Goal: Information Seeking & Learning: Get advice/opinions

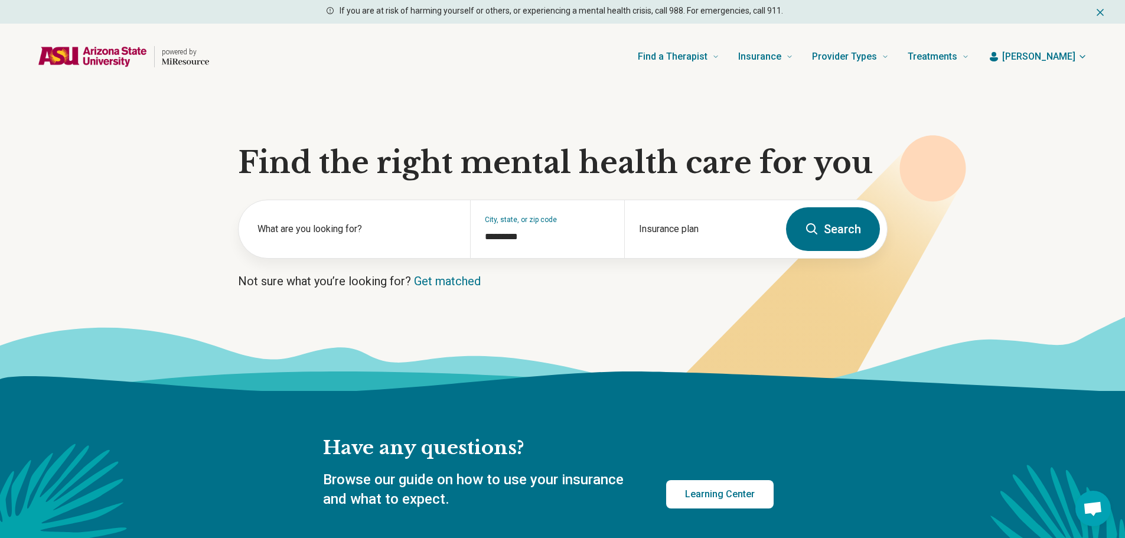
click at [1057, 55] on span "[PERSON_NAME]" at bounding box center [1038, 57] width 73 height 14
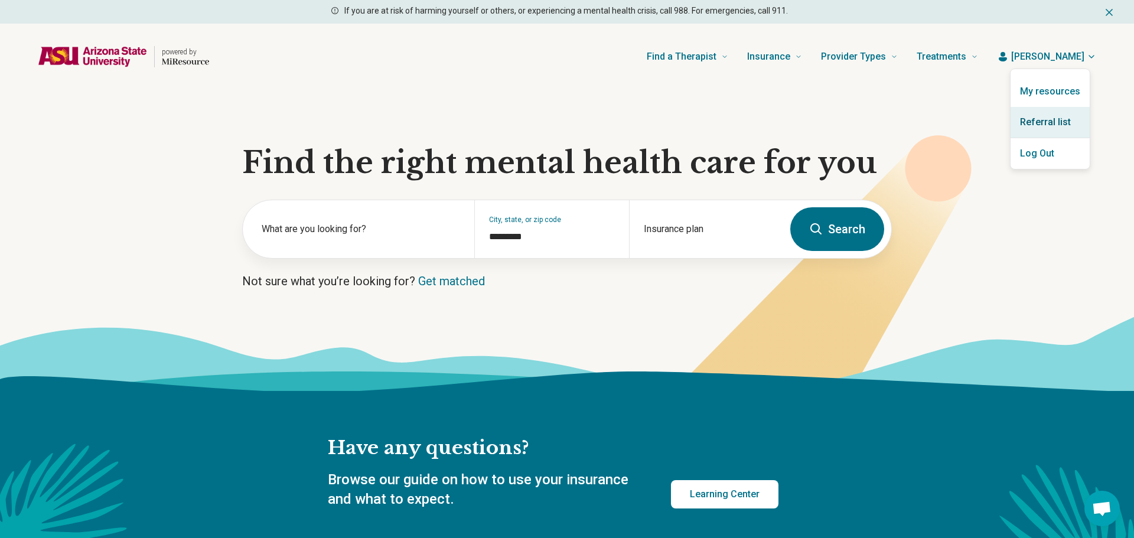
click at [1055, 126] on link "Referral list" at bounding box center [1050, 122] width 79 height 31
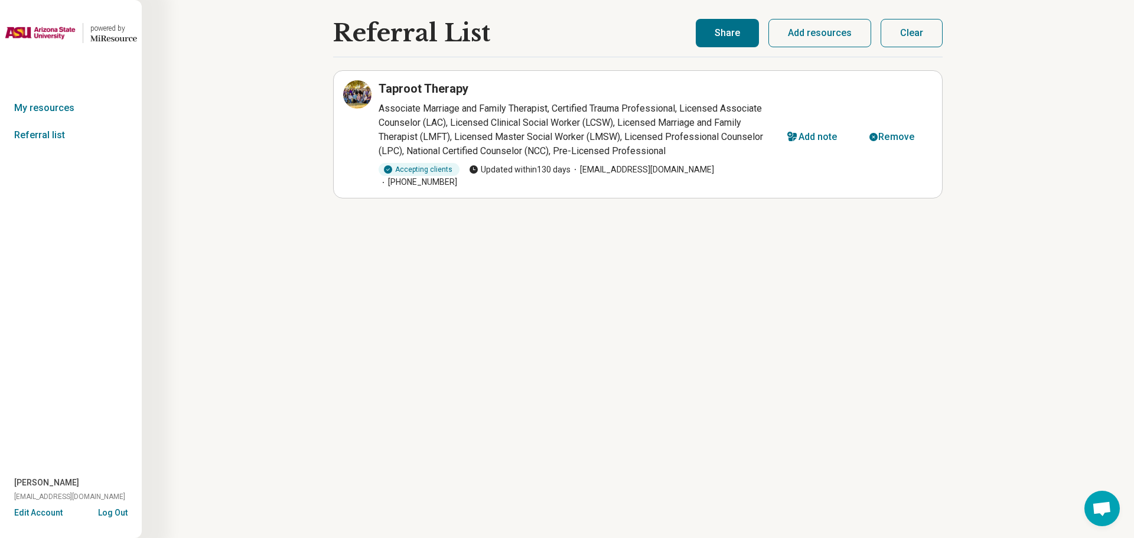
click at [722, 31] on button "Share" at bounding box center [727, 33] width 63 height 28
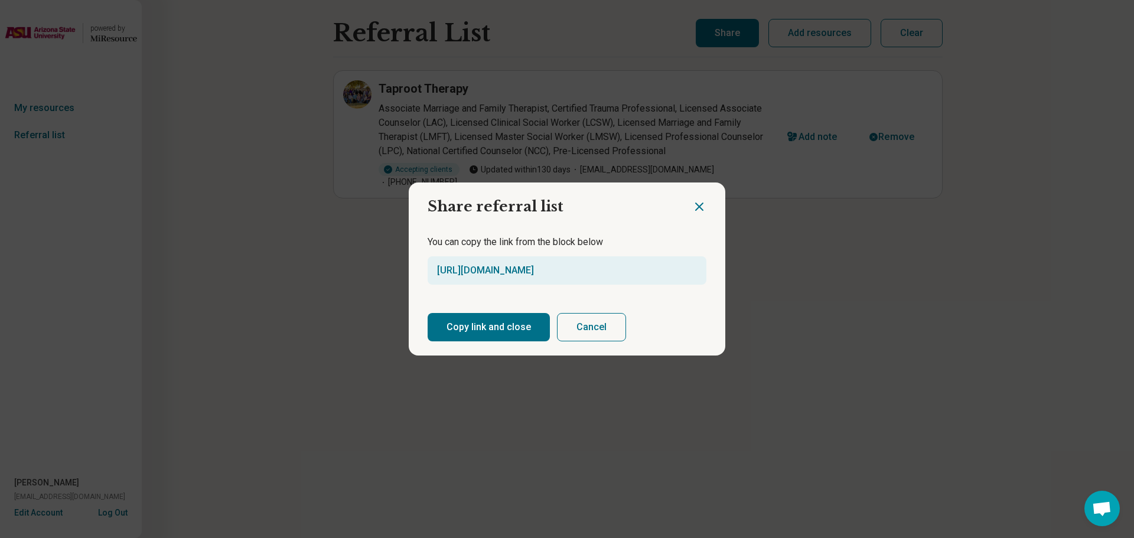
click at [525, 332] on button "Copy link and close" at bounding box center [489, 327] width 122 height 28
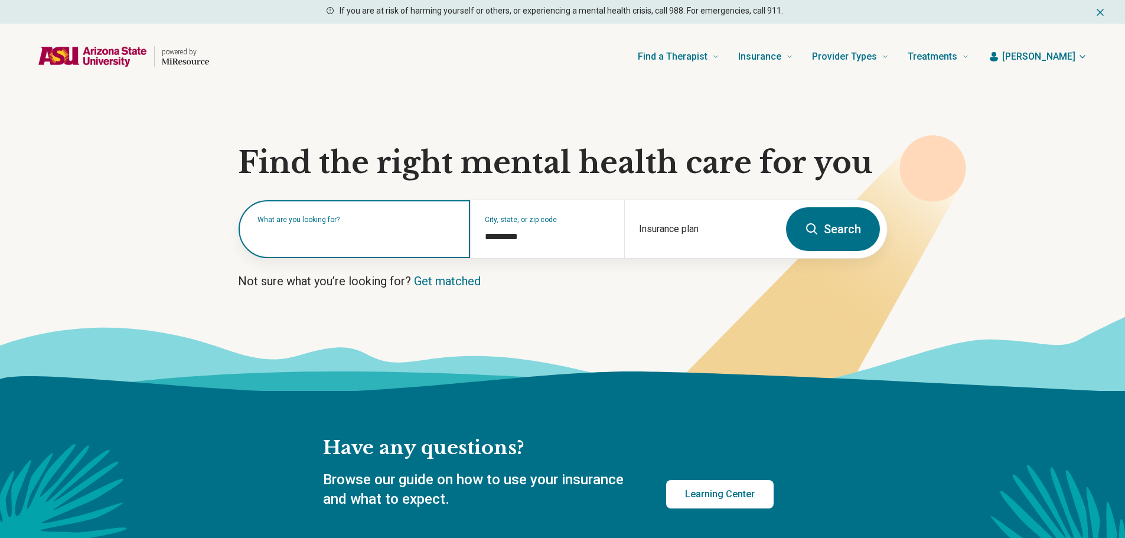
click at [298, 243] on div "What are you looking for?" at bounding box center [355, 229] width 232 height 58
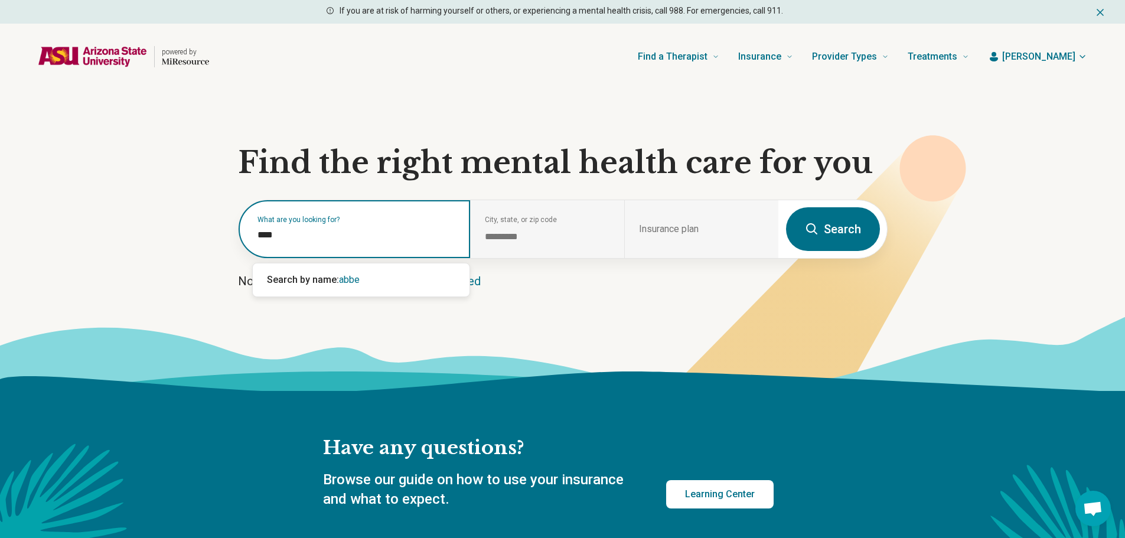
type input "*****"
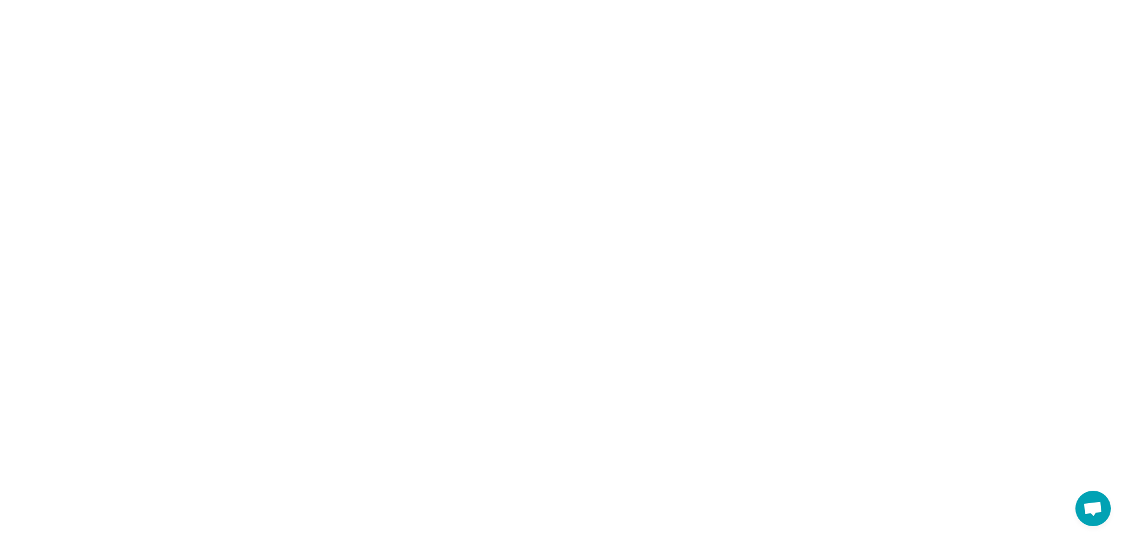
select select "***"
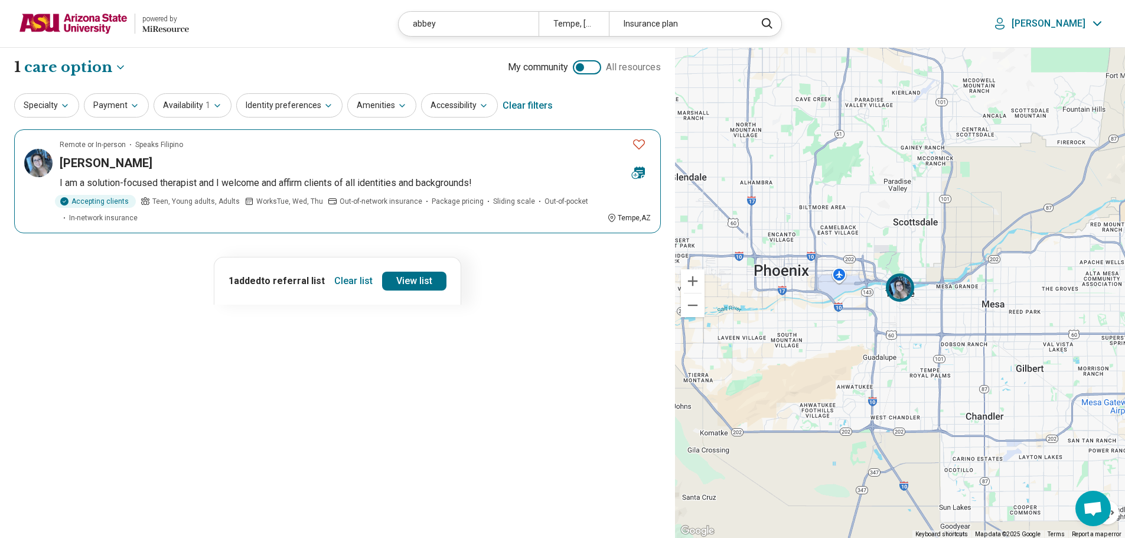
click at [41, 167] on img at bounding box center [38, 163] width 28 height 28
click at [63, 20] on img at bounding box center [73, 23] width 109 height 28
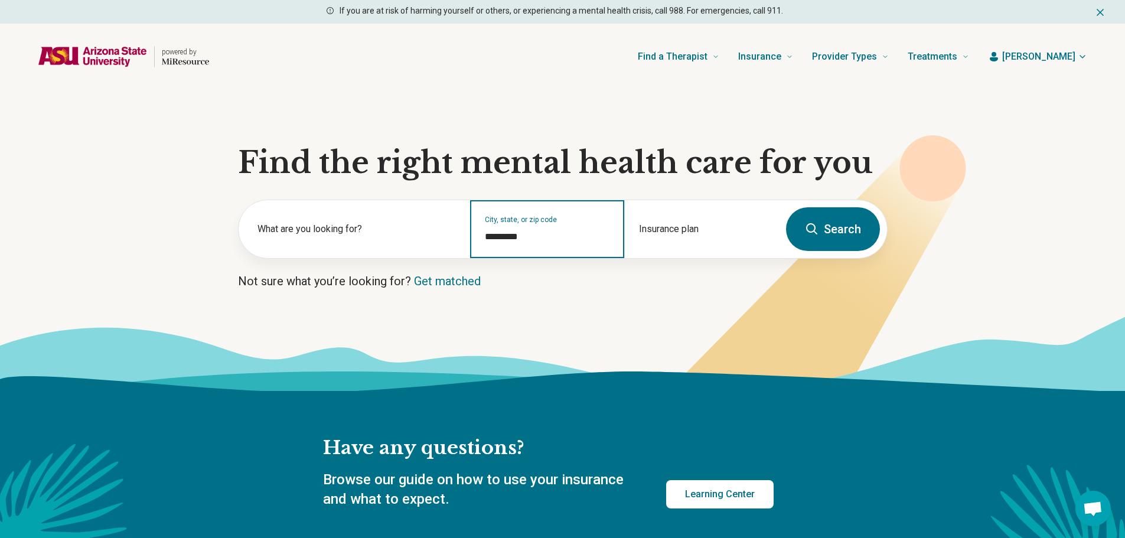
click at [563, 239] on input "*********" at bounding box center [547, 237] width 125 height 14
click at [519, 243] on input "*********" at bounding box center [547, 237] width 125 height 14
click at [513, 252] on div "City, state, or zip code *********" at bounding box center [547, 229] width 154 height 58
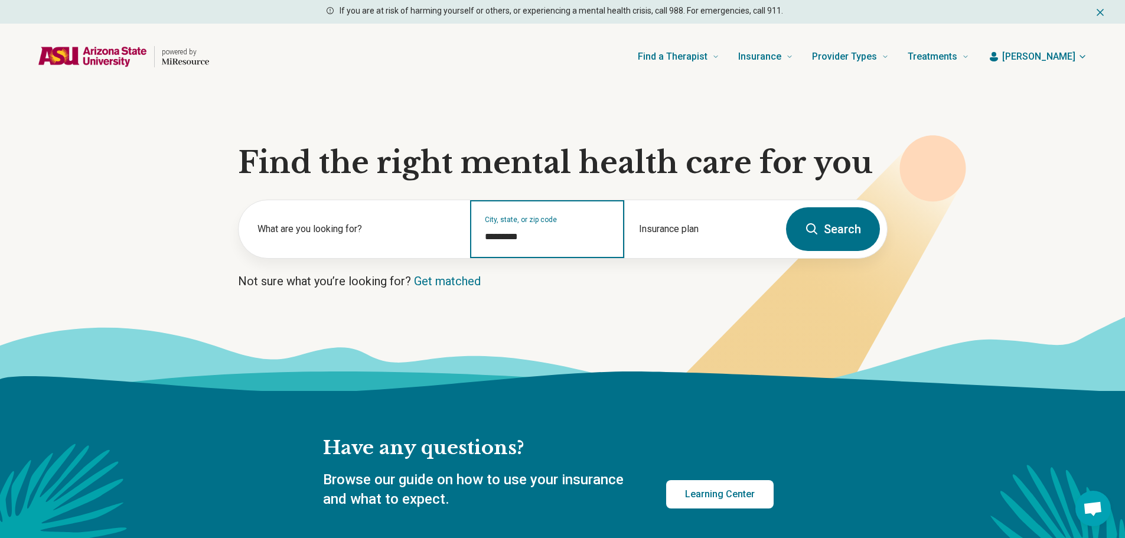
click at [513, 243] on input "*********" at bounding box center [547, 237] width 125 height 14
paste input "**********"
click at [507, 240] on input "**********" at bounding box center [548, 237] width 126 height 14
click at [487, 240] on input "**********" at bounding box center [548, 237] width 126 height 14
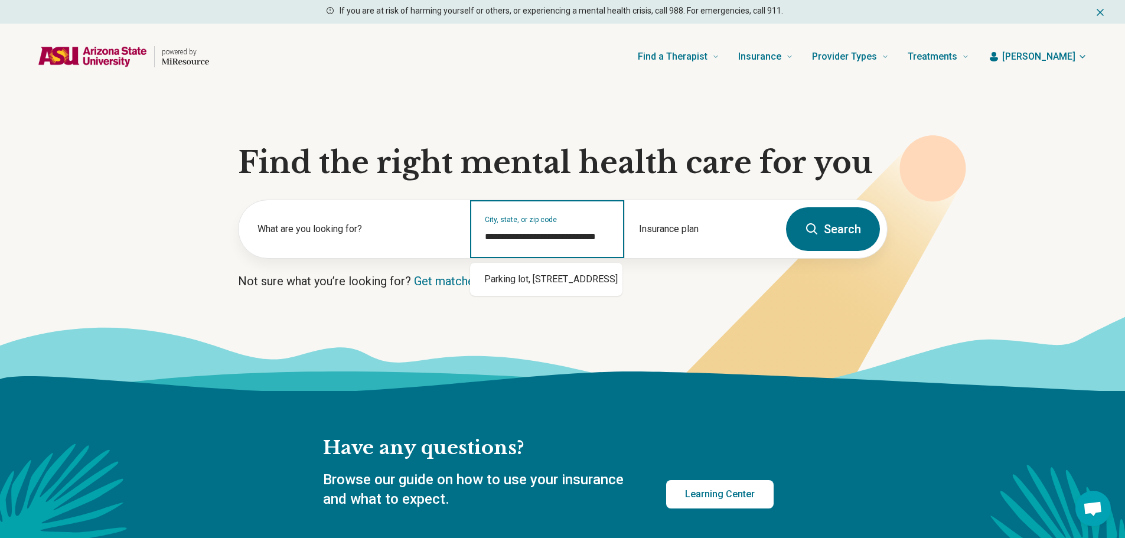
scroll to position [0, 0]
type input "**********"
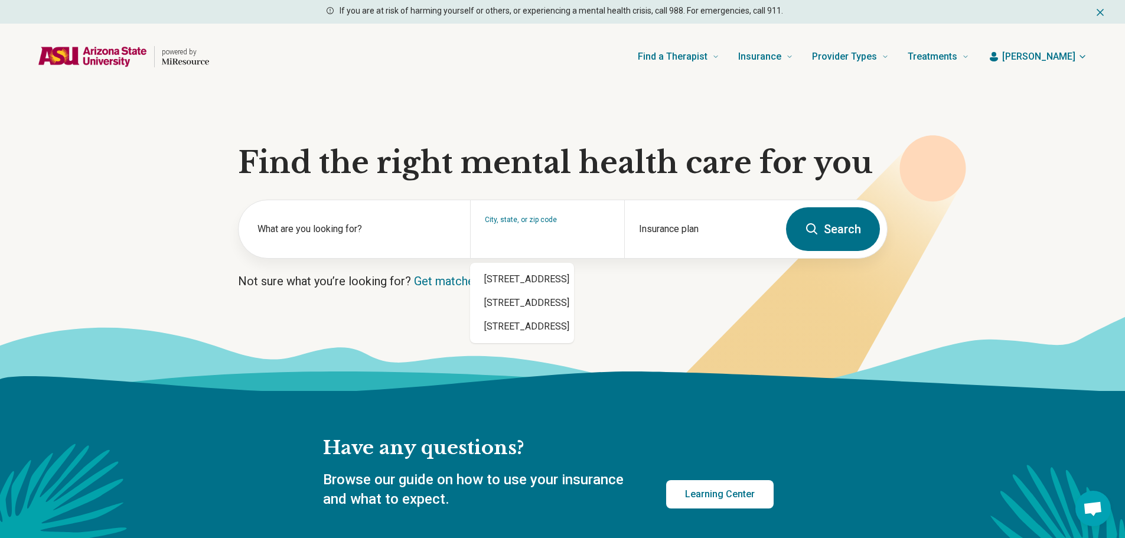
click at [831, 219] on button "Search" at bounding box center [833, 229] width 94 height 44
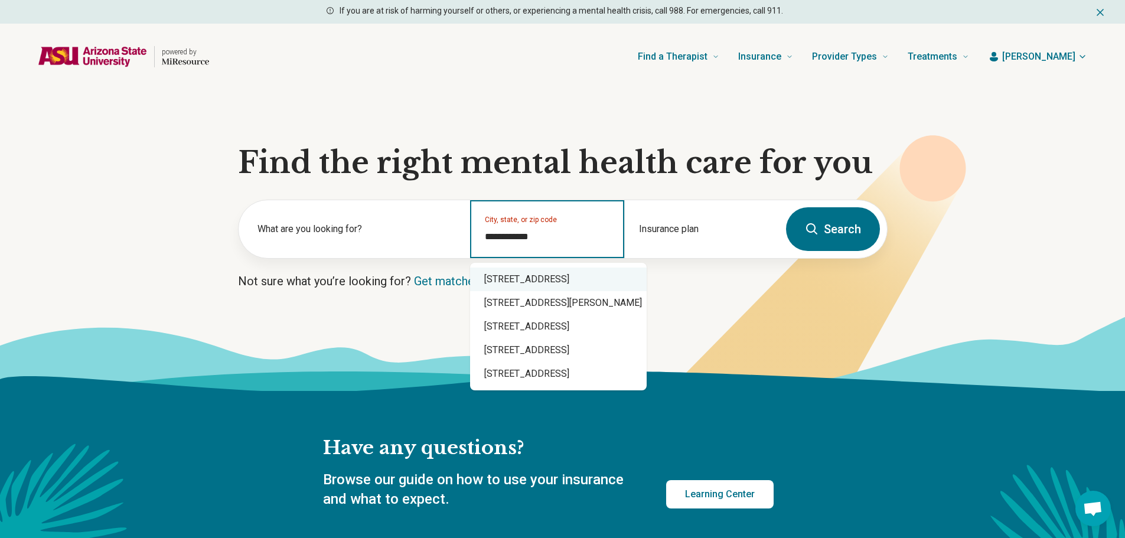
click at [533, 276] on div "113 East 7th Street, Tempe, AZ" at bounding box center [558, 280] width 177 height 24
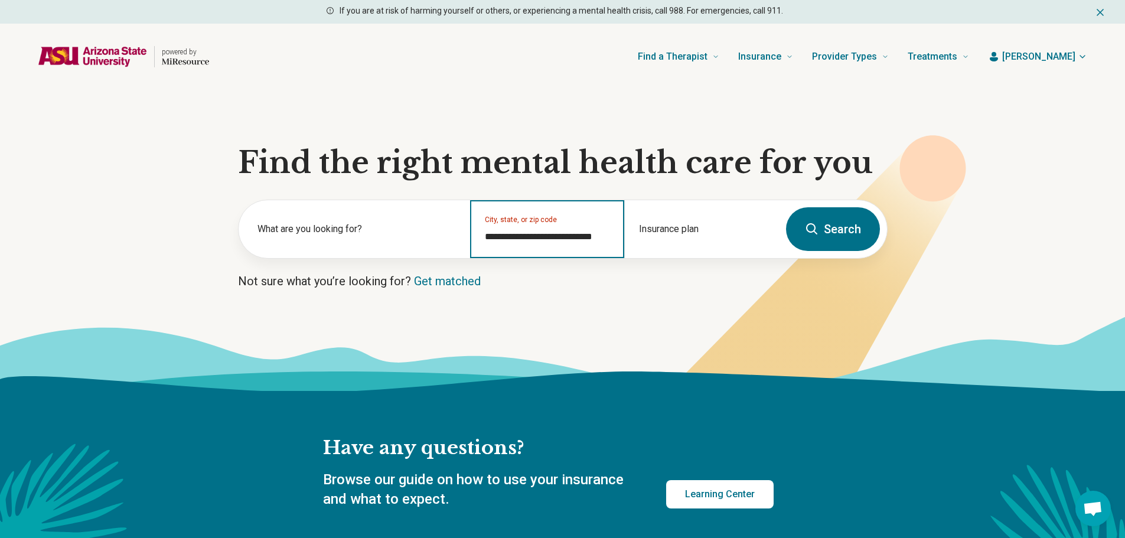
type input "**********"
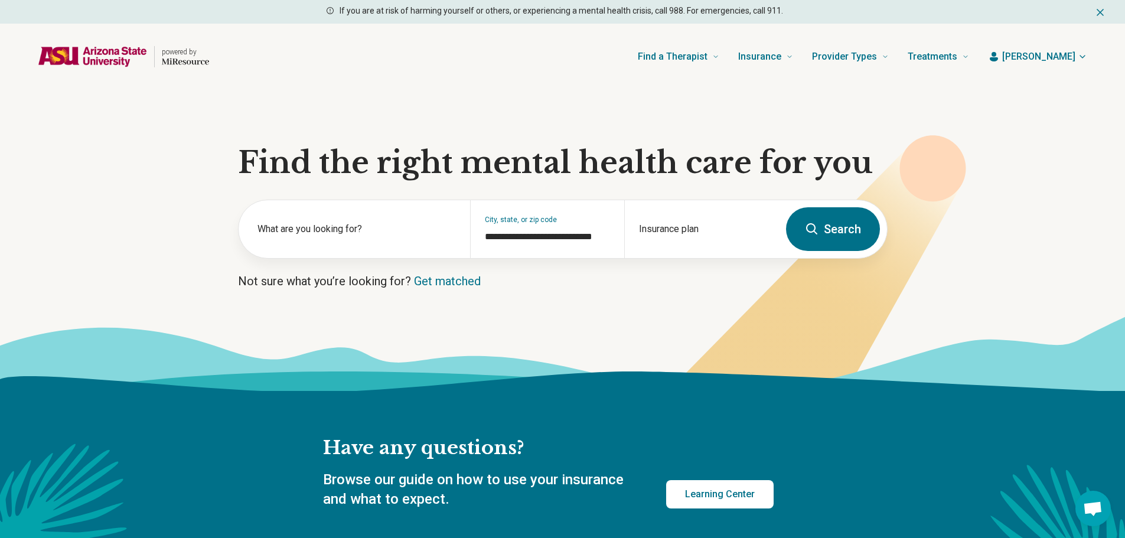
click at [821, 220] on button "Search" at bounding box center [833, 229] width 94 height 44
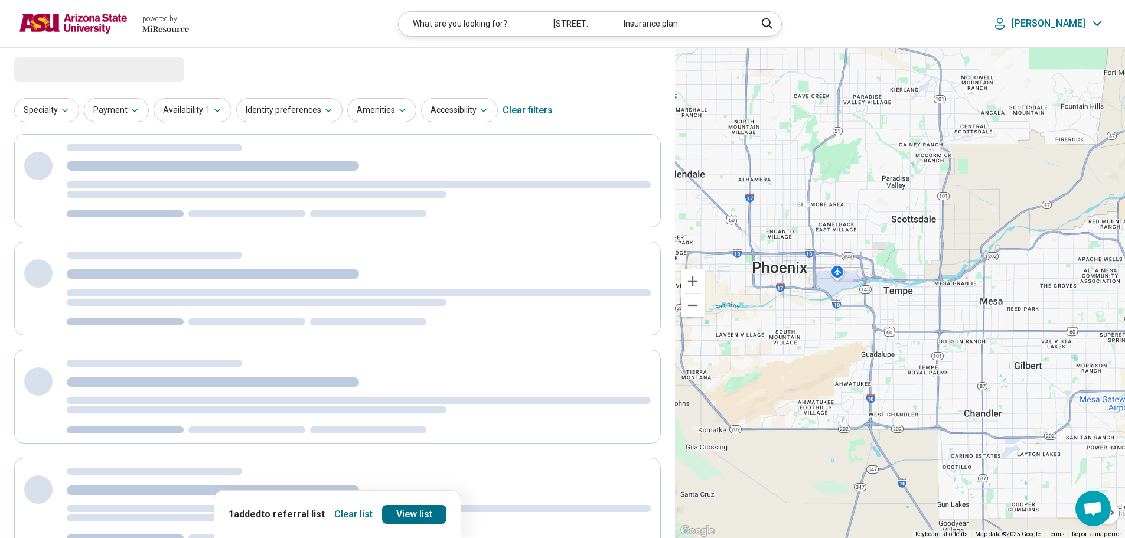
select select "***"
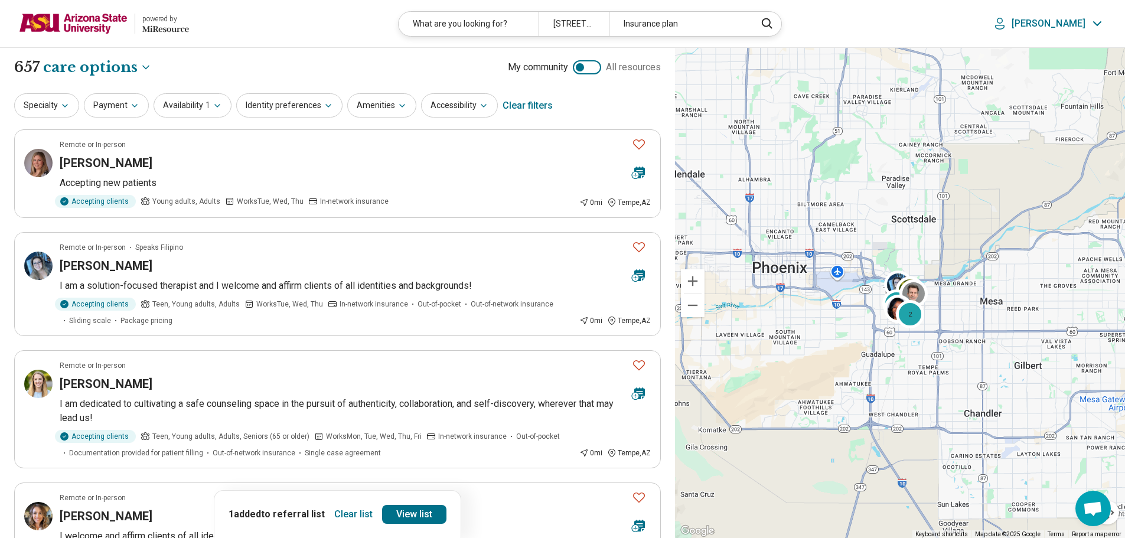
click at [130, 93] on div "Specialty Payment Availability 1 Identity preferences Amenities Accessibility C…" at bounding box center [337, 106] width 647 height 28
click at [123, 109] on button "Payment" at bounding box center [116, 105] width 65 height 24
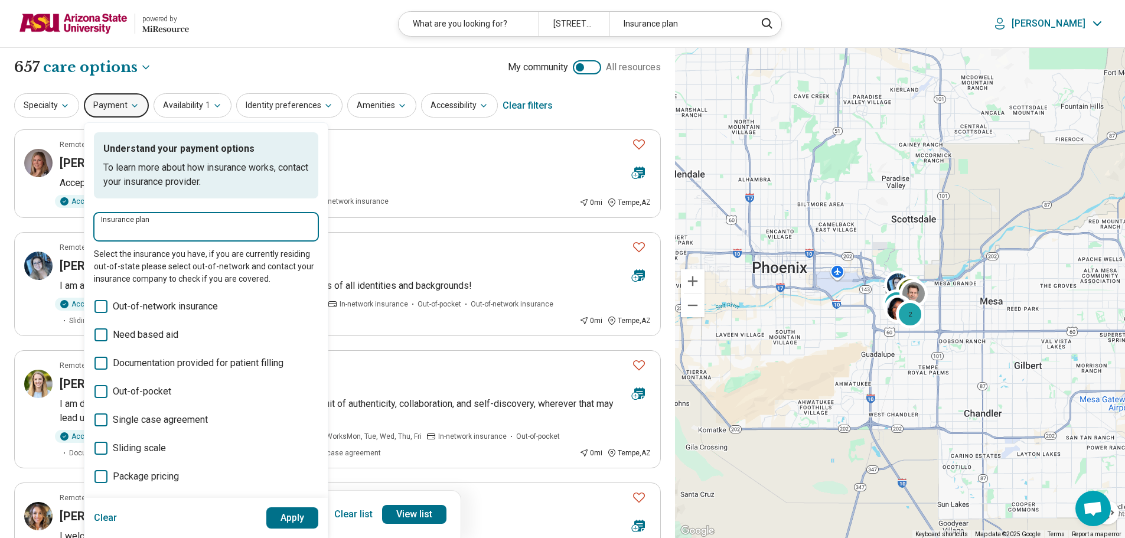
click at [165, 229] on input "Insurance plan" at bounding box center [206, 231] width 210 height 14
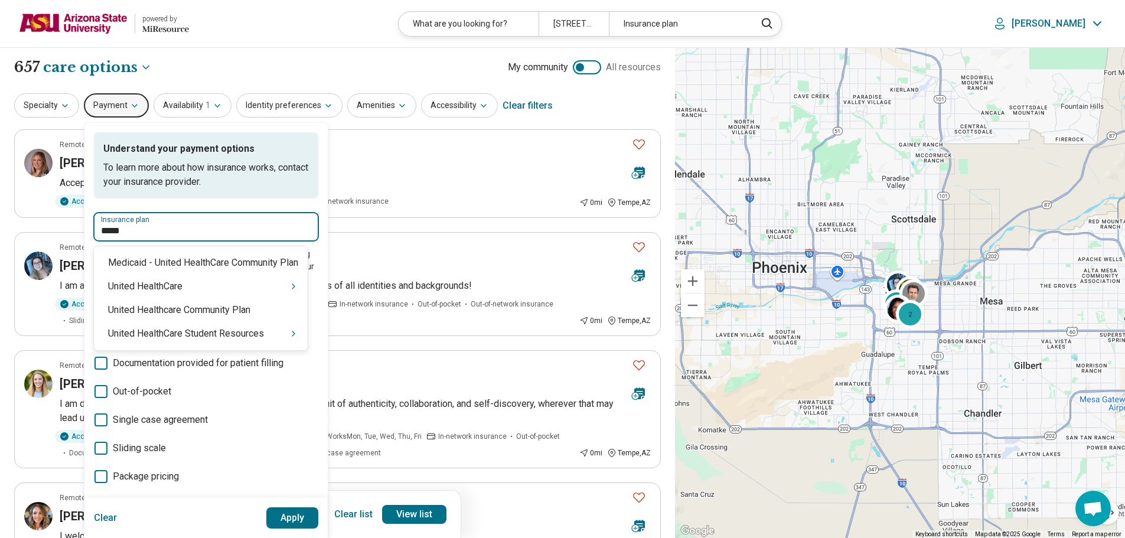
type input "******"
click at [201, 338] on div "United HealthCare Student Resources" at bounding box center [201, 334] width 214 height 24
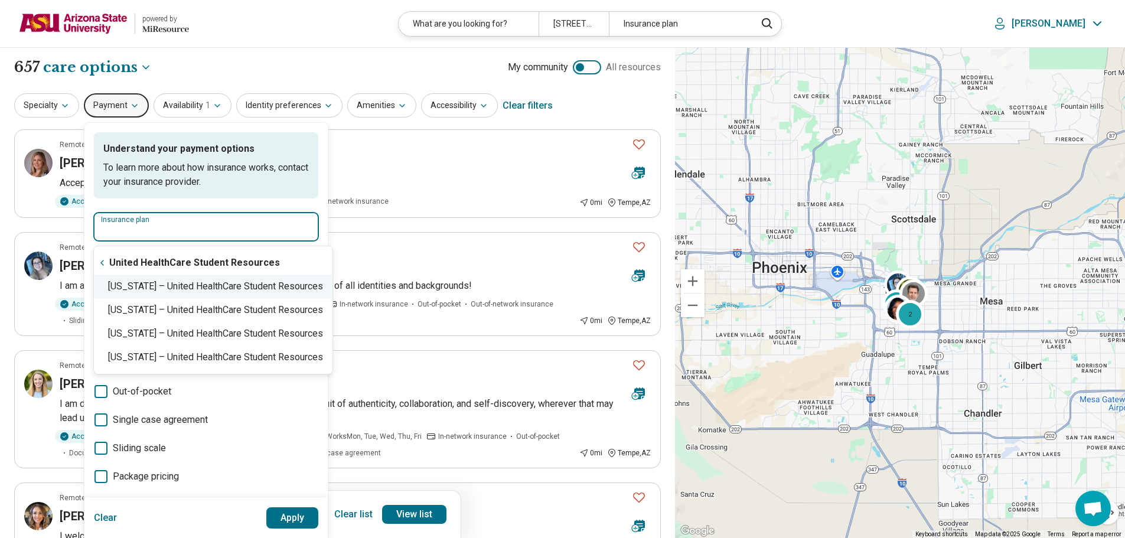
click at [206, 283] on div "Arizona – United HealthCare Student Resources" at bounding box center [213, 287] width 239 height 24
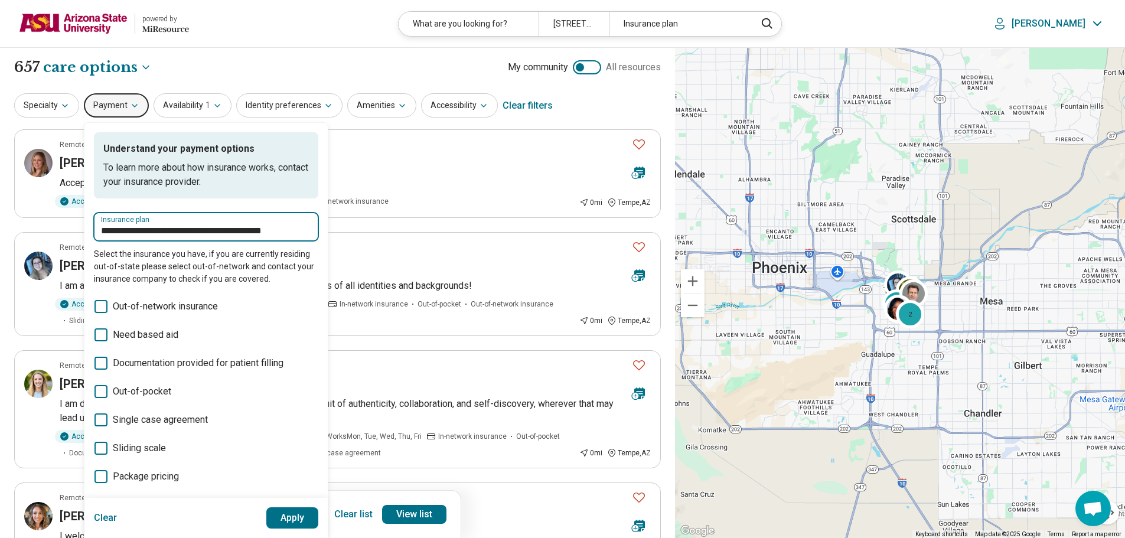
type input "**********"
click at [273, 512] on button "Apply" at bounding box center [292, 517] width 53 height 21
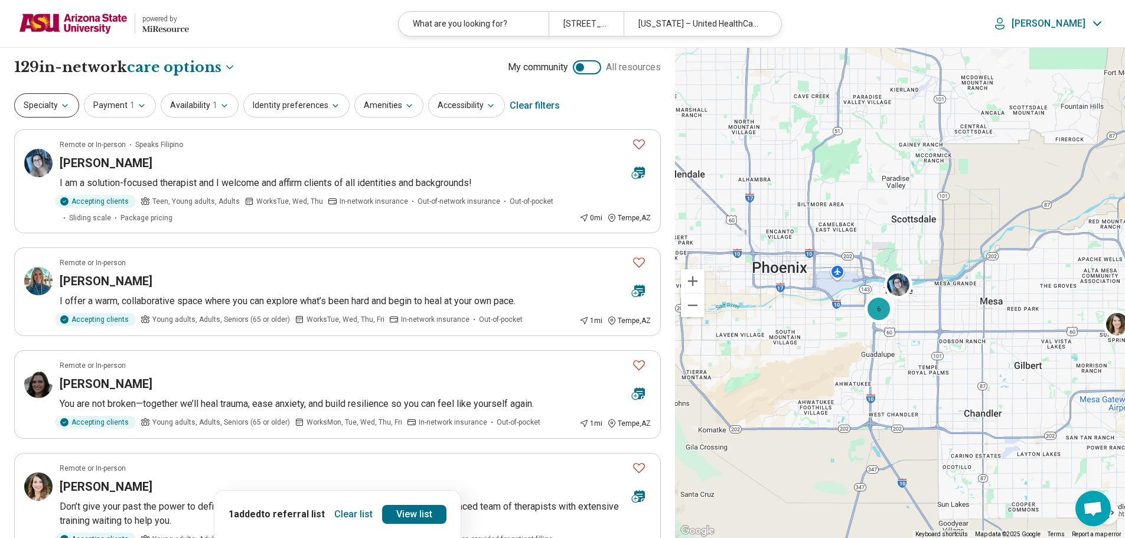
click at [64, 105] on icon "button" at bounding box center [64, 105] width 9 height 9
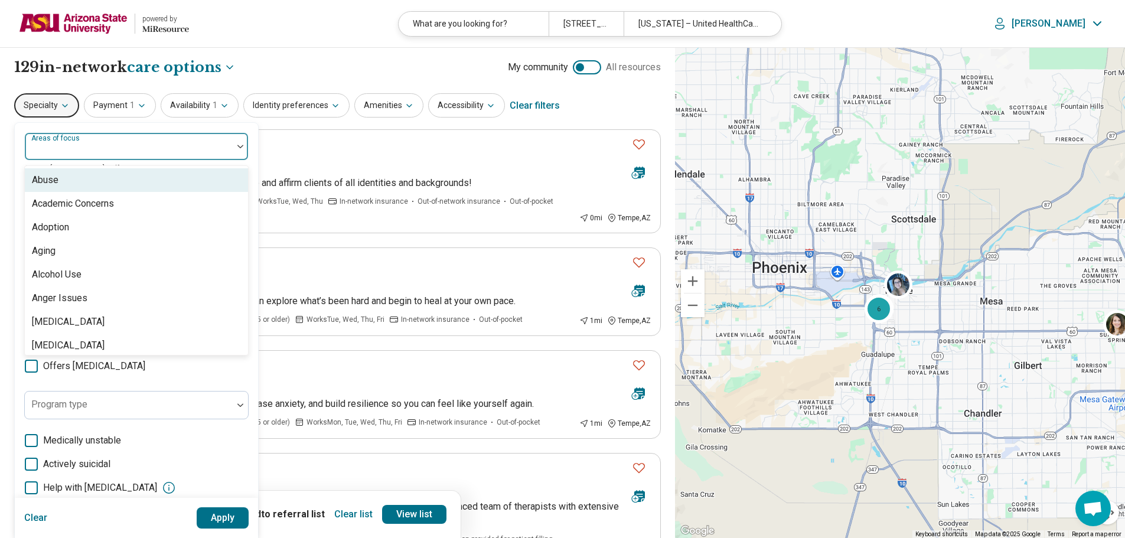
click at [136, 146] on div at bounding box center [129, 151] width 198 height 17
type input "*"
type input "***"
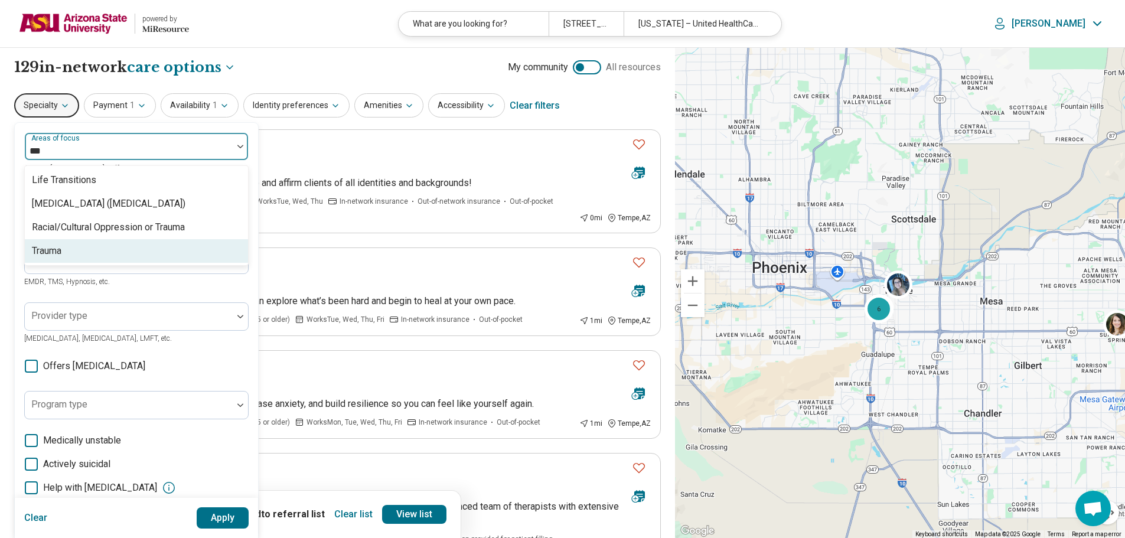
click at [143, 249] on div "Trauma" at bounding box center [136, 251] width 223 height 24
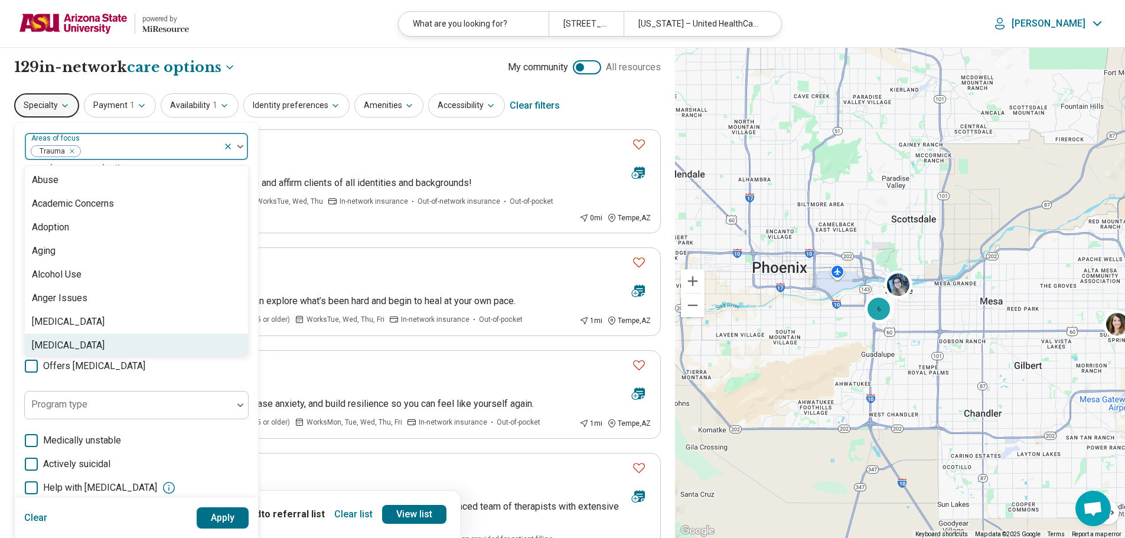
click at [222, 518] on button "Apply" at bounding box center [223, 517] width 53 height 21
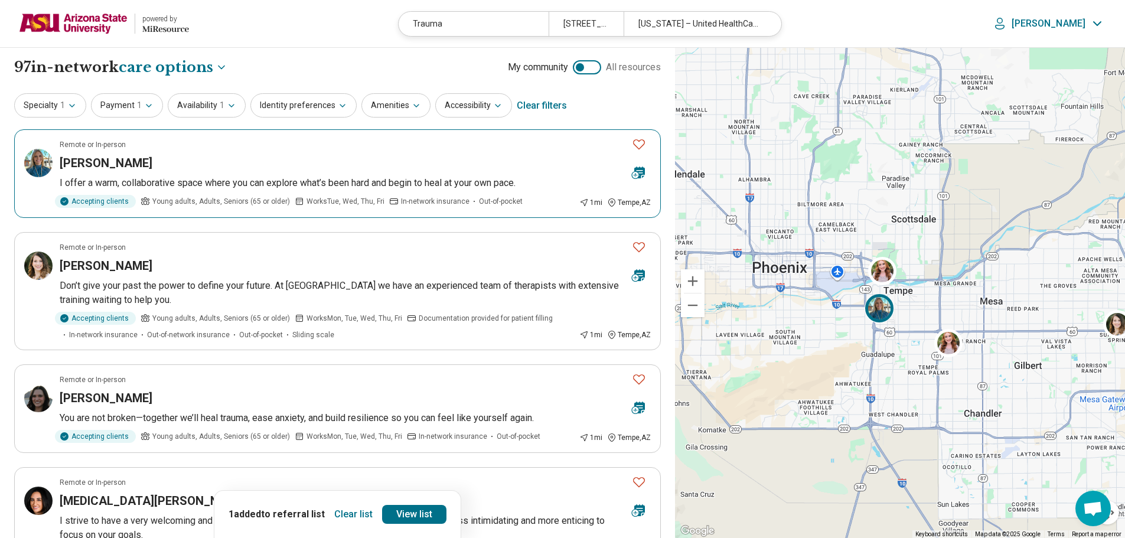
click at [44, 167] on img at bounding box center [38, 163] width 28 height 28
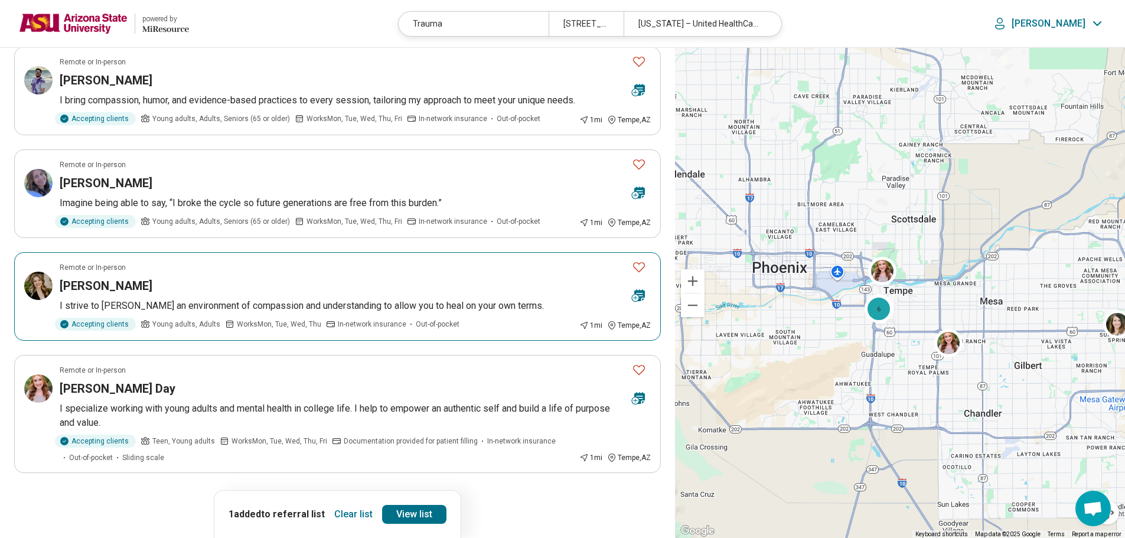
scroll to position [827, 0]
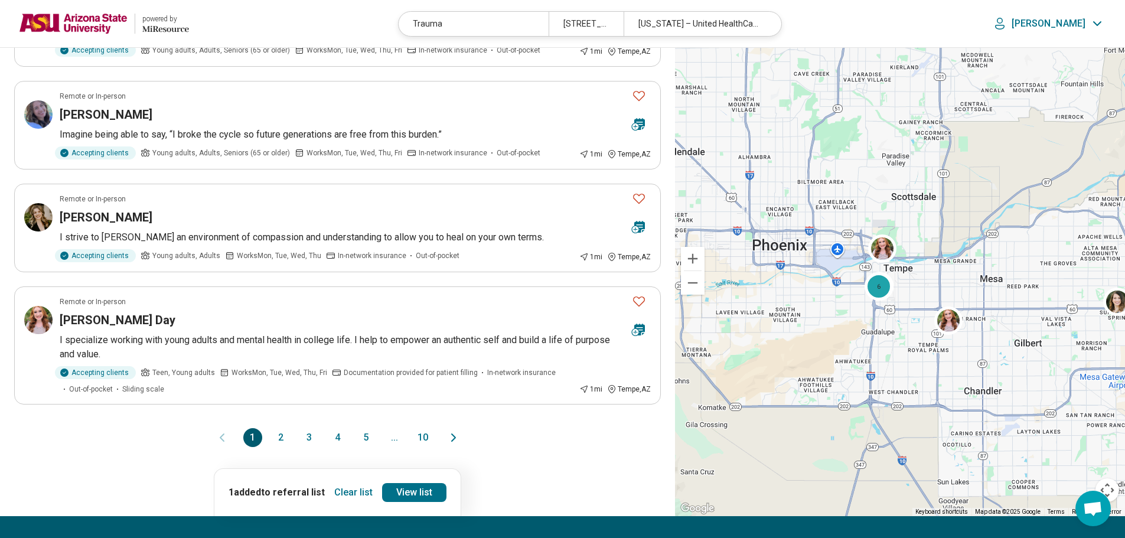
click at [279, 436] on button "2" at bounding box center [281, 437] width 19 height 19
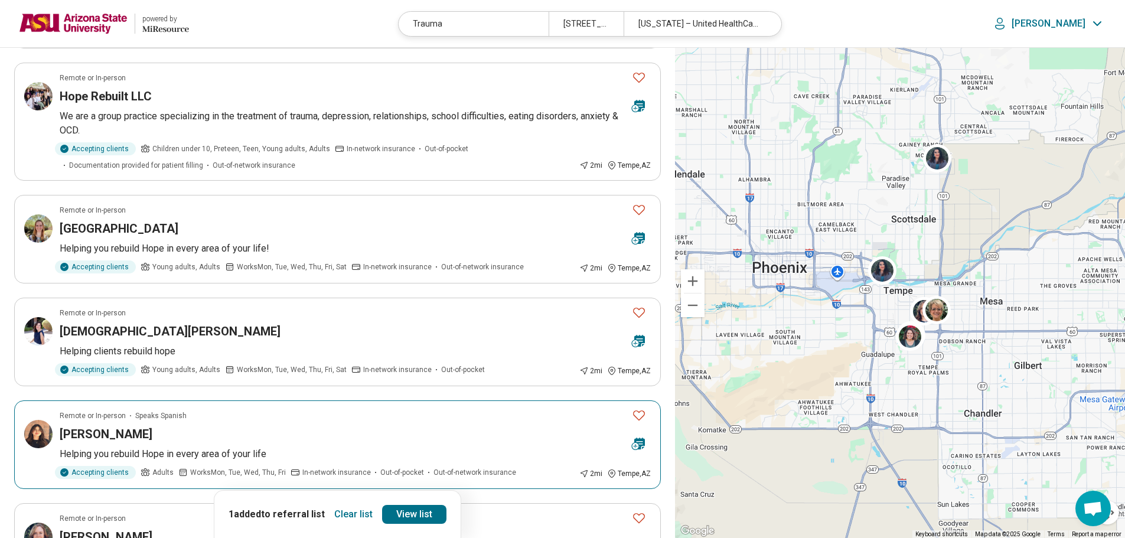
scroll to position [177, 0]
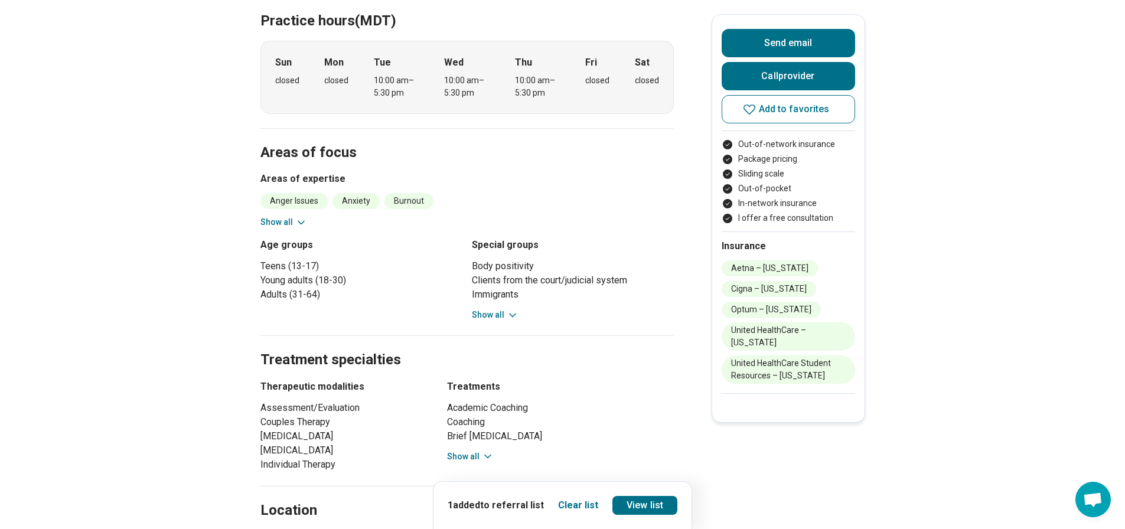
scroll to position [354, 0]
click at [292, 203] on div "Anger Issues Anxiety Burnout Career Conflict Resolution Dependent Personality D…" at bounding box center [466, 211] width 413 height 35
click at [294, 217] on button "Show all" at bounding box center [283, 223] width 47 height 12
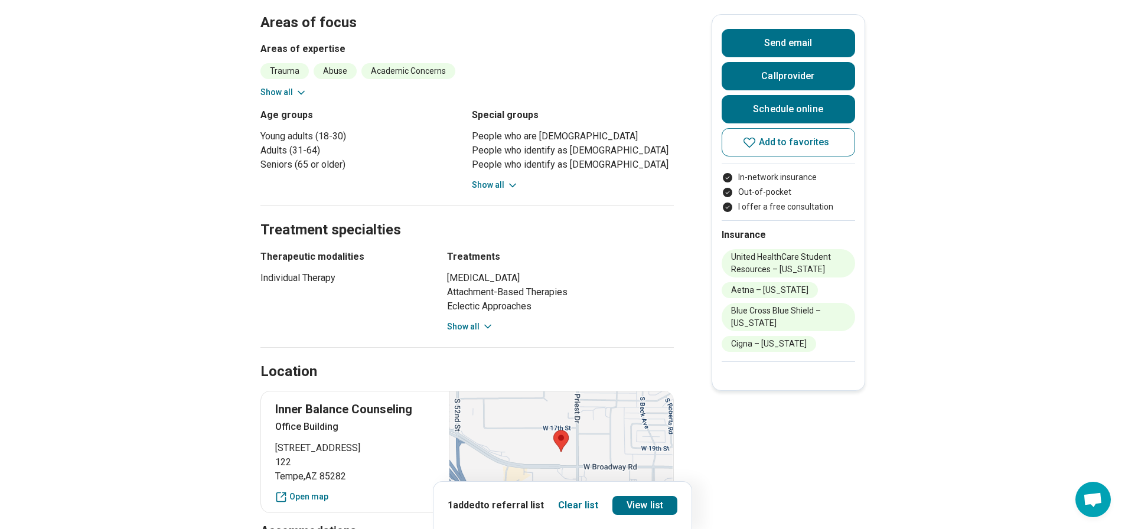
scroll to position [532, 0]
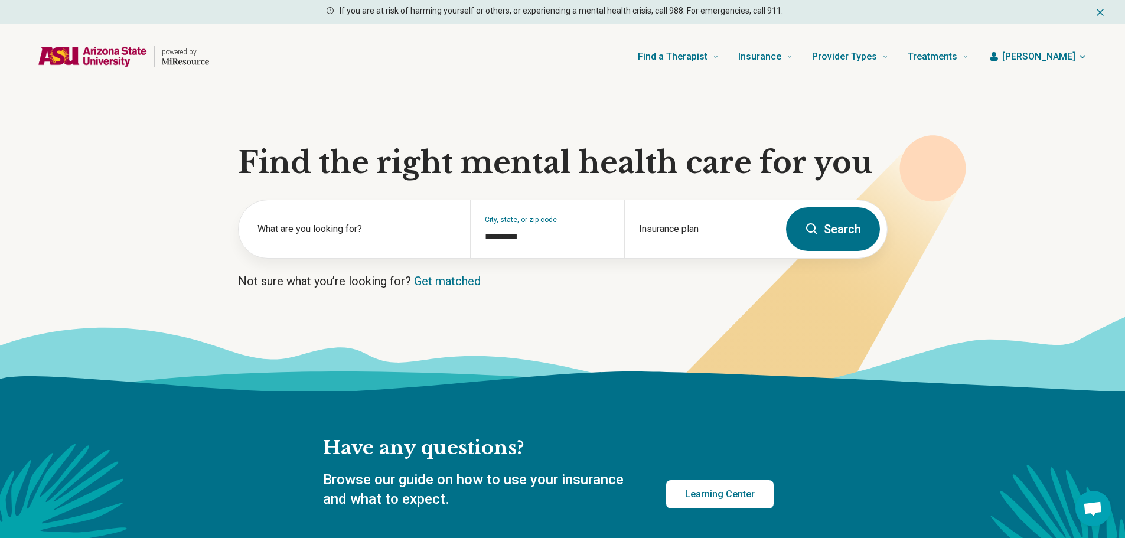
click at [808, 231] on icon at bounding box center [811, 228] width 11 height 11
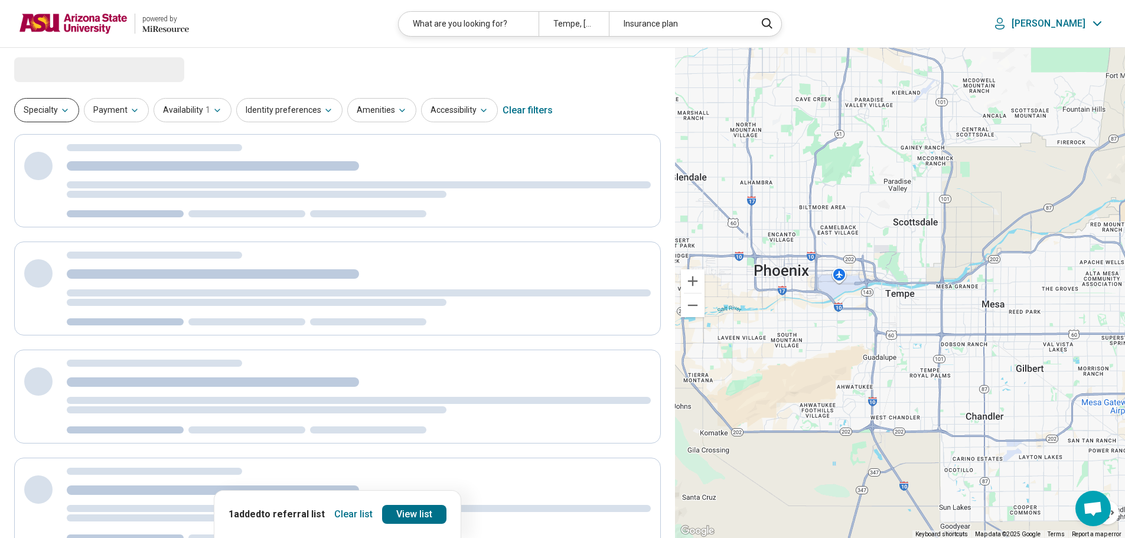
select select "***"
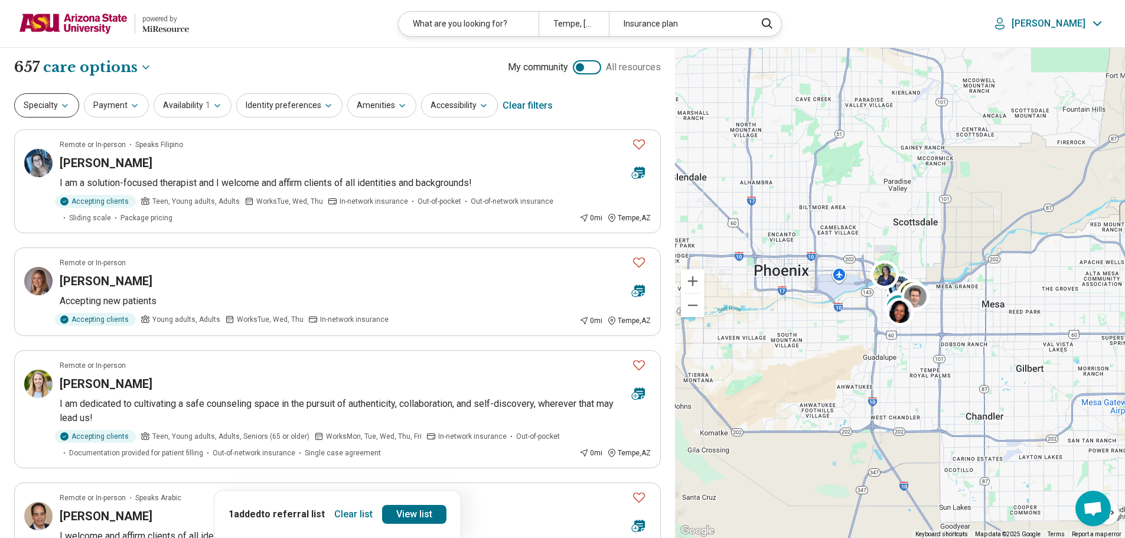
click at [38, 113] on button "Specialty" at bounding box center [46, 105] width 65 height 24
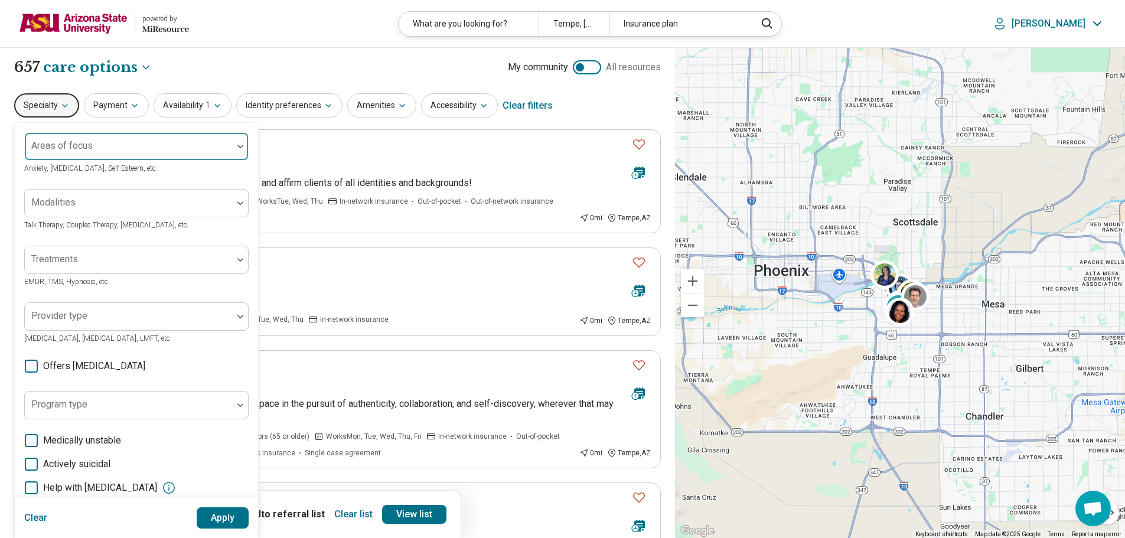
click at [67, 153] on div at bounding box center [129, 151] width 198 height 17
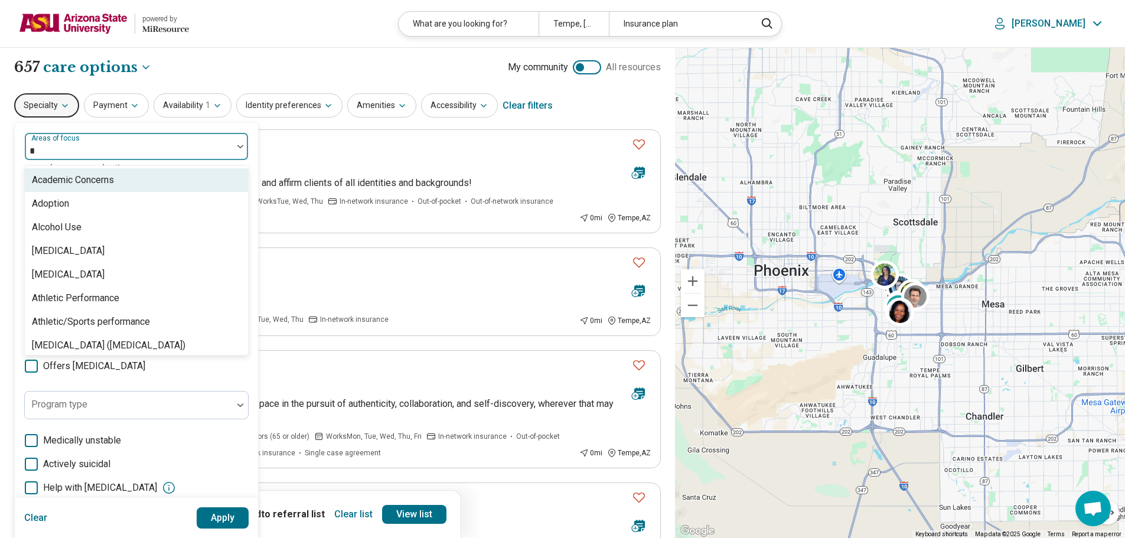
type input "**"
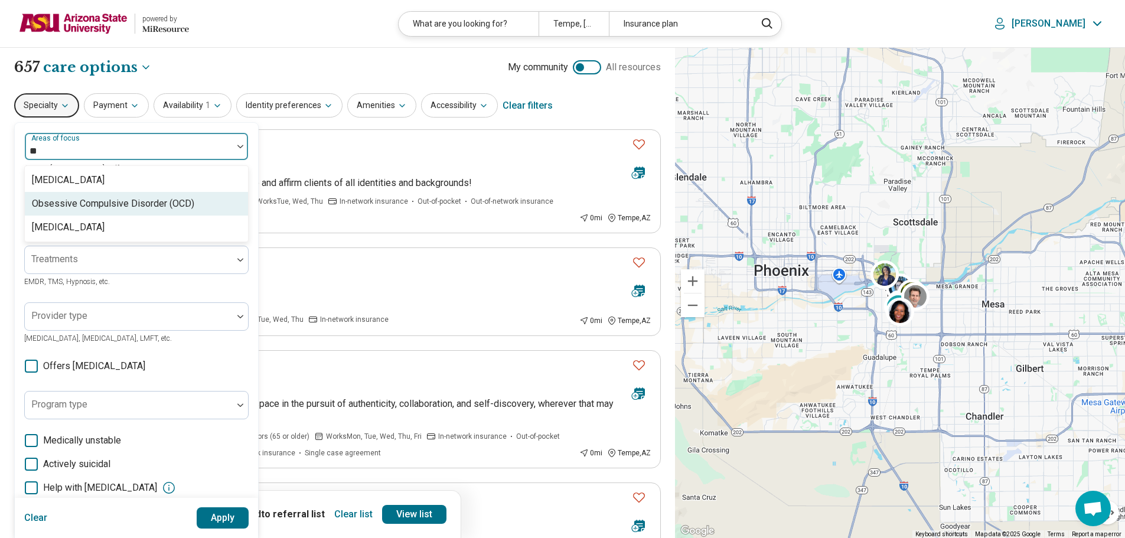
click at [110, 196] on div "Obsessive Compulsive Disorder (OCD)" at bounding box center [136, 204] width 223 height 24
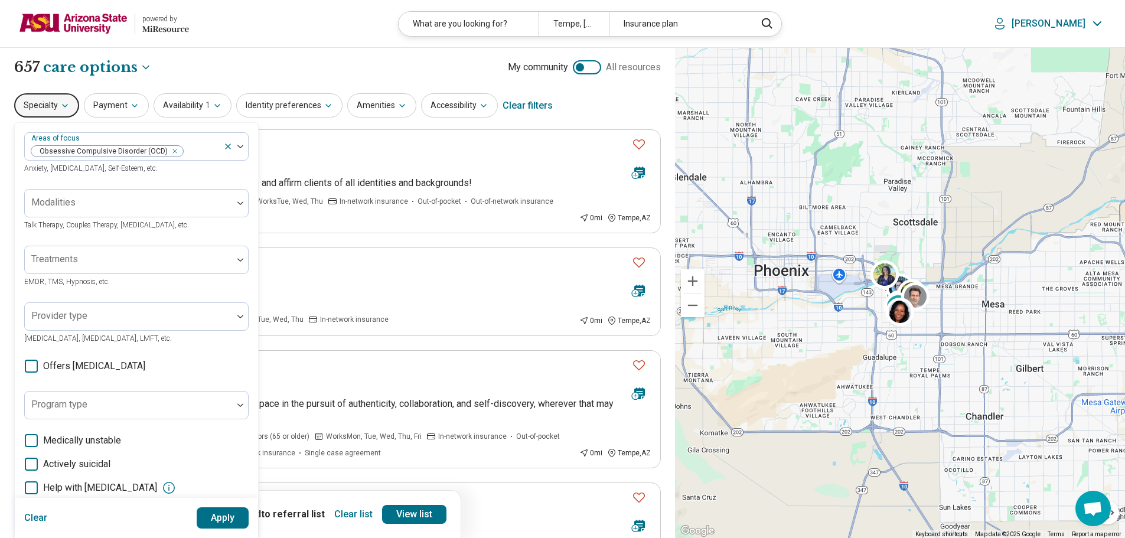
click at [226, 515] on button "Apply" at bounding box center [223, 517] width 53 height 21
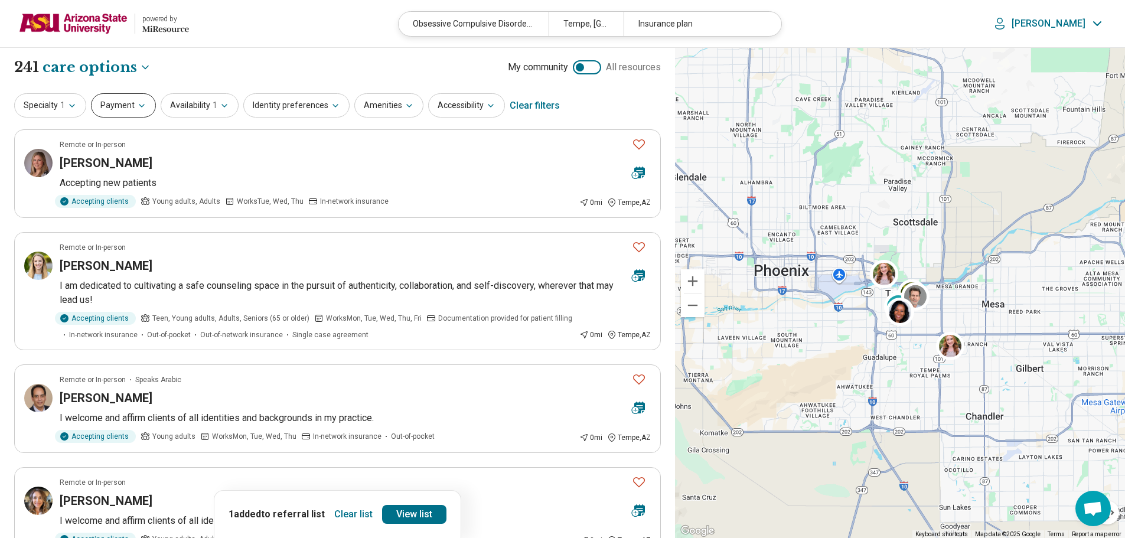
click at [137, 107] on icon "button" at bounding box center [141, 105] width 9 height 9
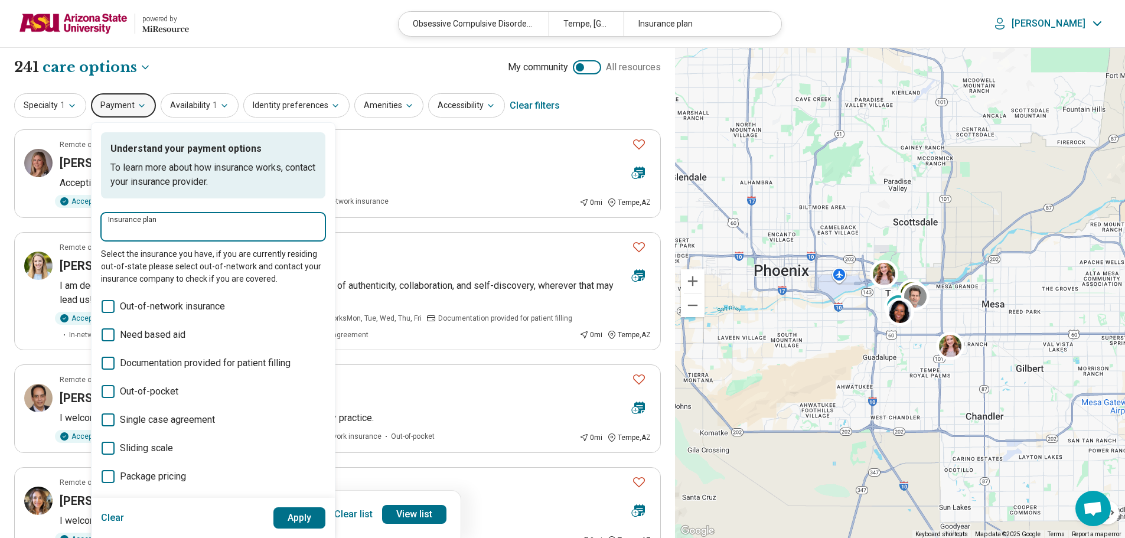
click at [174, 230] on input "Insurance plan" at bounding box center [213, 231] width 210 height 14
type input "*****"
click at [156, 260] on div "Cigna" at bounding box center [138, 263] width 77 height 24
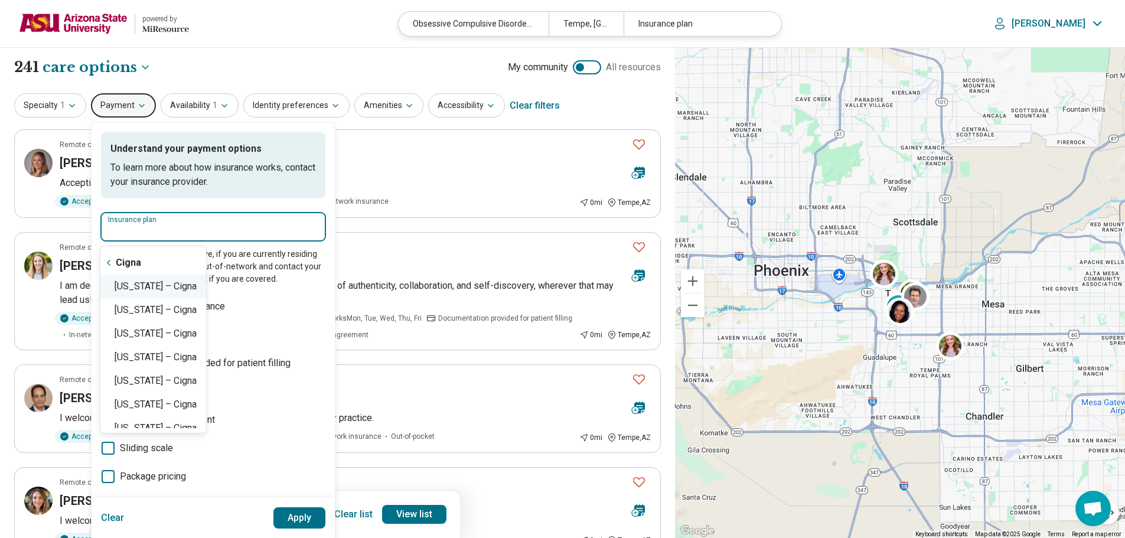
click at [184, 280] on div "Arizona – Cigna" at bounding box center [153, 287] width 106 height 24
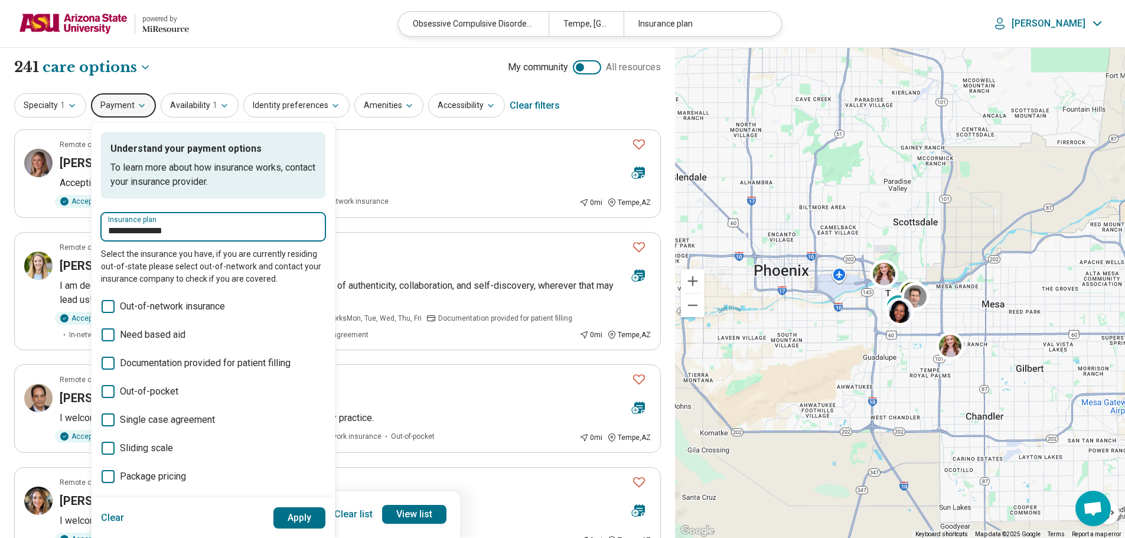
type input "**********"
click at [313, 517] on button "Apply" at bounding box center [299, 517] width 53 height 21
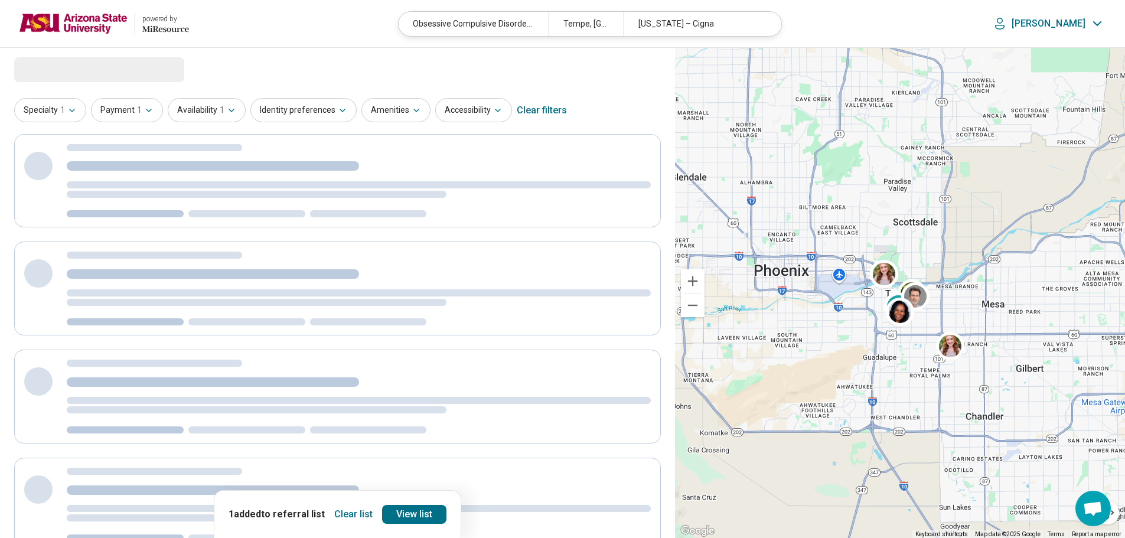
select select "***"
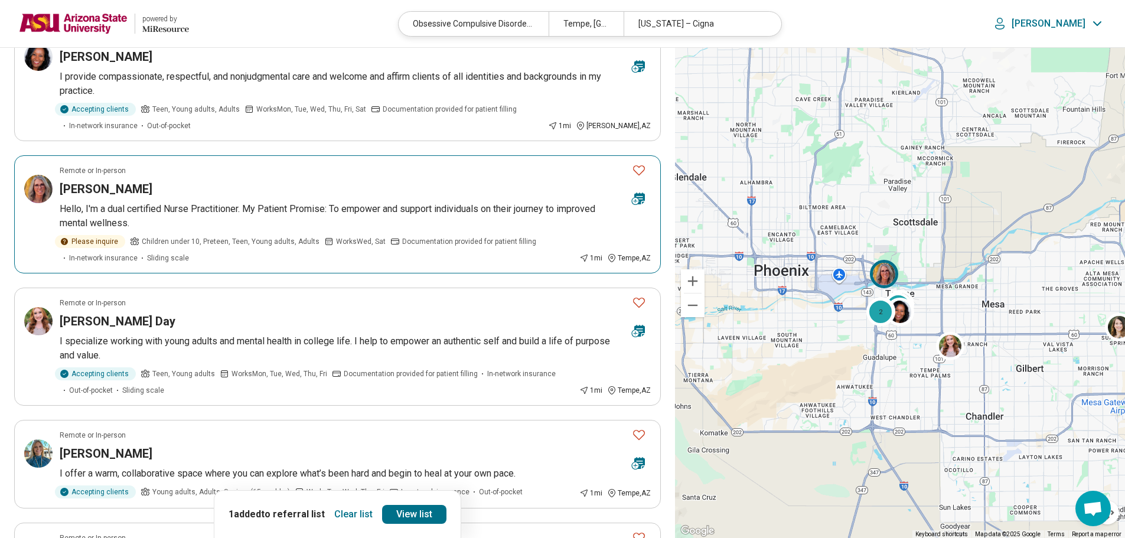
scroll to position [472, 0]
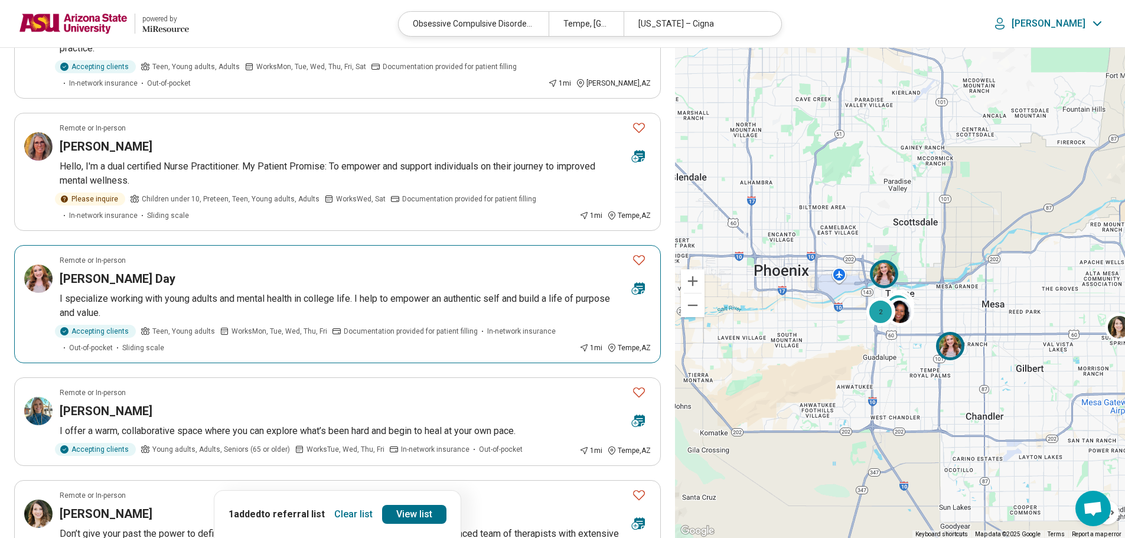
click at [39, 274] on img at bounding box center [38, 279] width 28 height 28
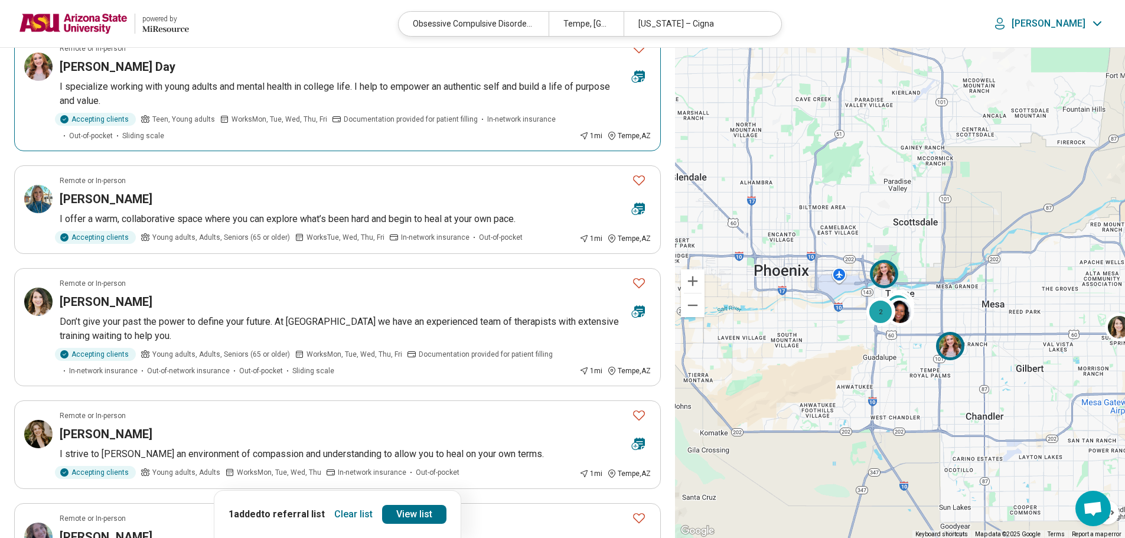
scroll to position [709, 0]
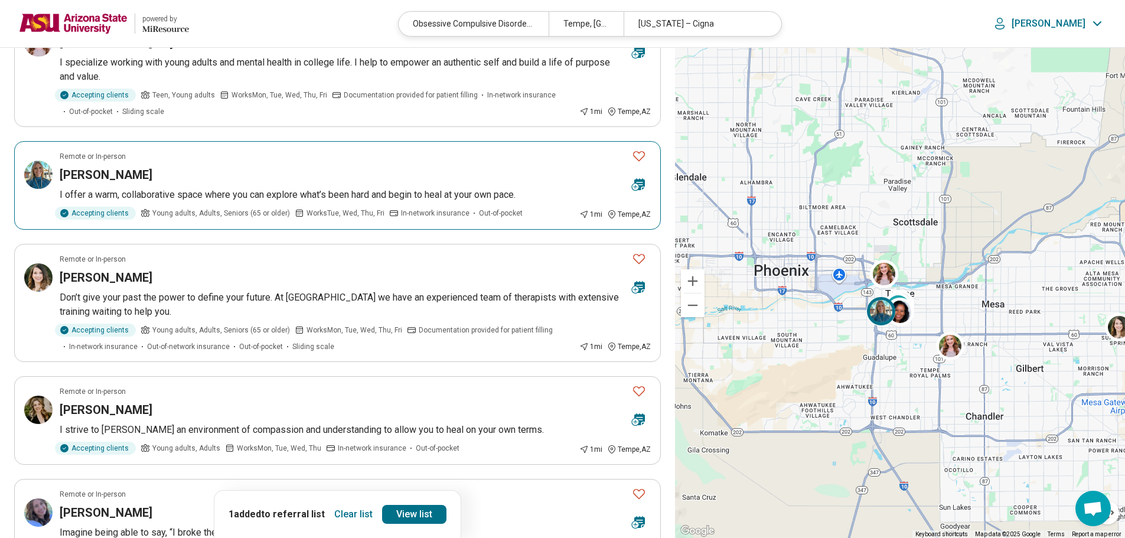
click at [24, 167] on article "Remote or In-person Holly Leffhalm I offer a warm, collaborative space where yo…" at bounding box center [337, 185] width 647 height 89
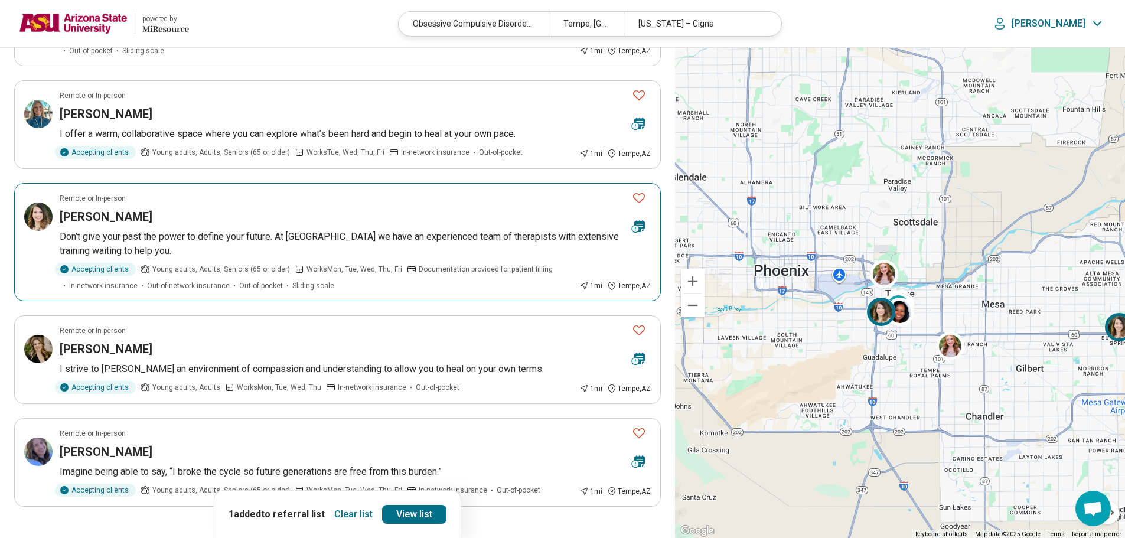
scroll to position [886, 0]
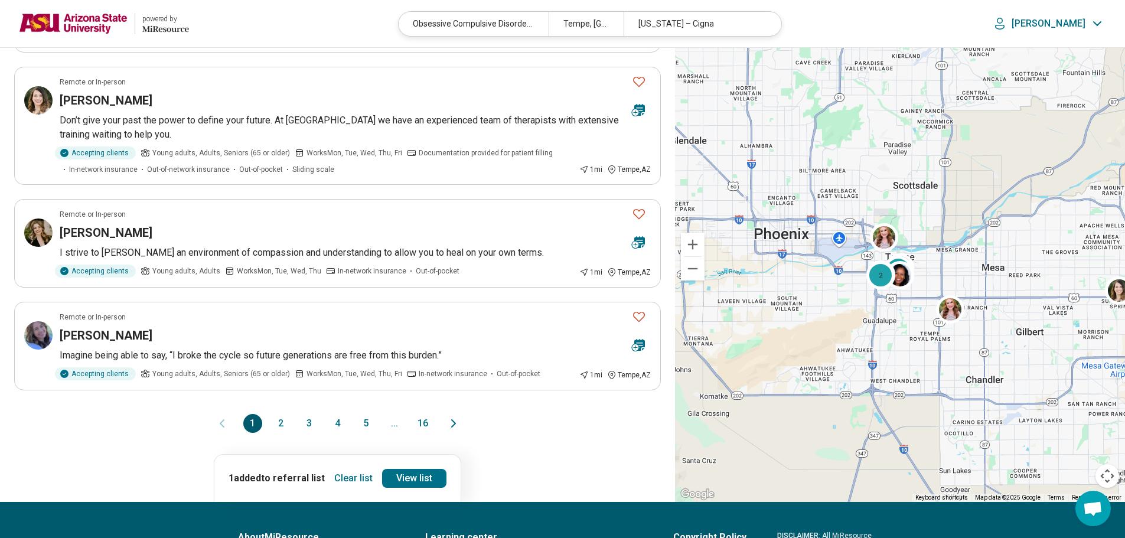
click at [282, 416] on button "2" at bounding box center [281, 423] width 19 height 19
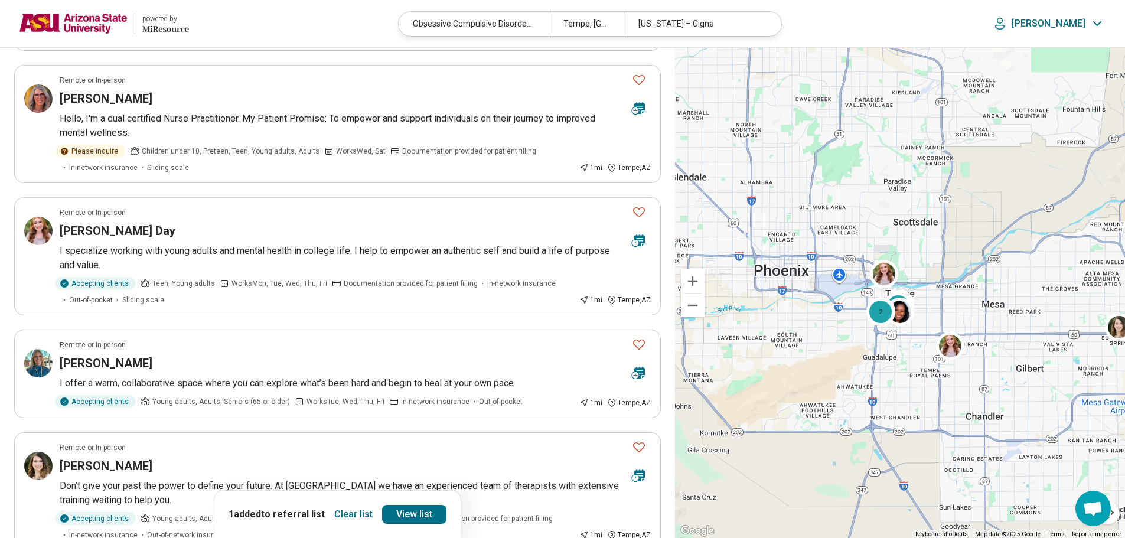
scroll to position [0, 0]
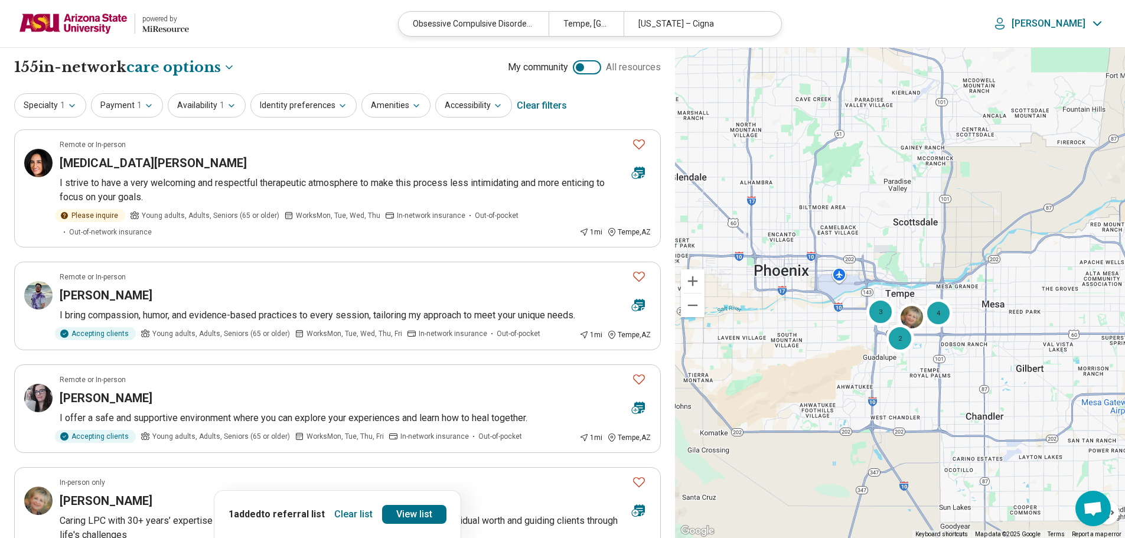
click at [358, 513] on button "Clear list" at bounding box center [354, 514] width 48 height 19
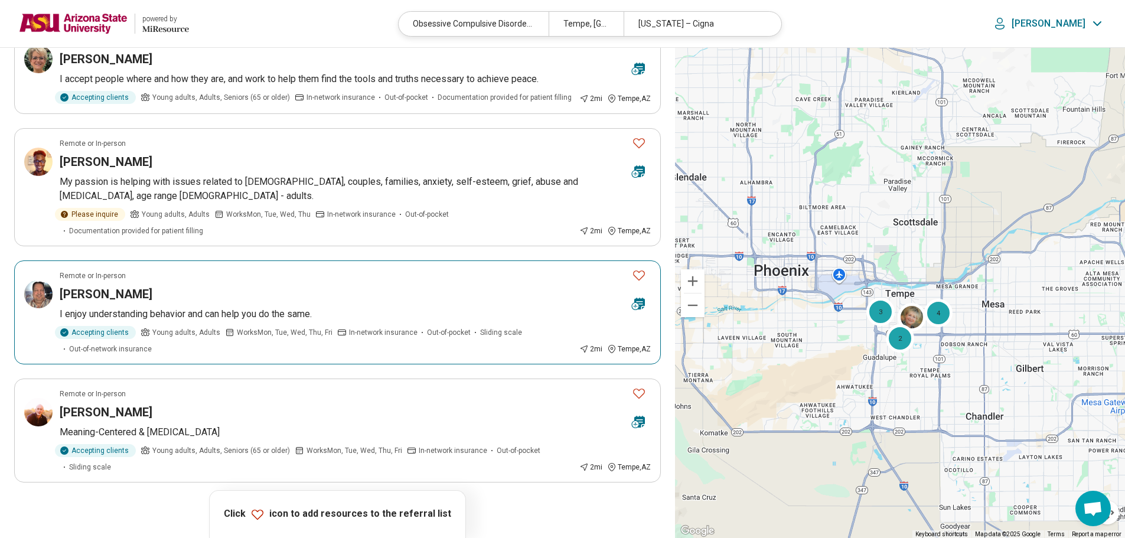
scroll to position [827, 0]
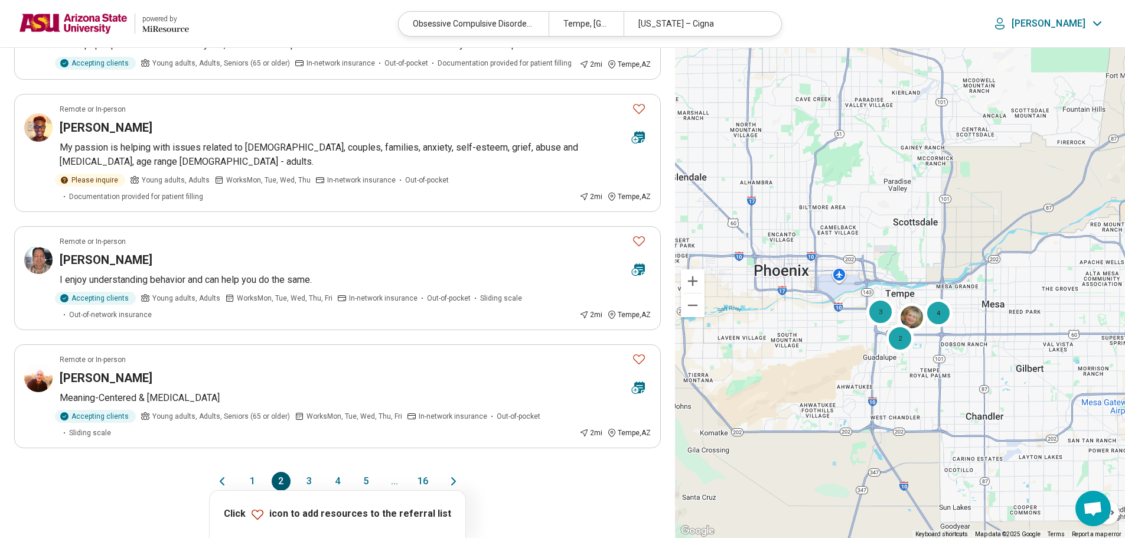
click at [312, 475] on button "3" at bounding box center [309, 481] width 19 height 19
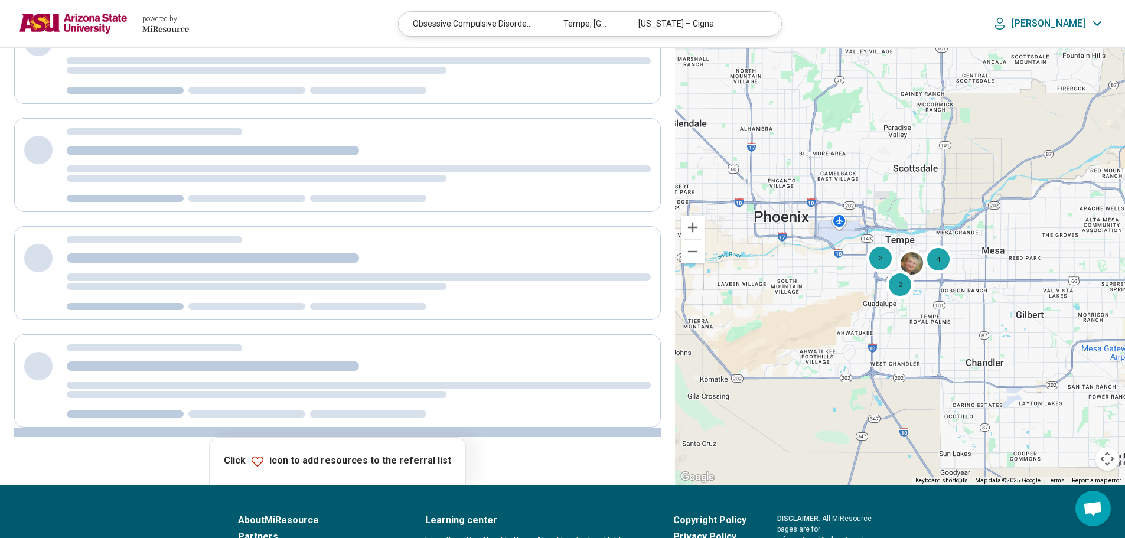
scroll to position [0, 0]
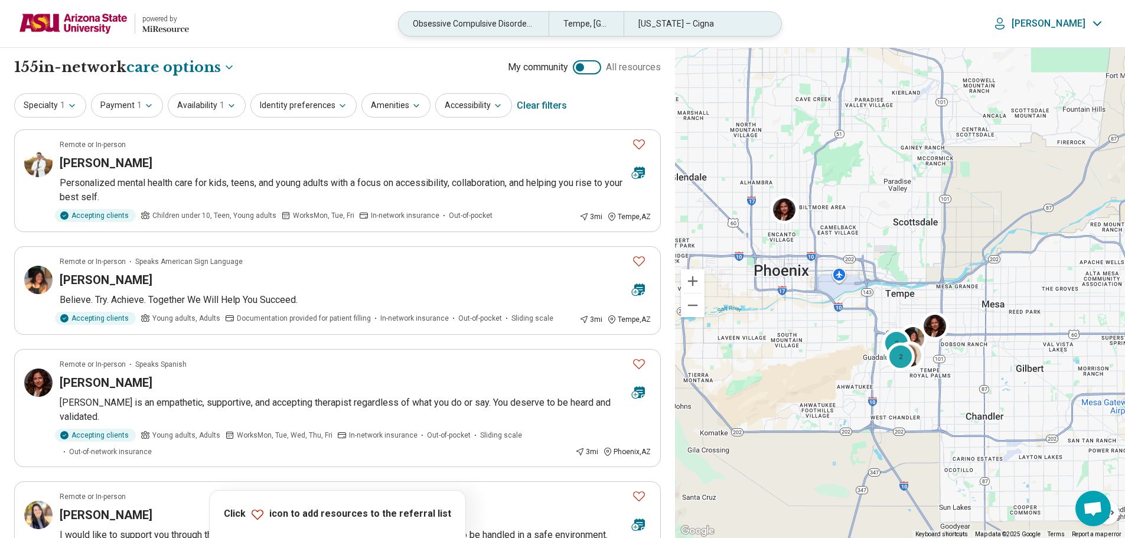
click at [484, 20] on div "Obsessive Compulsive Disorder (OCD)" at bounding box center [474, 24] width 150 height 24
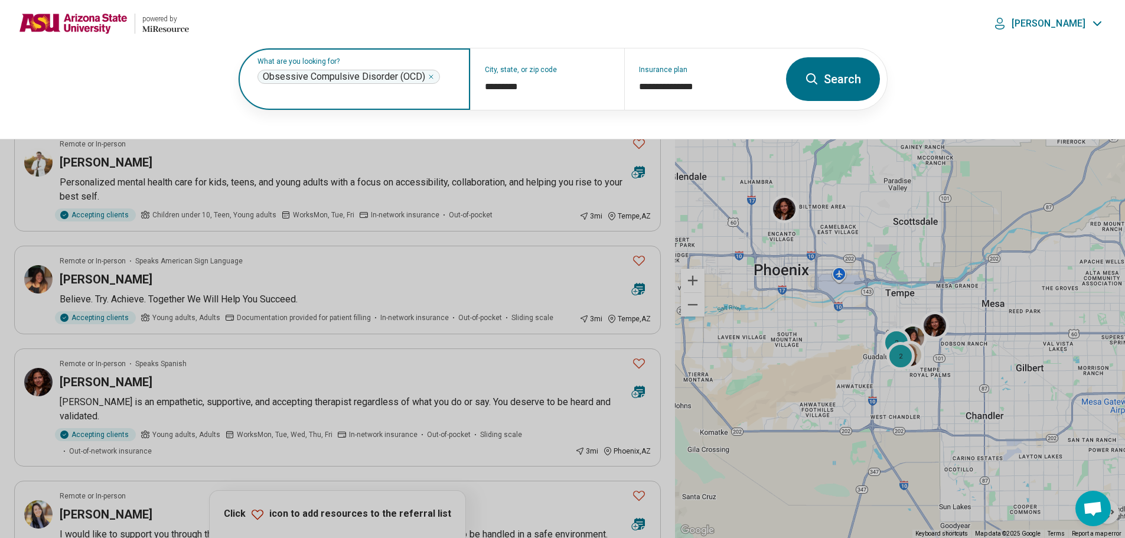
click at [428, 74] on icon "Remove" at bounding box center [431, 76] width 7 height 7
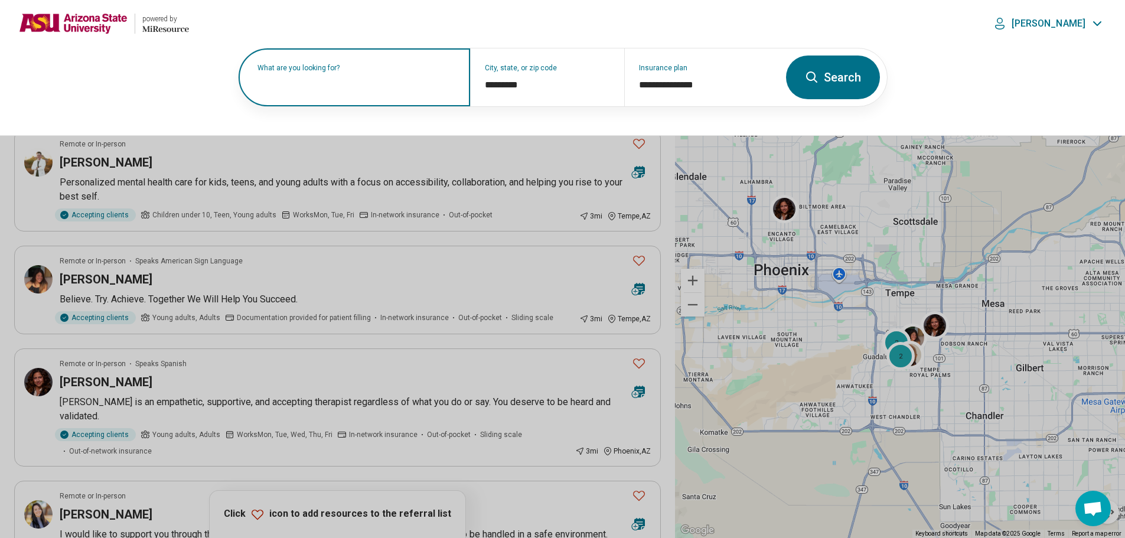
click at [429, 71] on label "What are you looking for?" at bounding box center [357, 67] width 198 height 7
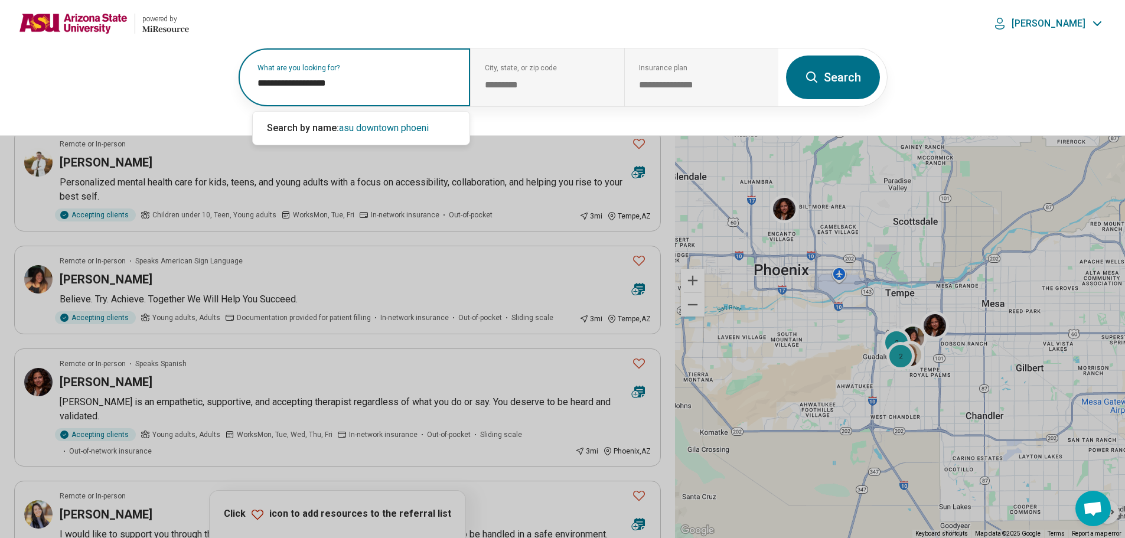
type input "**********"
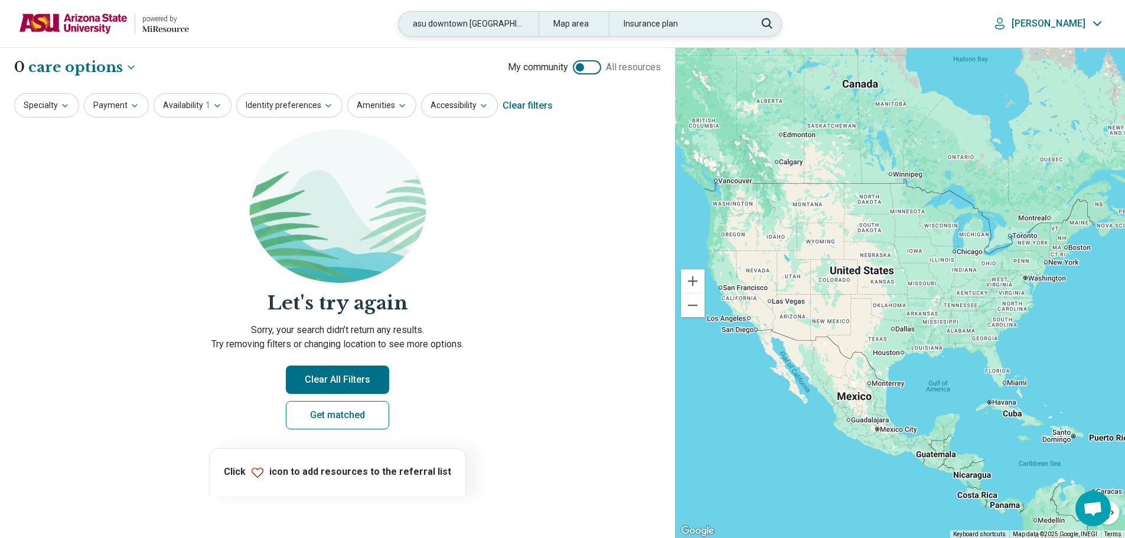
click at [492, 26] on div "asu downtown phoenix" at bounding box center [469, 24] width 140 height 24
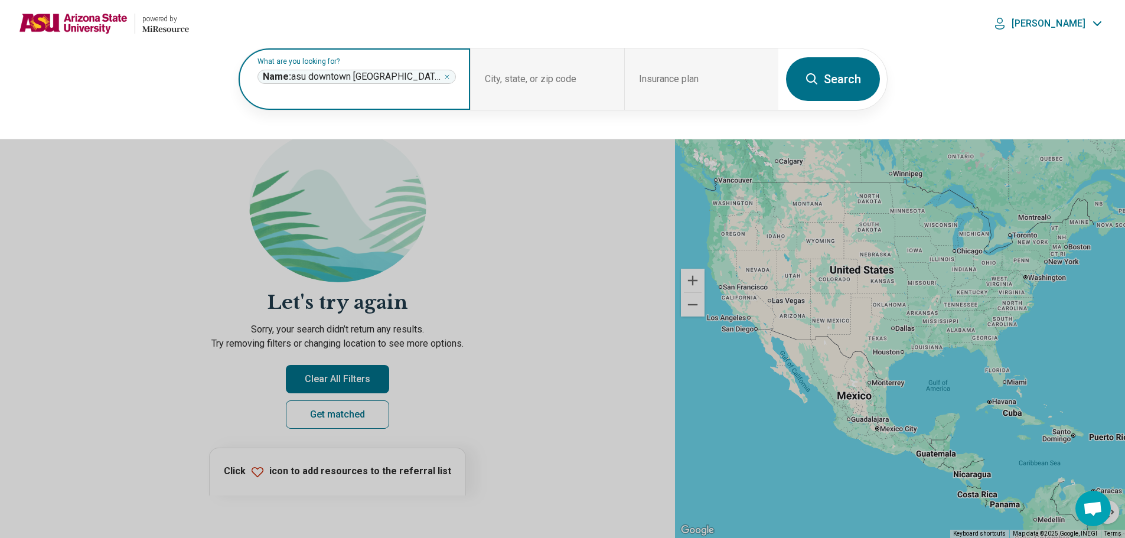
click at [444, 80] on icon "Remove" at bounding box center [447, 76] width 7 height 7
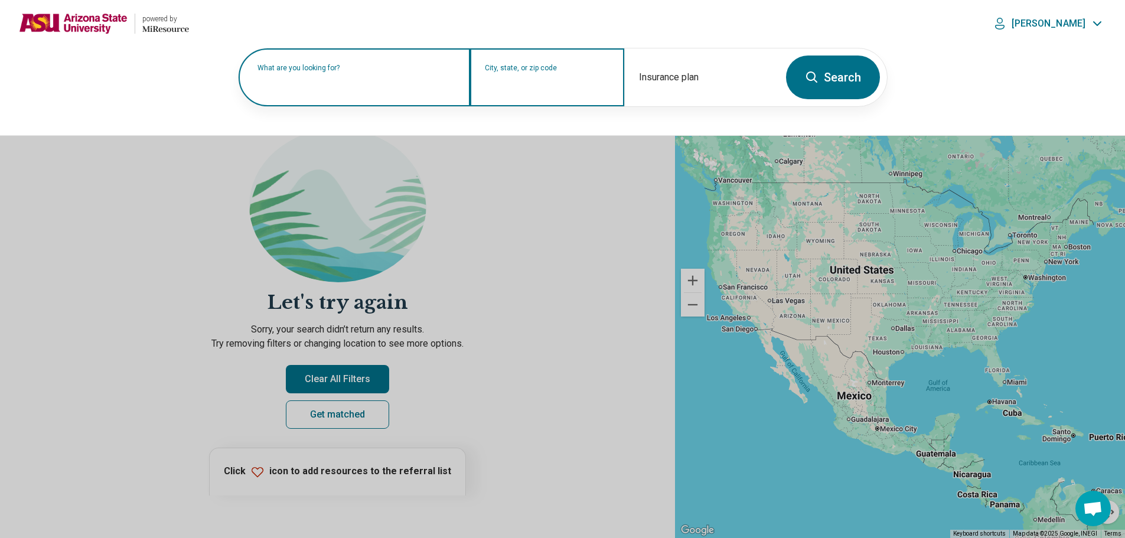
click at [516, 83] on input "City, state, or zip code" at bounding box center [547, 85] width 125 height 14
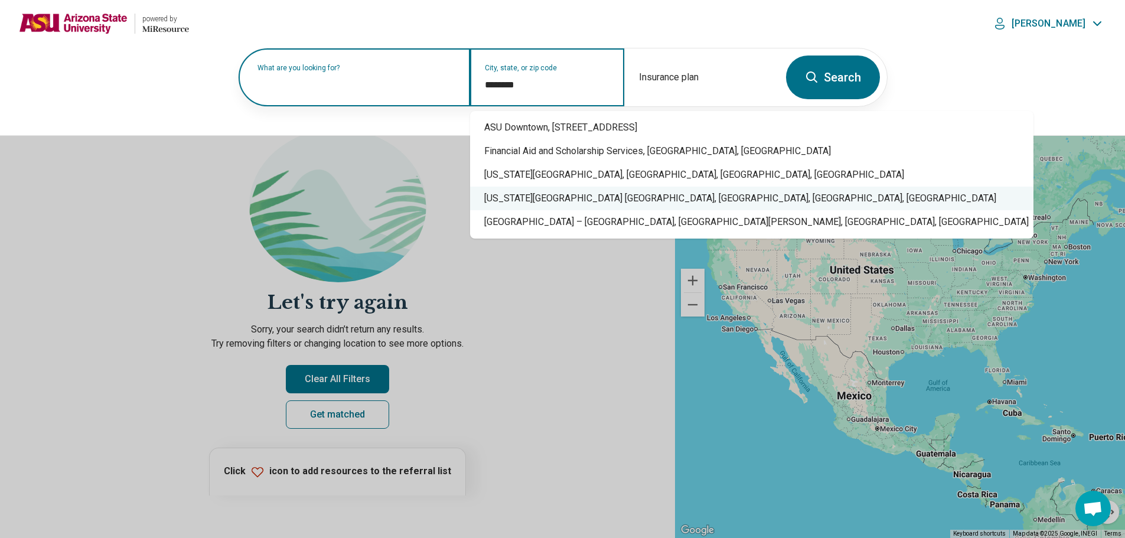
click at [632, 193] on div "Arizona State University Downtown Phoenix Campus, North Central Avenue, Phoenix…" at bounding box center [751, 199] width 563 height 24
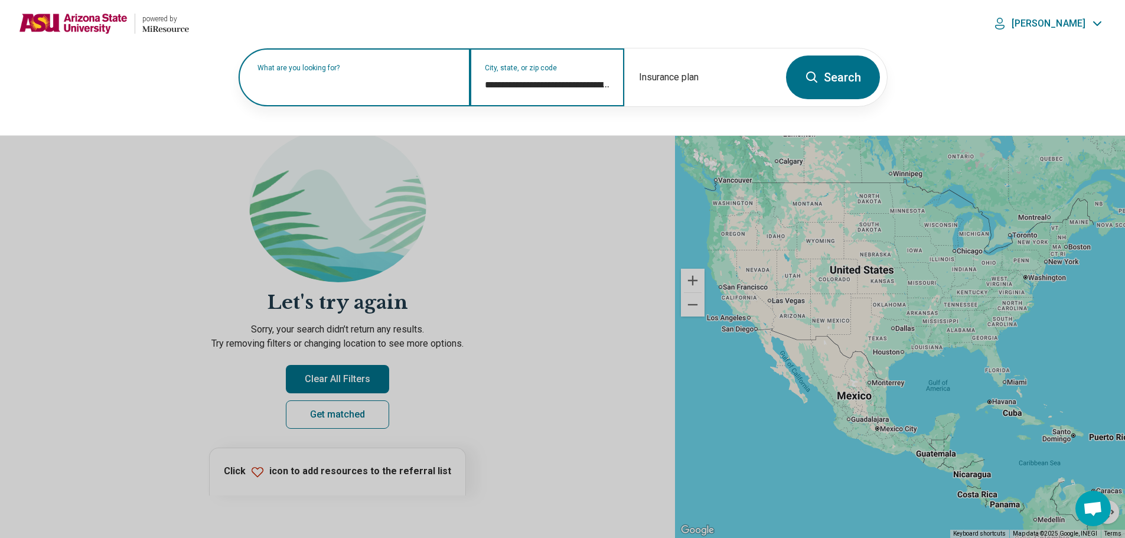
type input "**********"
click at [829, 96] on button "Search" at bounding box center [833, 78] width 94 height 44
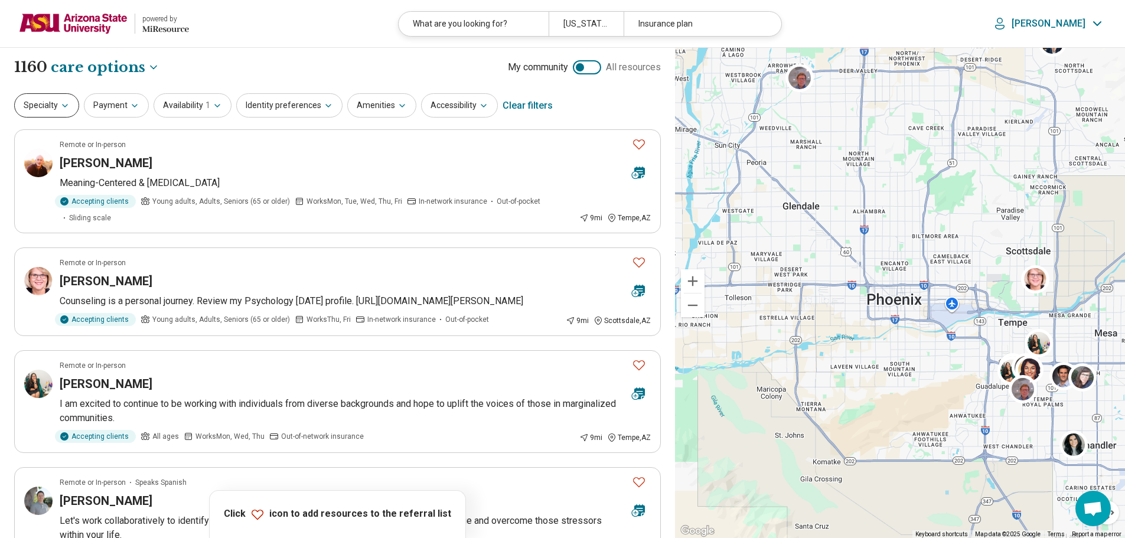
click at [61, 108] on icon "button" at bounding box center [64, 105] width 9 height 9
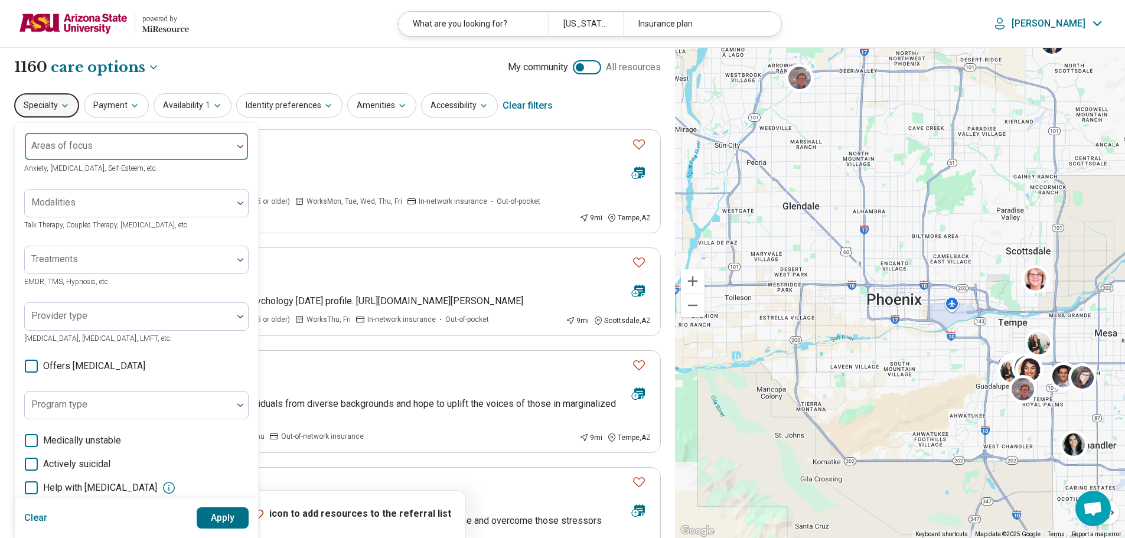
click at [86, 148] on div "Areas of focus" at bounding box center [136, 146] width 224 height 28
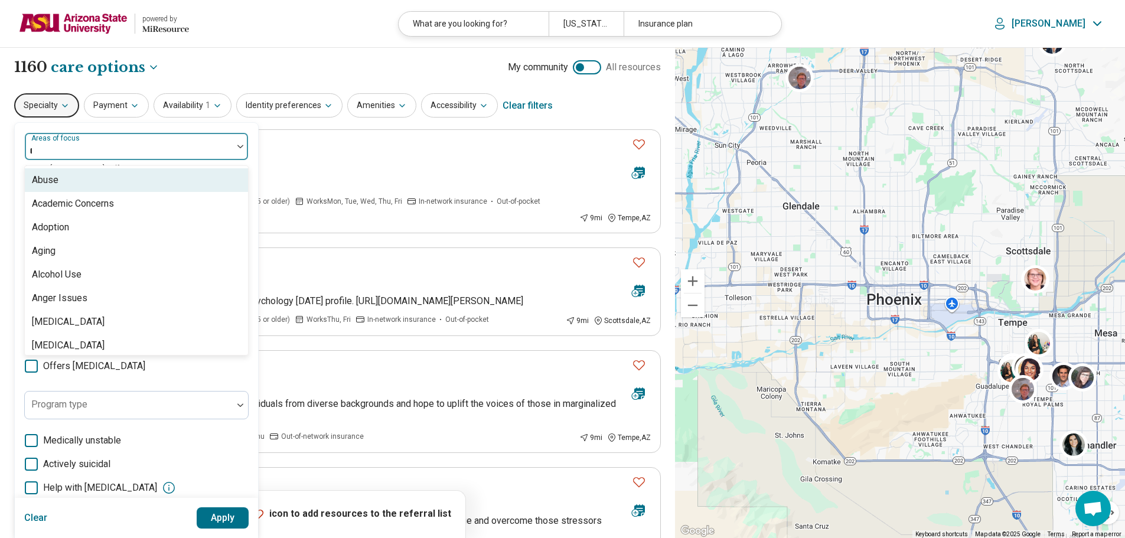
type input "**"
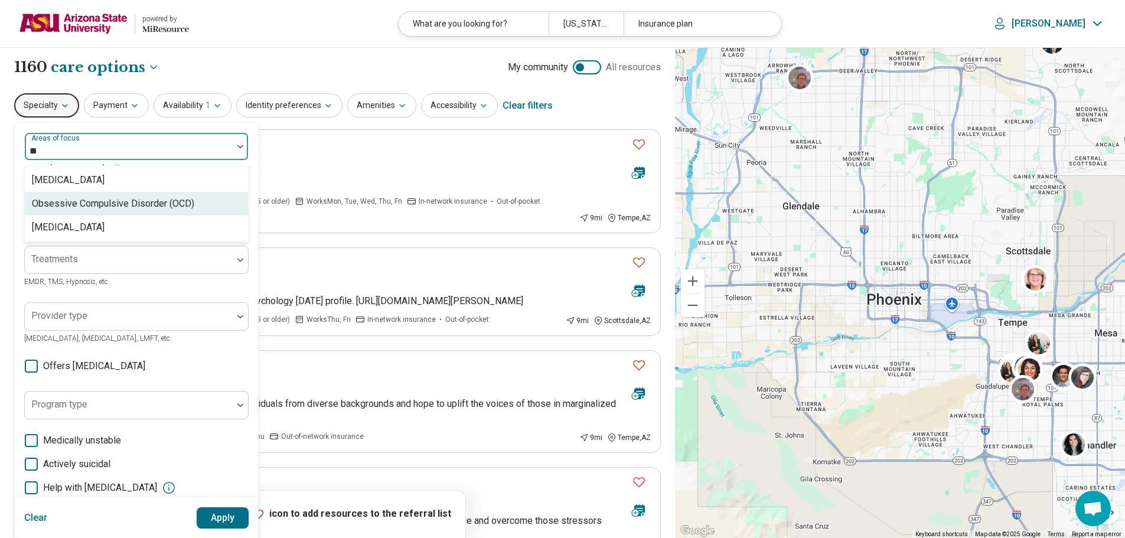
click at [125, 201] on div "Obsessive Compulsive Disorder (OCD)" at bounding box center [113, 204] width 162 height 14
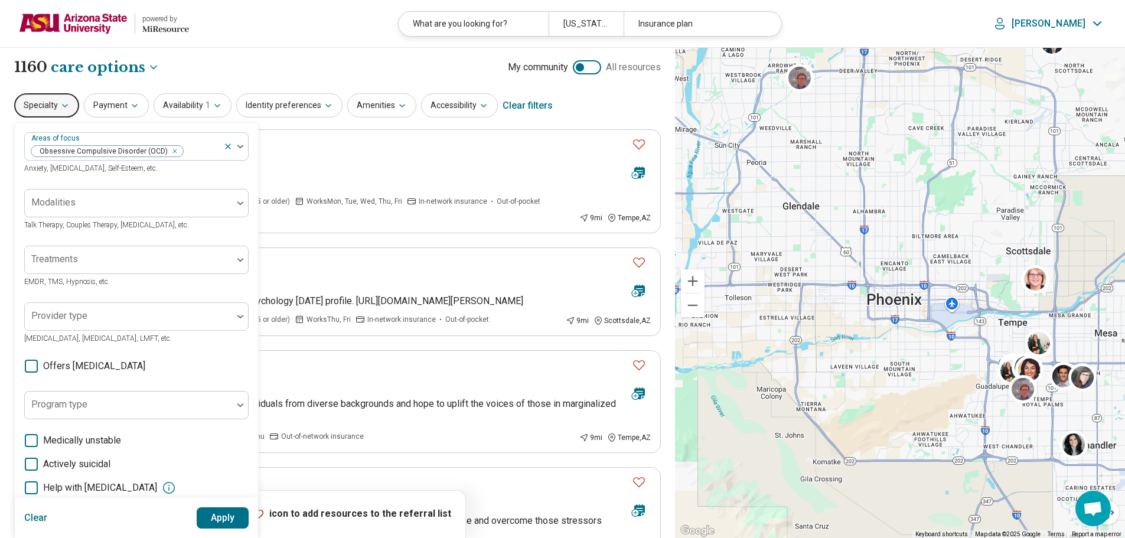
drag, startPoint x: 220, startPoint y: 517, endPoint x: 221, endPoint y: 500, distance: 17.8
click at [220, 518] on button "Apply" at bounding box center [223, 517] width 53 height 21
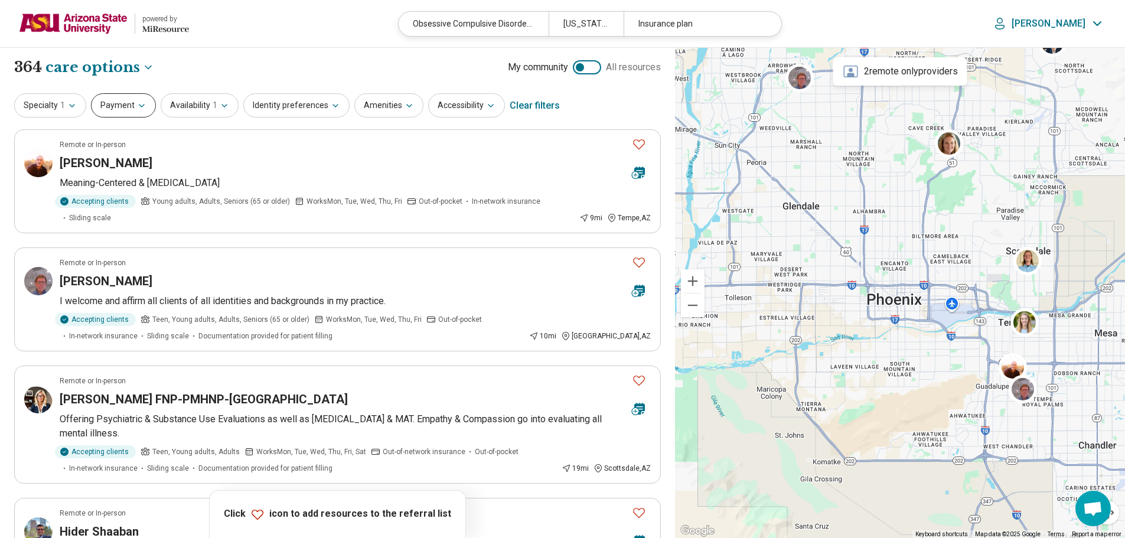
drag, startPoint x: 138, startPoint y: 107, endPoint x: 138, endPoint y: 115, distance: 7.7
click at [138, 107] on icon "button" at bounding box center [141, 105] width 9 height 9
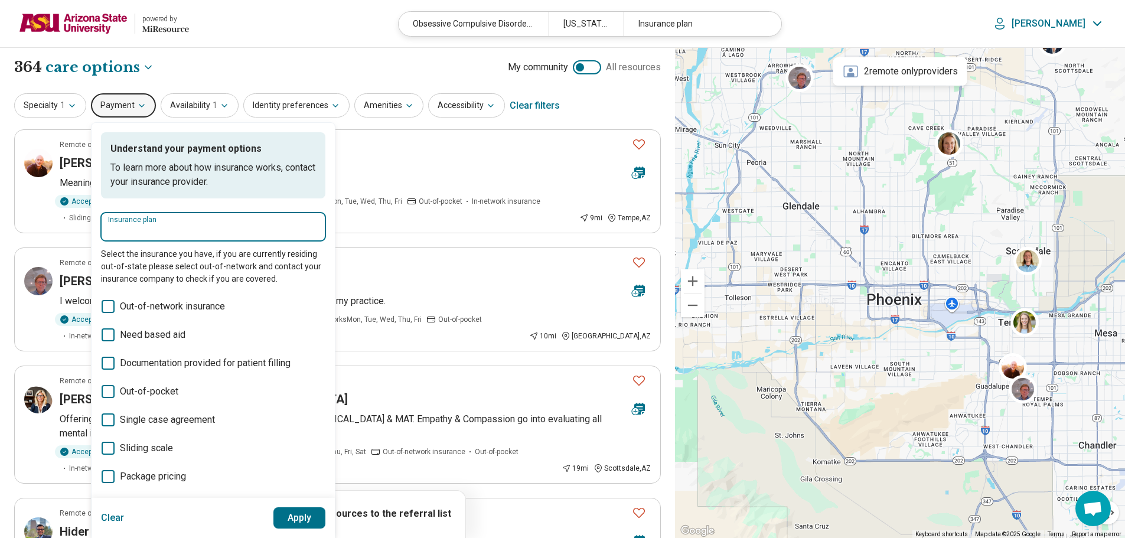
click at [163, 230] on input "Insurance plan" at bounding box center [213, 231] width 210 height 14
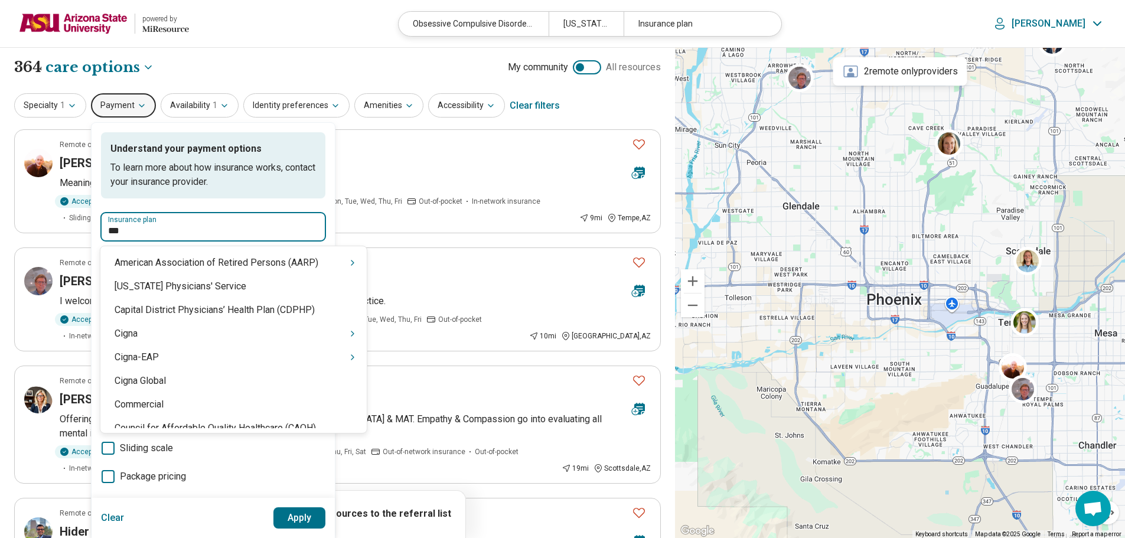
type input "****"
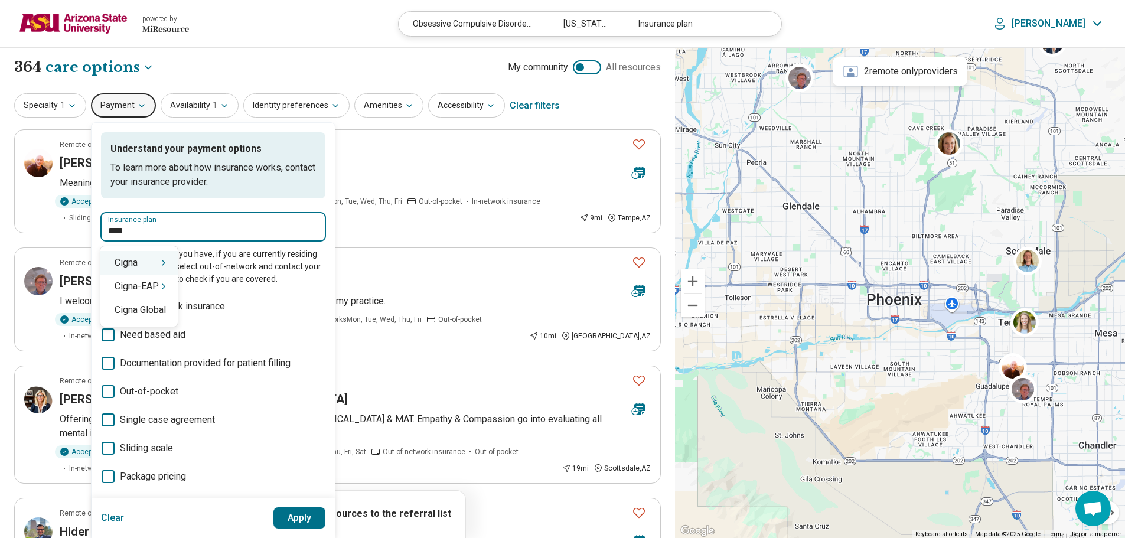
click at [157, 262] on div "Cigna" at bounding box center [138, 263] width 77 height 24
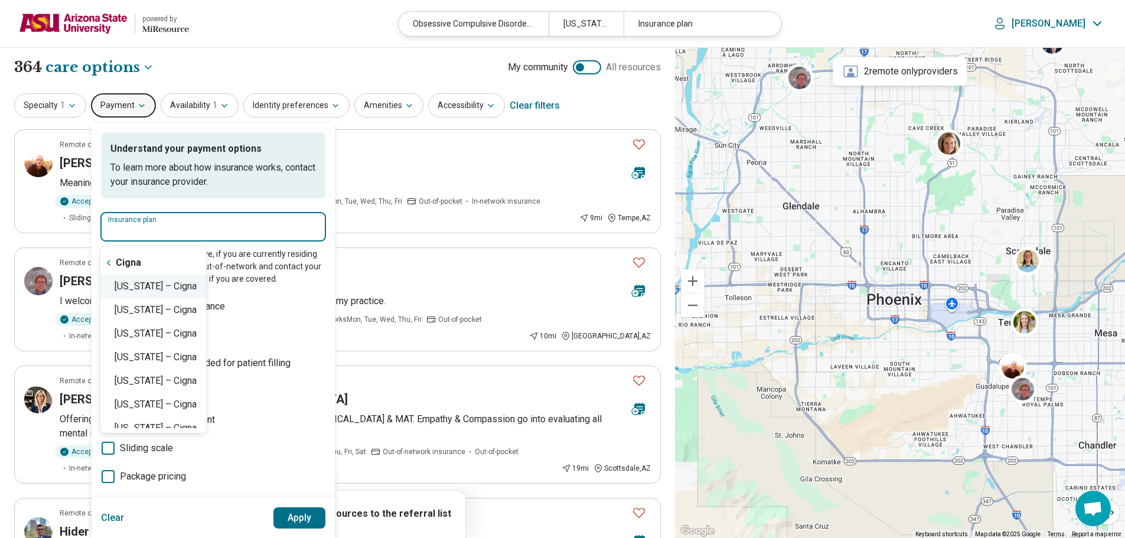
click at [168, 285] on div "Arizona – Cigna" at bounding box center [153, 287] width 106 height 24
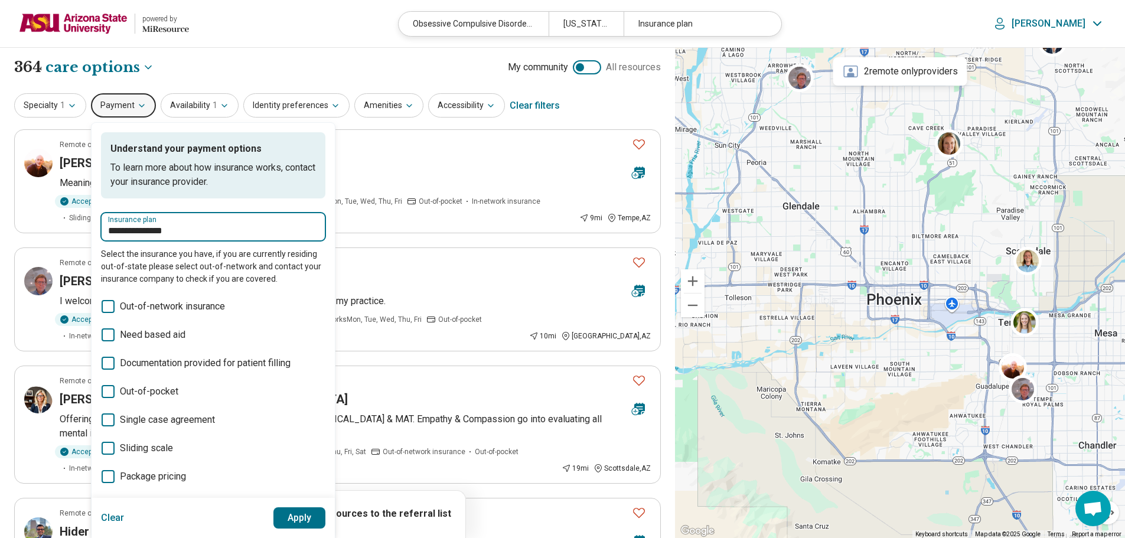
type input "**********"
click at [291, 515] on button "Apply" at bounding box center [299, 517] width 53 height 21
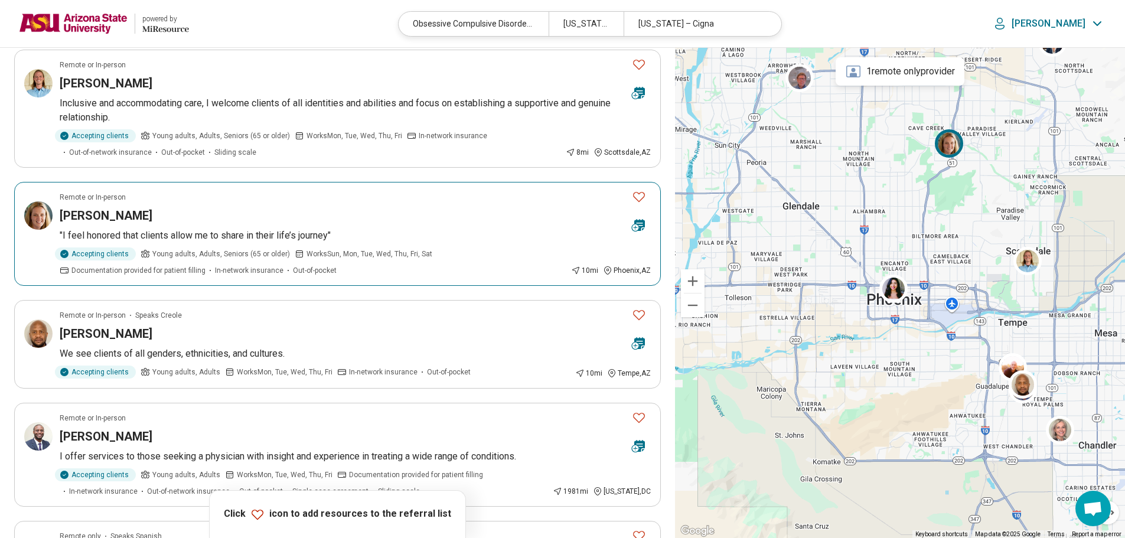
scroll to position [472, 0]
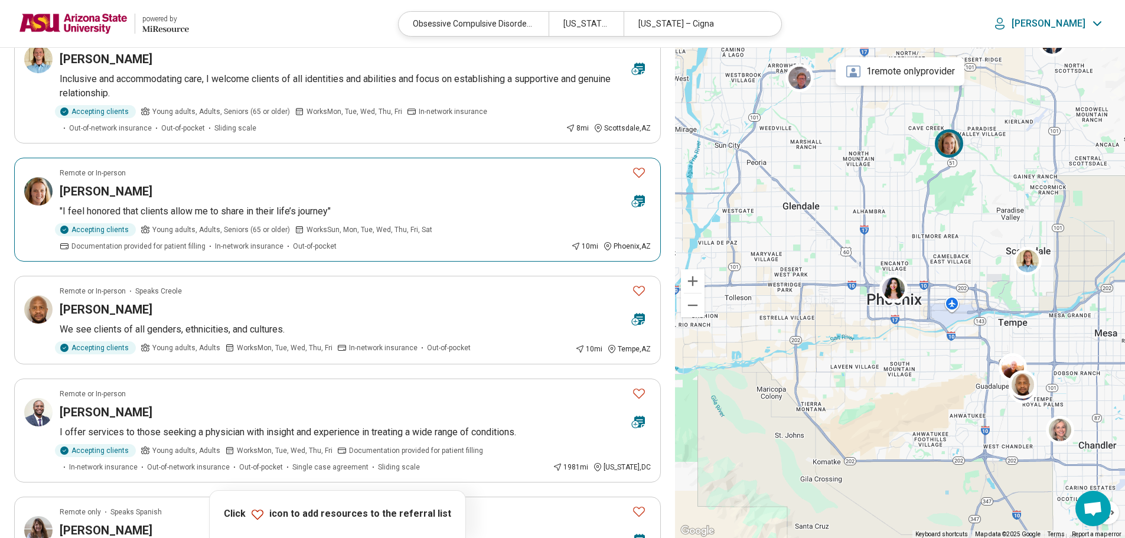
click at [48, 188] on img at bounding box center [38, 191] width 28 height 28
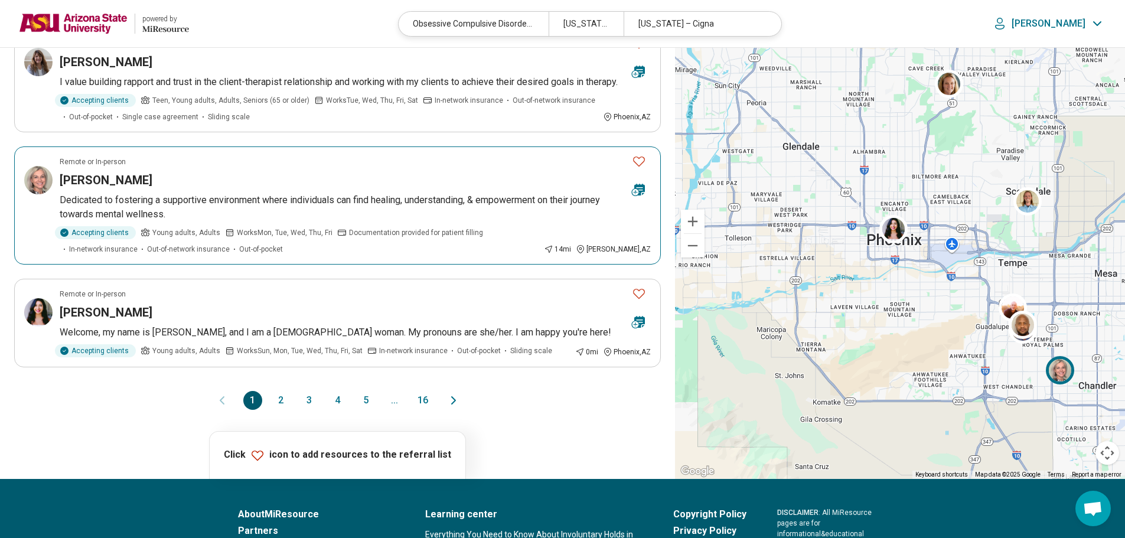
scroll to position [1004, 0]
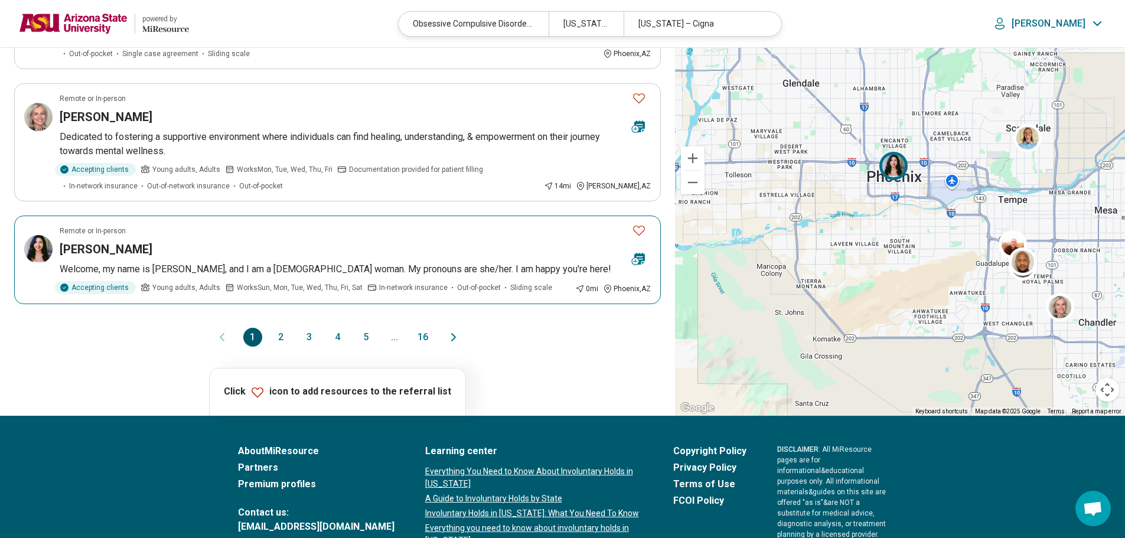
click at [35, 263] on img at bounding box center [38, 249] width 28 height 28
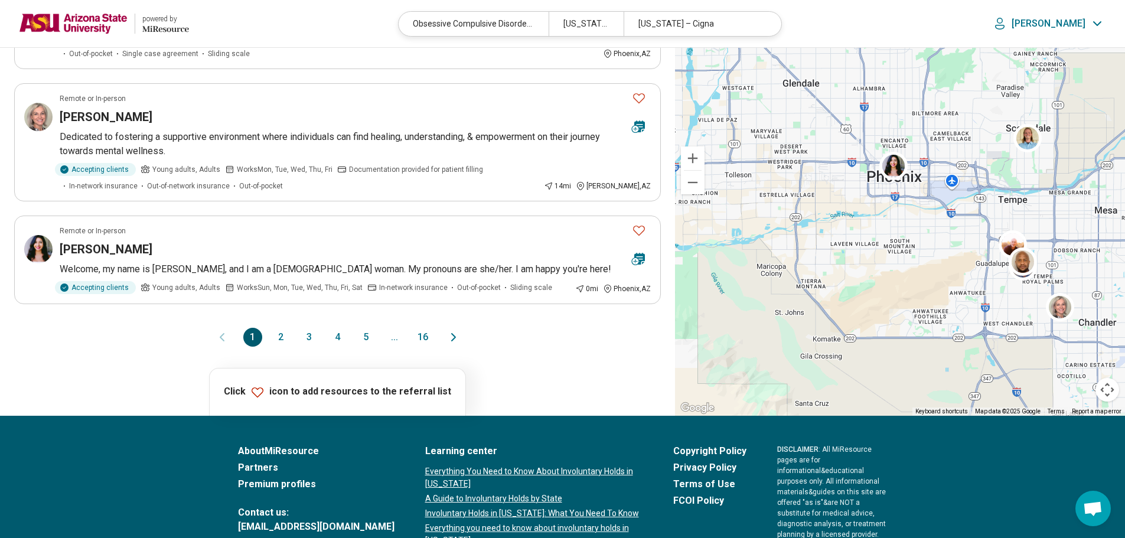
click at [279, 347] on button "2" at bounding box center [281, 337] width 19 height 19
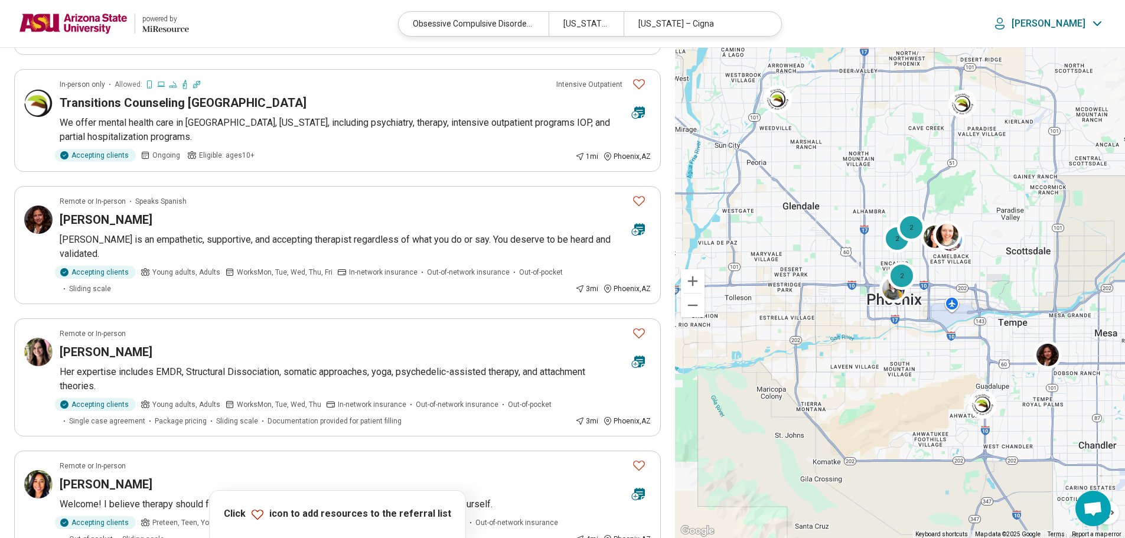
scroll to position [0, 0]
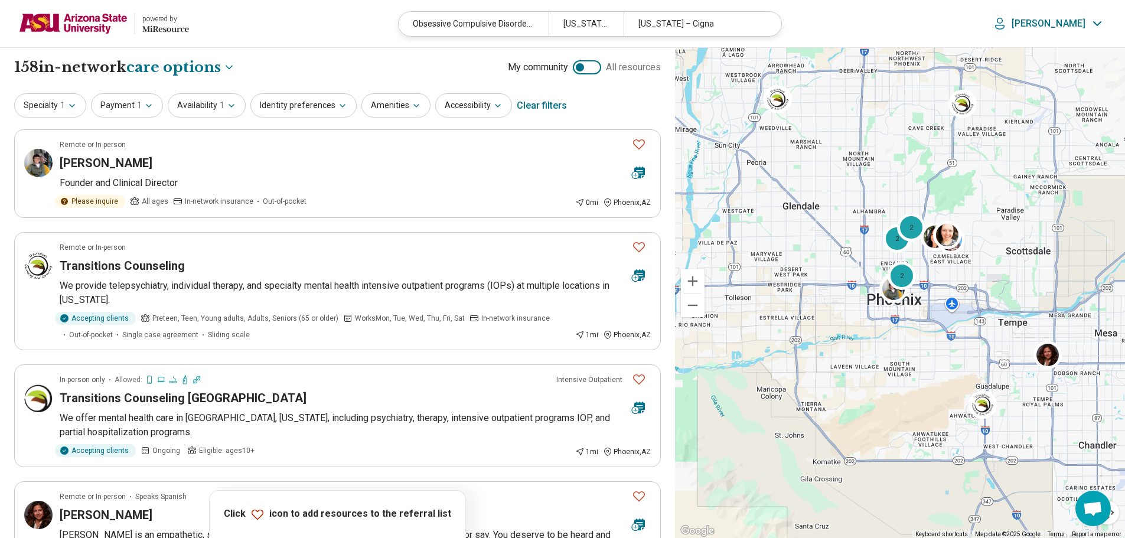
click at [90, 30] on img at bounding box center [73, 23] width 109 height 28
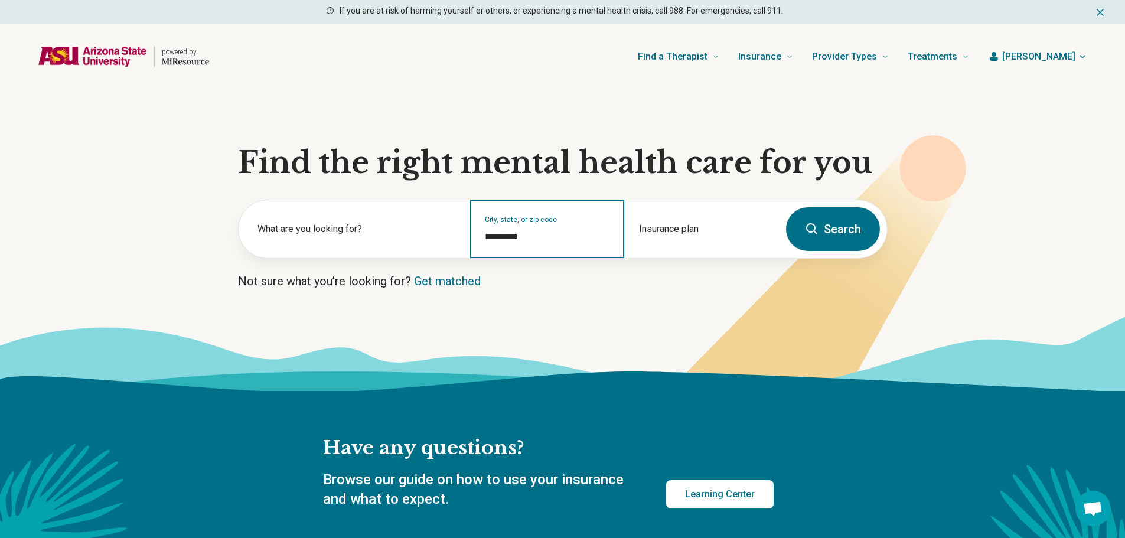
click at [507, 237] on input "*********" at bounding box center [547, 237] width 125 height 14
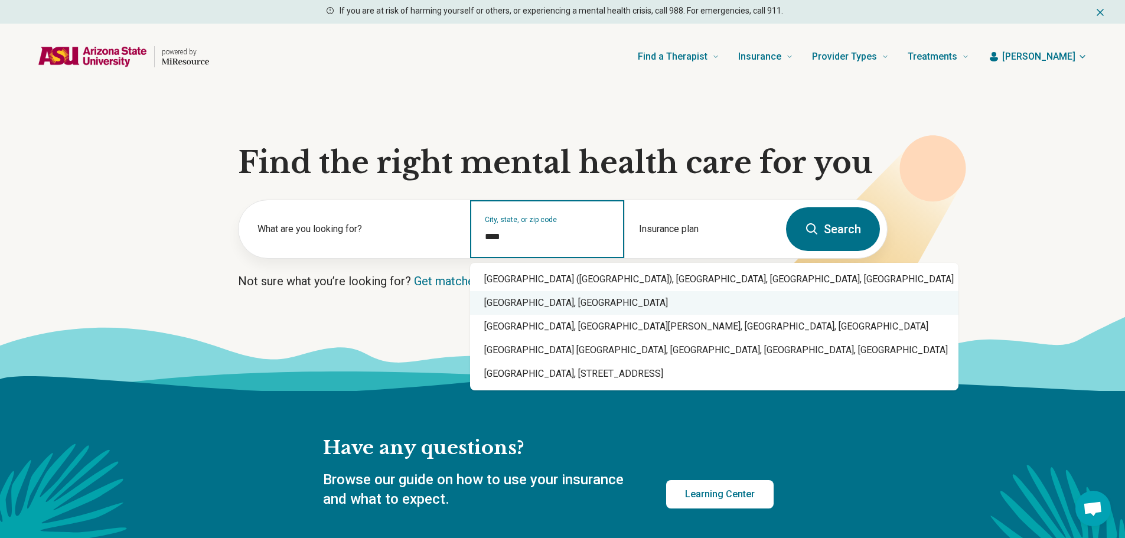
click at [545, 292] on div "Phoenix, AZ" at bounding box center [714, 303] width 488 height 24
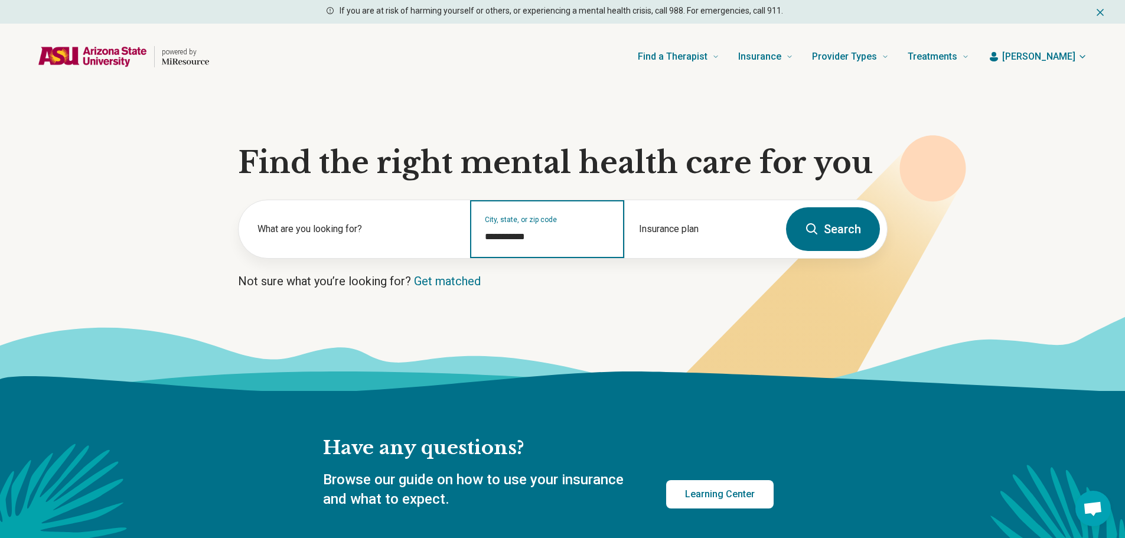
type input "**********"
click at [859, 227] on button "Search" at bounding box center [833, 229] width 94 height 44
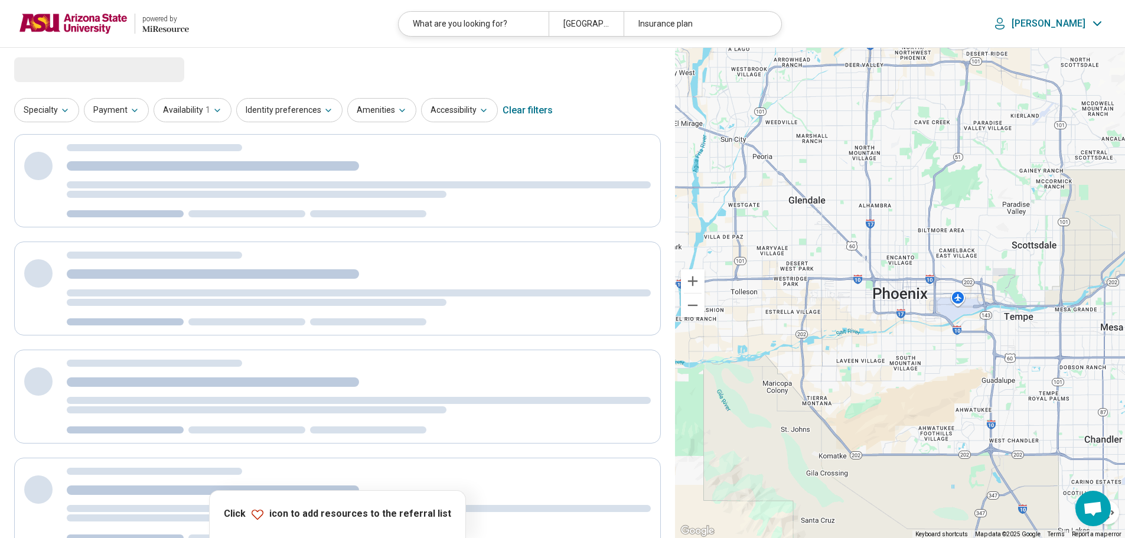
select select "***"
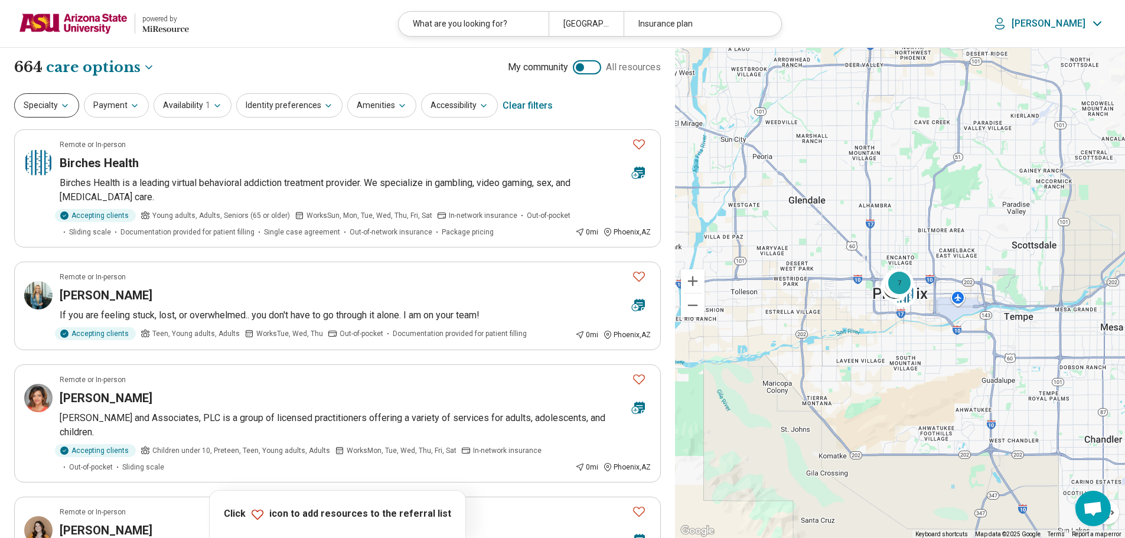
click at [67, 112] on button "Specialty" at bounding box center [46, 105] width 65 height 24
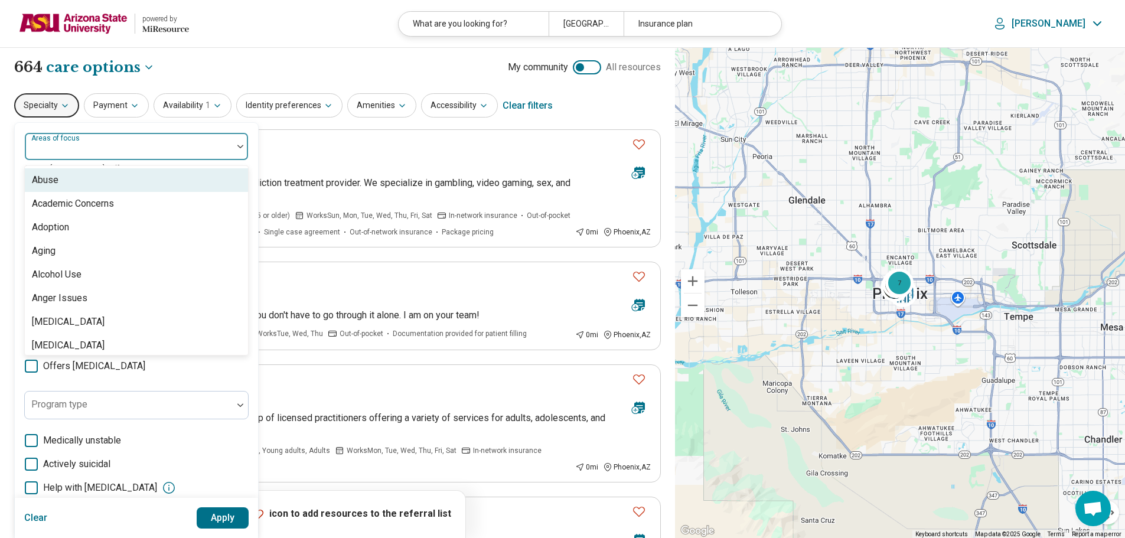
click at [93, 147] on div at bounding box center [129, 151] width 198 height 17
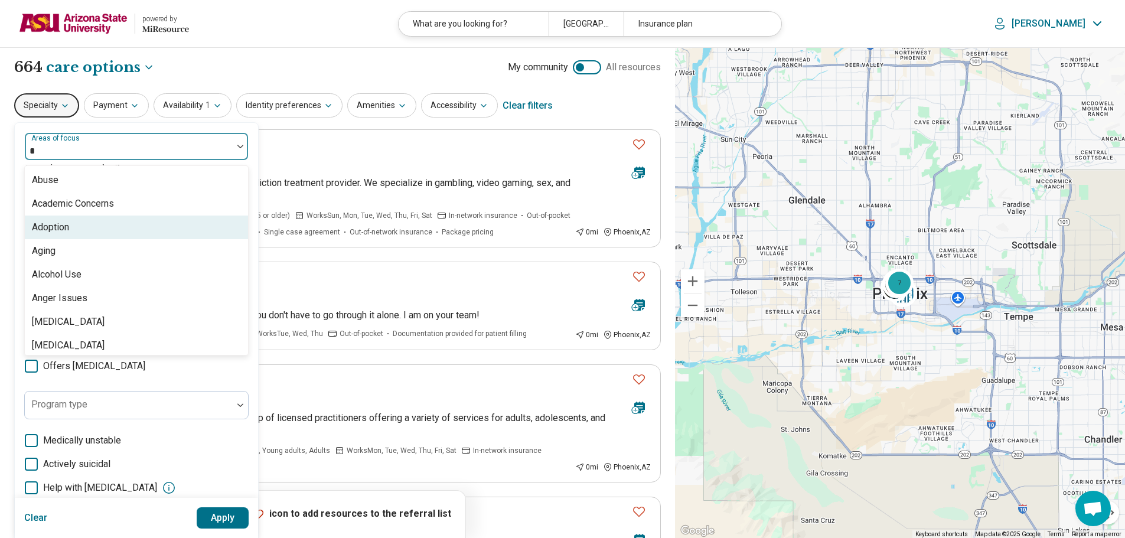
type input "**"
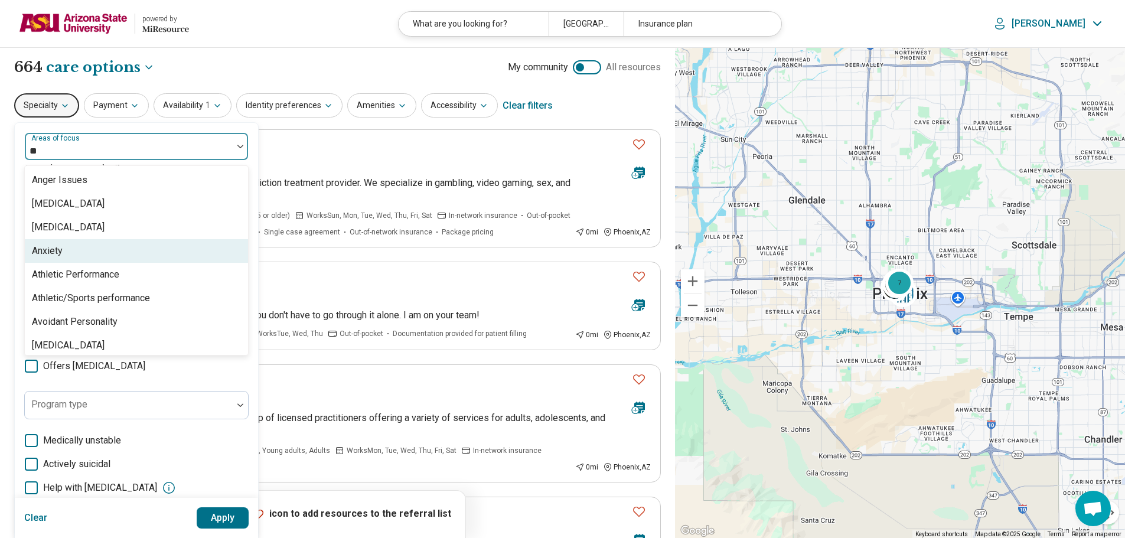
click at [122, 252] on div "Anxiety" at bounding box center [136, 251] width 223 height 24
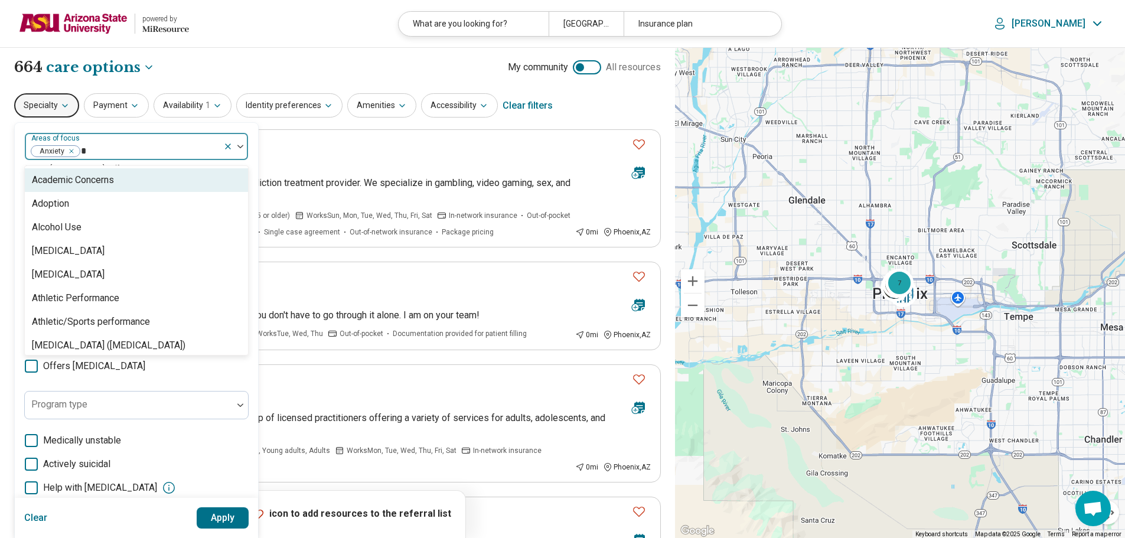
type input "**"
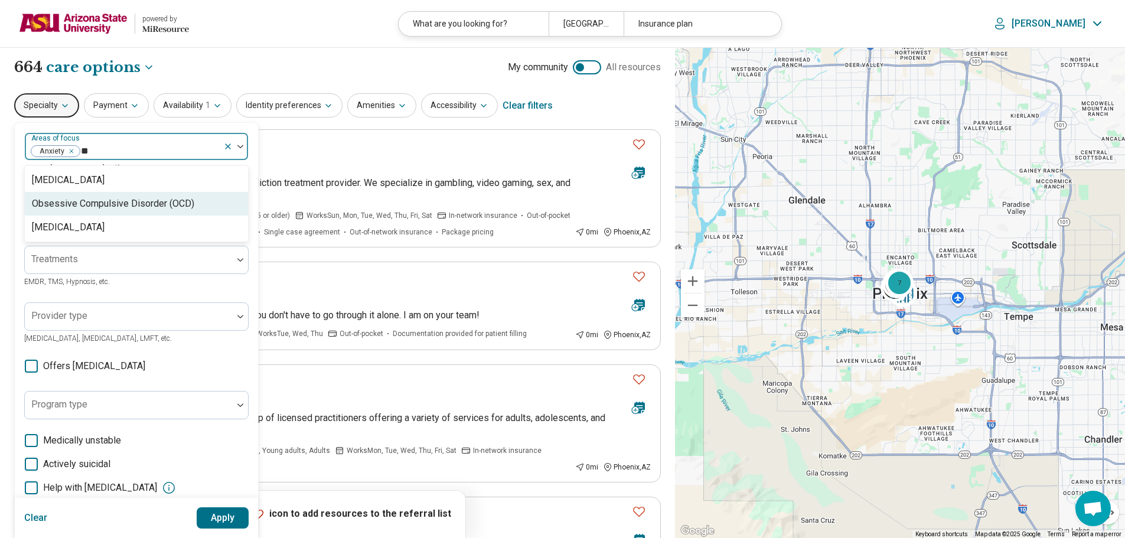
click at [170, 204] on div "Obsessive Compulsive Disorder (OCD)" at bounding box center [113, 204] width 162 height 14
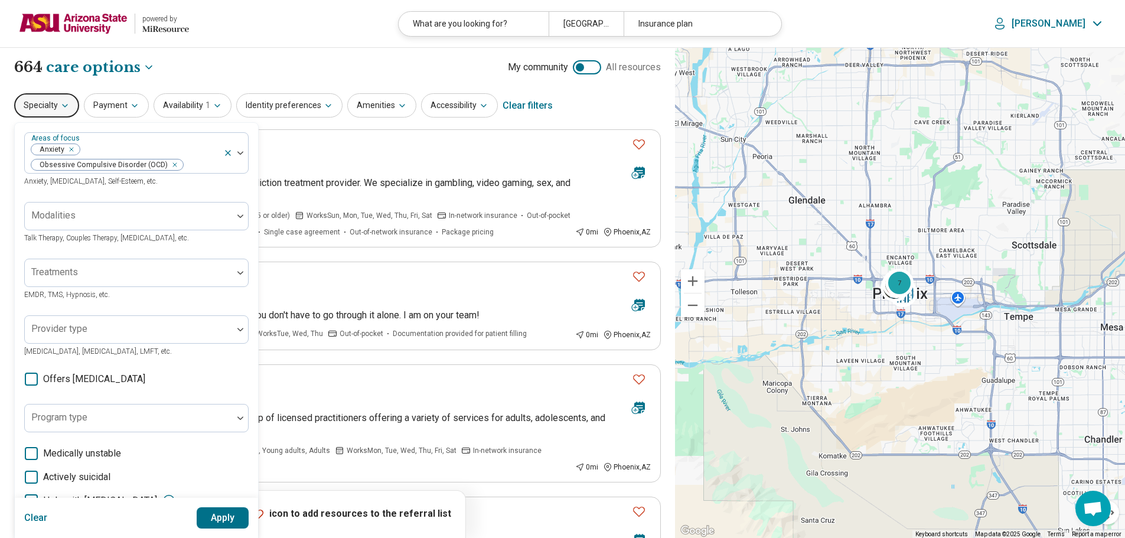
click at [233, 513] on button "Apply" at bounding box center [223, 517] width 53 height 21
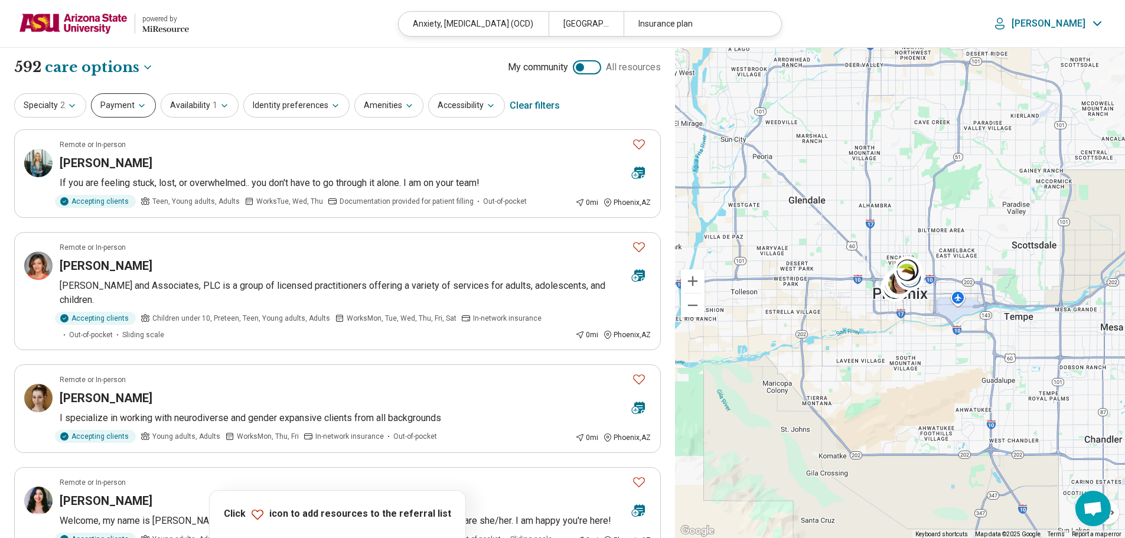
click at [119, 110] on button "Payment" at bounding box center [123, 105] width 65 height 24
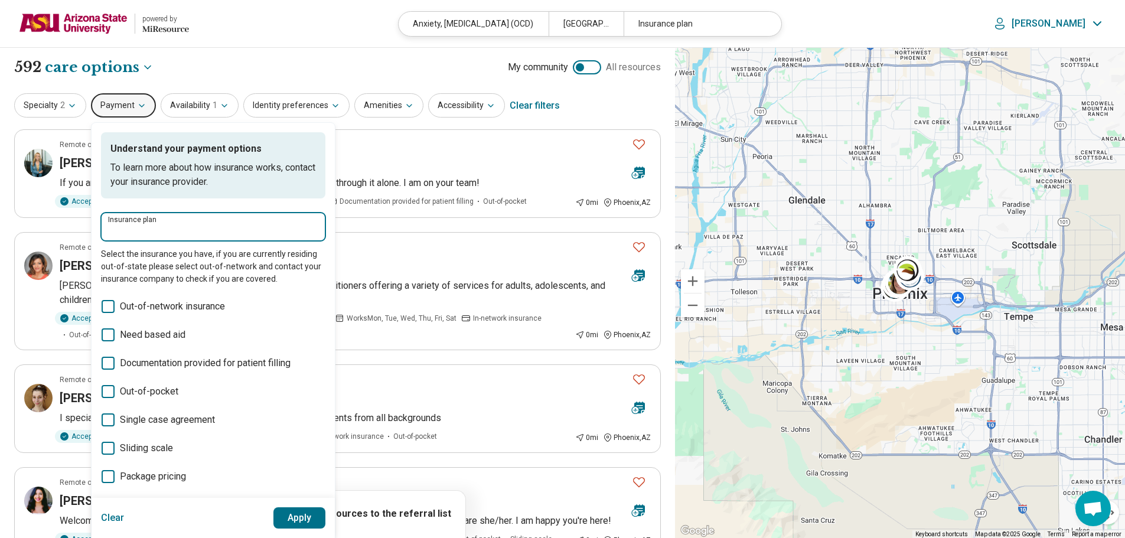
click at [201, 229] on input "Insurance plan" at bounding box center [213, 231] width 210 height 14
type input "****"
click at [160, 261] on icon "Suggestions" at bounding box center [163, 262] width 9 height 9
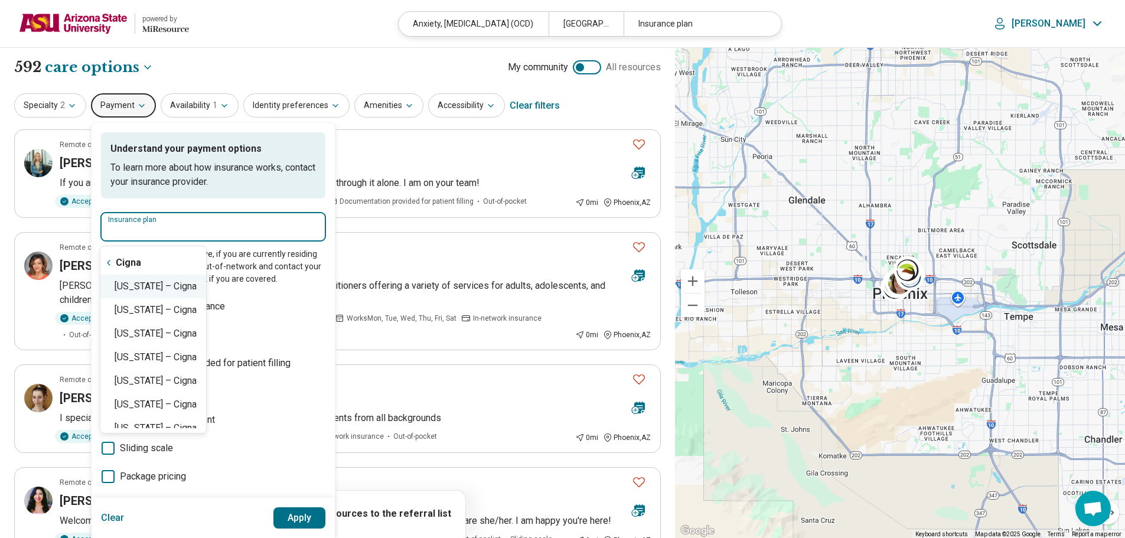
click at [177, 291] on div "Arizona – Cigna" at bounding box center [153, 287] width 106 height 24
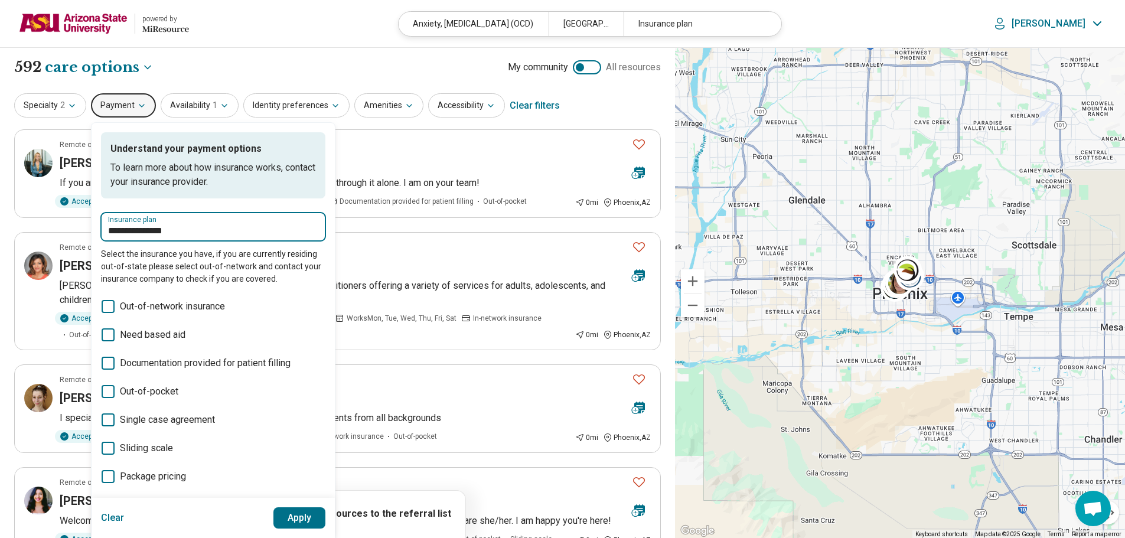
type input "**********"
click at [289, 519] on button "Apply" at bounding box center [299, 517] width 53 height 21
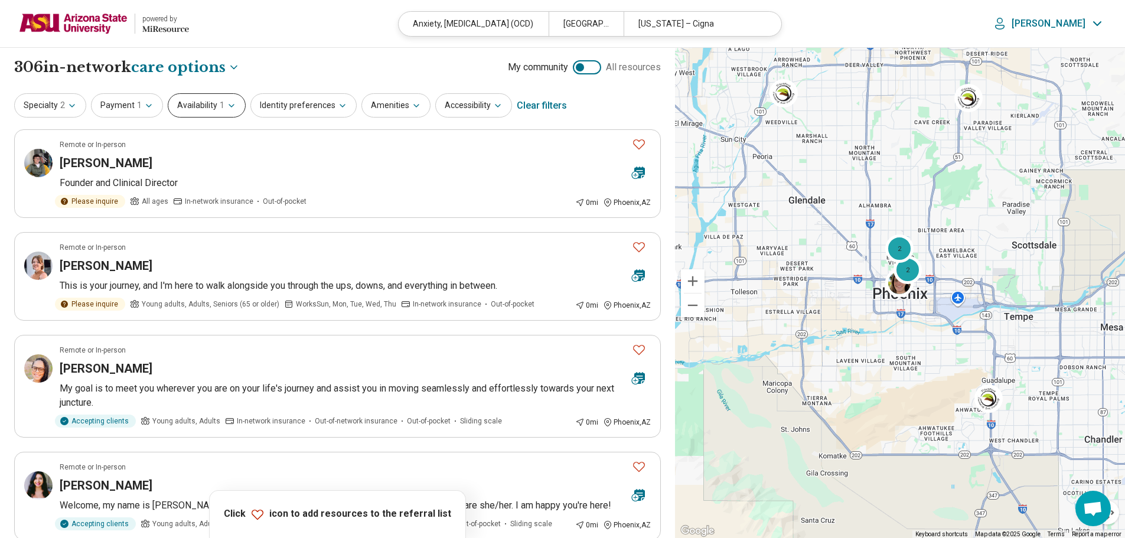
click at [213, 106] on button "Availability 1" at bounding box center [207, 105] width 78 height 24
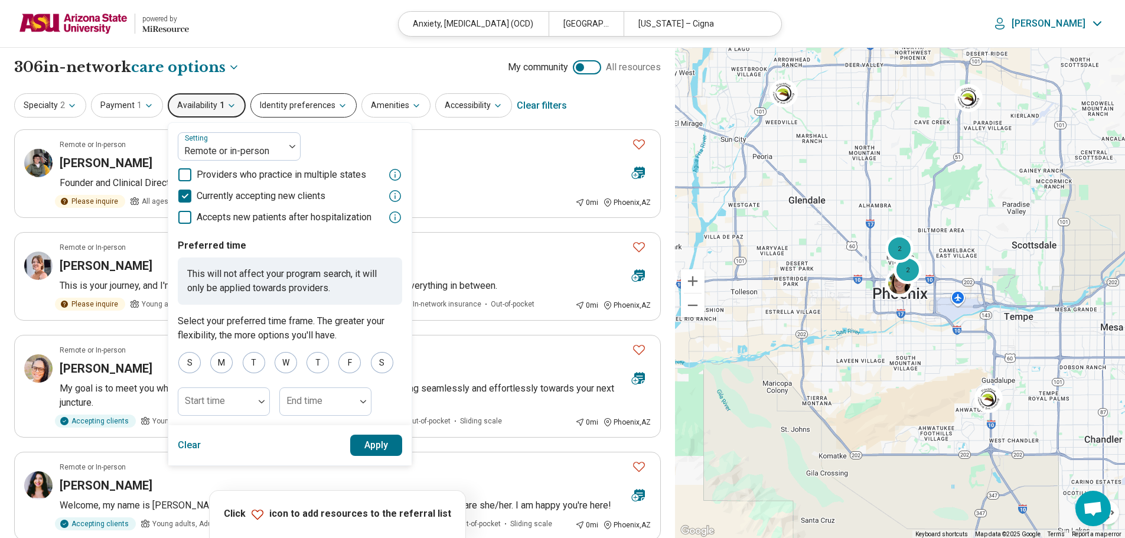
click at [279, 112] on button "Identity preferences" at bounding box center [303, 105] width 106 height 24
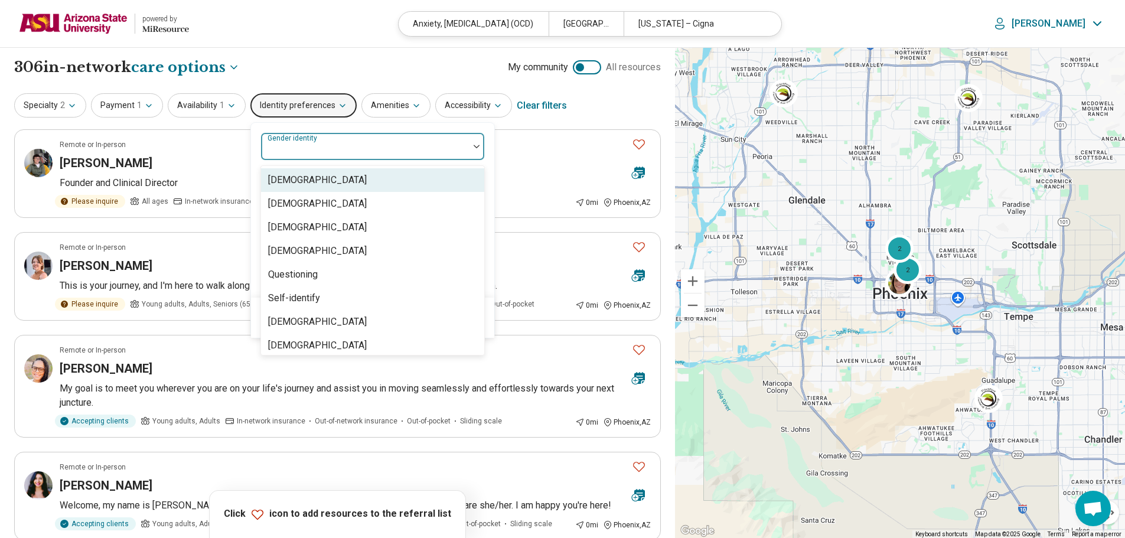
click at [322, 146] on div "Gender identity" at bounding box center [372, 146] width 224 height 28
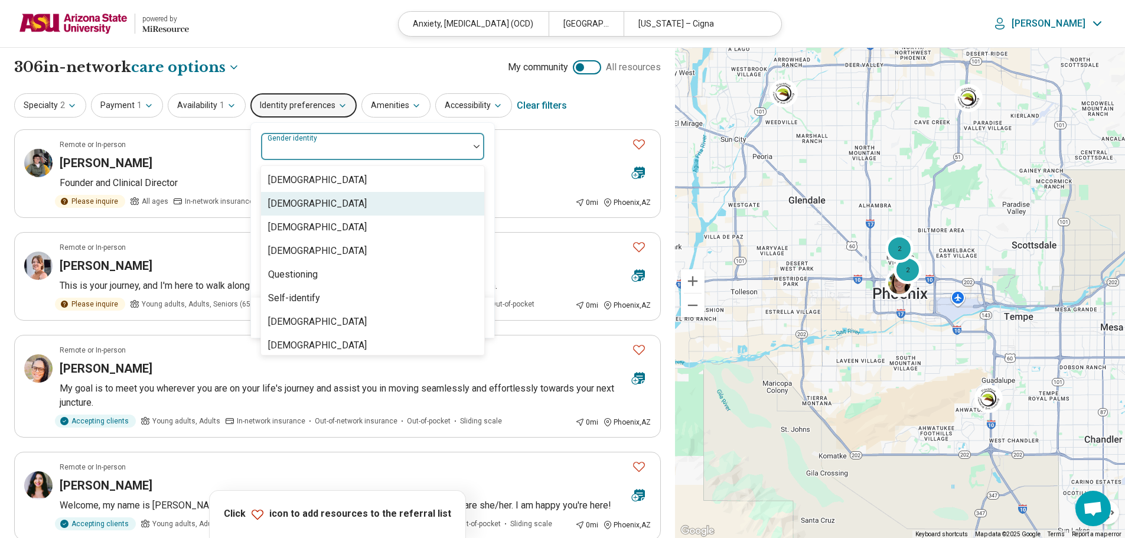
click at [357, 207] on div "Cisgender Woman" at bounding box center [372, 204] width 223 height 24
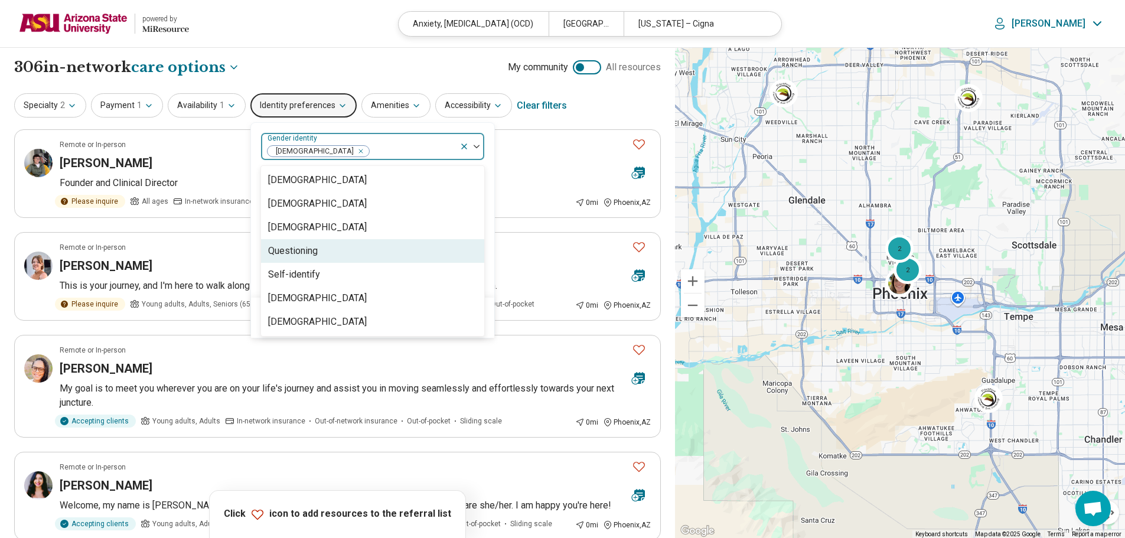
click at [485, 247] on div "option Cisgender Woman, selected. 7 results available. Use Up and Down to choos…" at bounding box center [372, 210] width 243 height 175
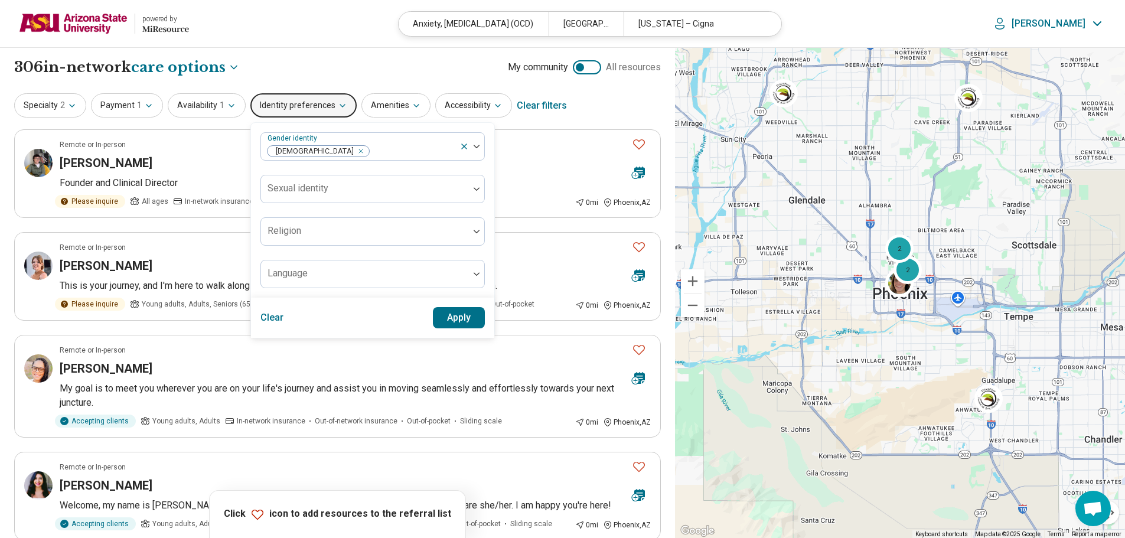
click at [456, 312] on button "Apply" at bounding box center [459, 317] width 53 height 21
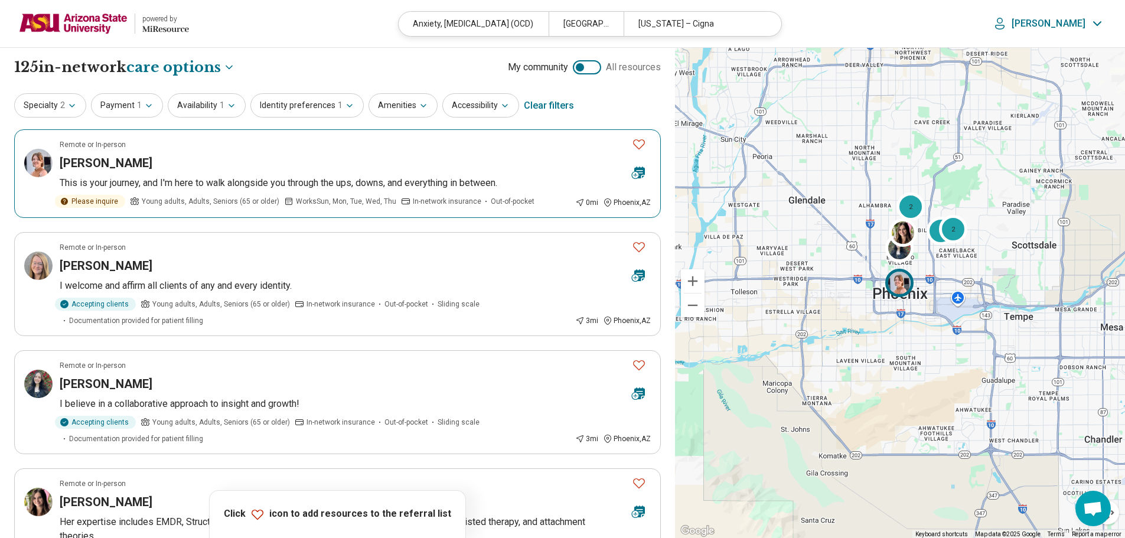
click at [34, 161] on img at bounding box center [38, 163] width 28 height 28
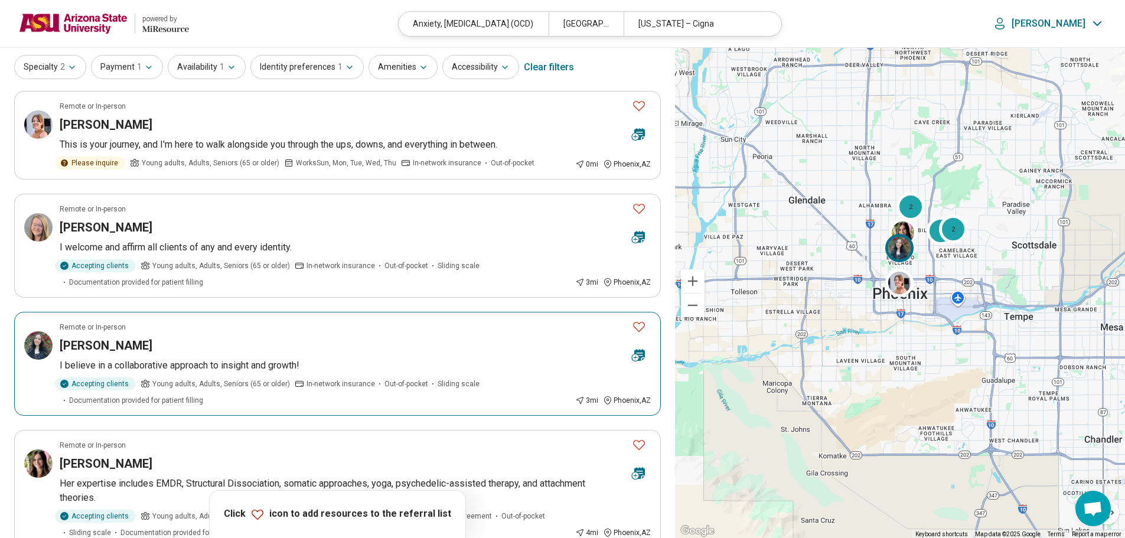
scroll to position [59, 0]
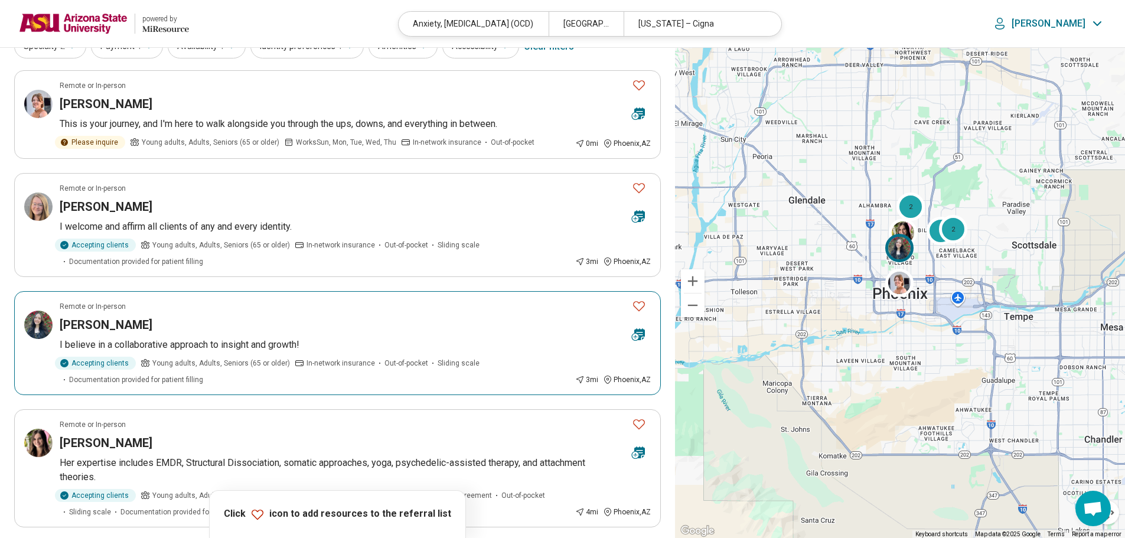
click at [47, 331] on img at bounding box center [38, 325] width 28 height 28
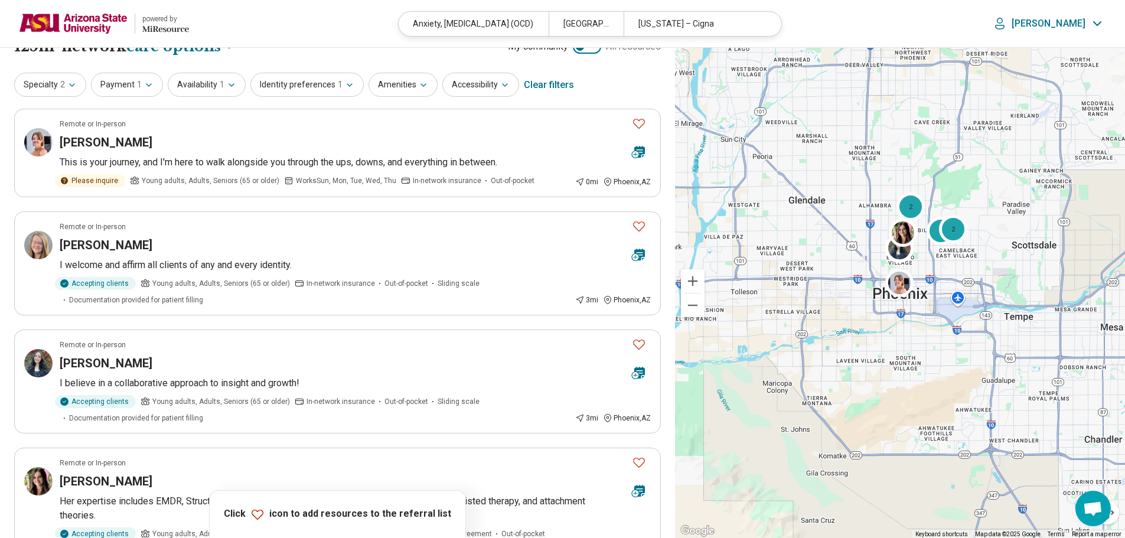
scroll to position [0, 0]
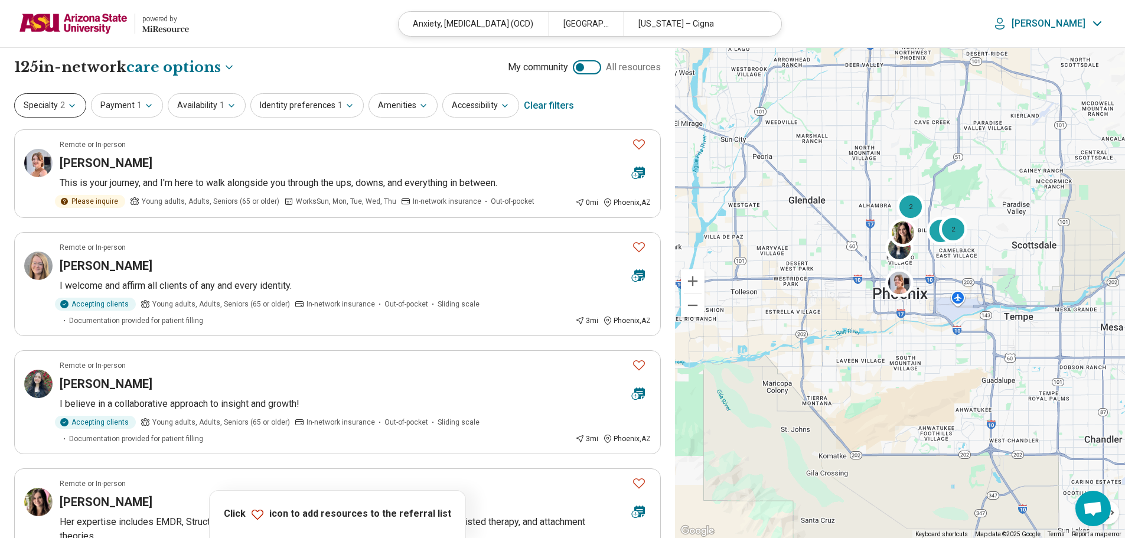
click at [76, 106] on icon "button" at bounding box center [71, 105] width 9 height 9
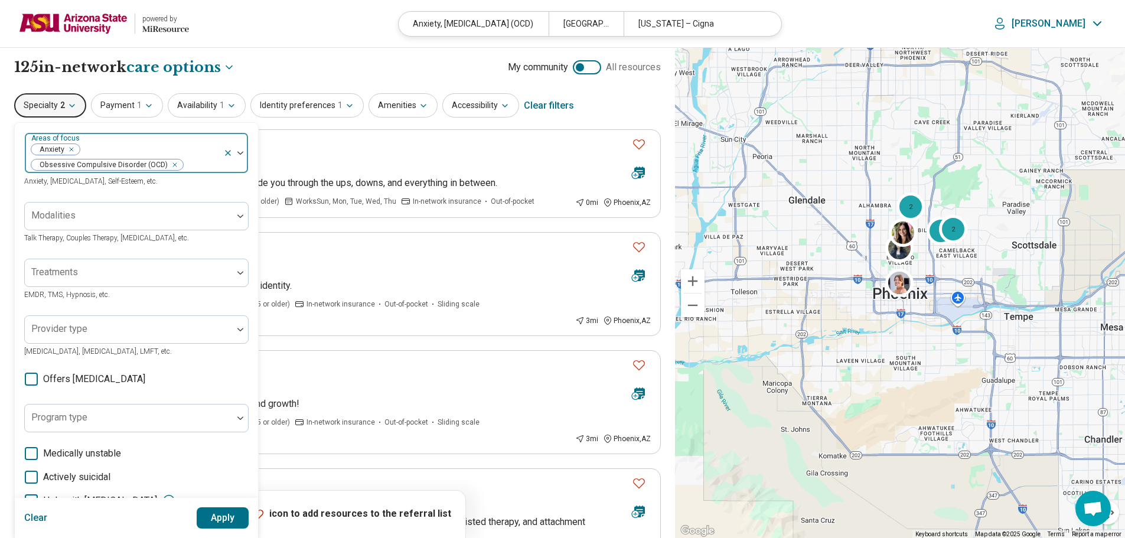
click at [70, 147] on icon "Remove [object Object]" at bounding box center [68, 149] width 8 height 8
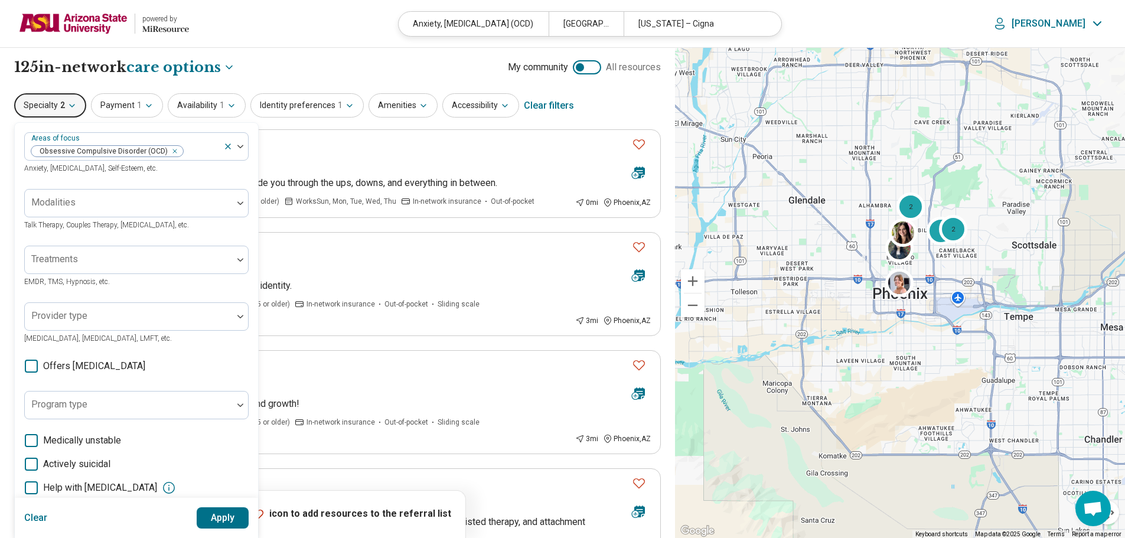
click at [210, 516] on button "Apply" at bounding box center [223, 517] width 53 height 21
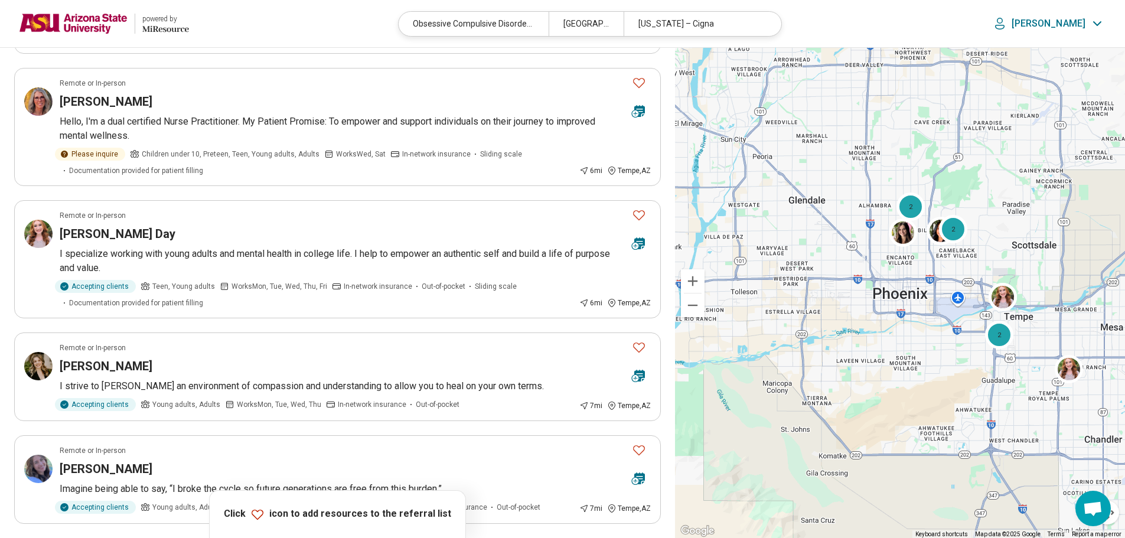
scroll to position [1004, 0]
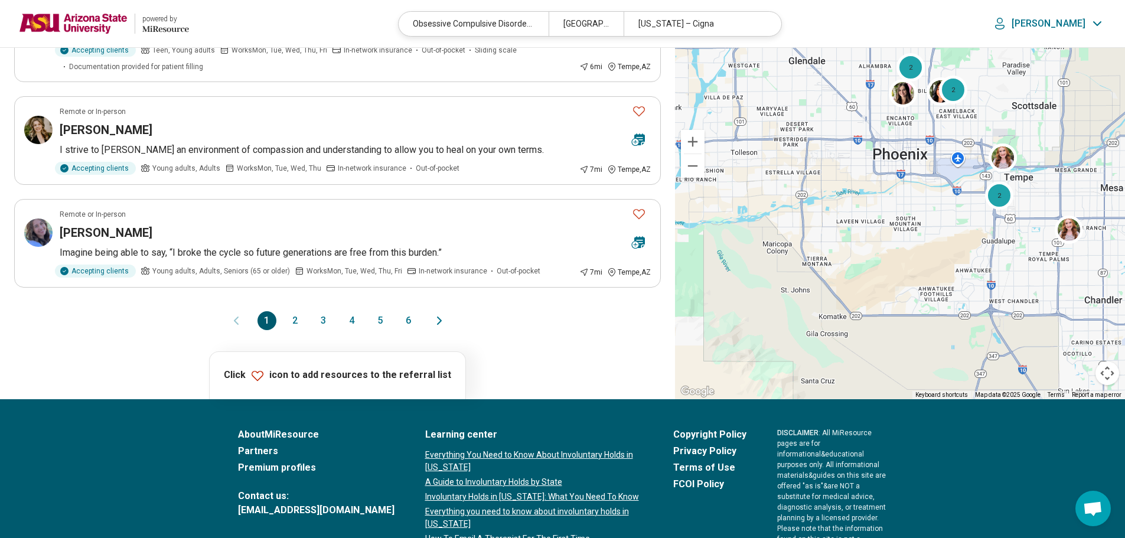
click at [299, 311] on button "2" at bounding box center [295, 320] width 19 height 19
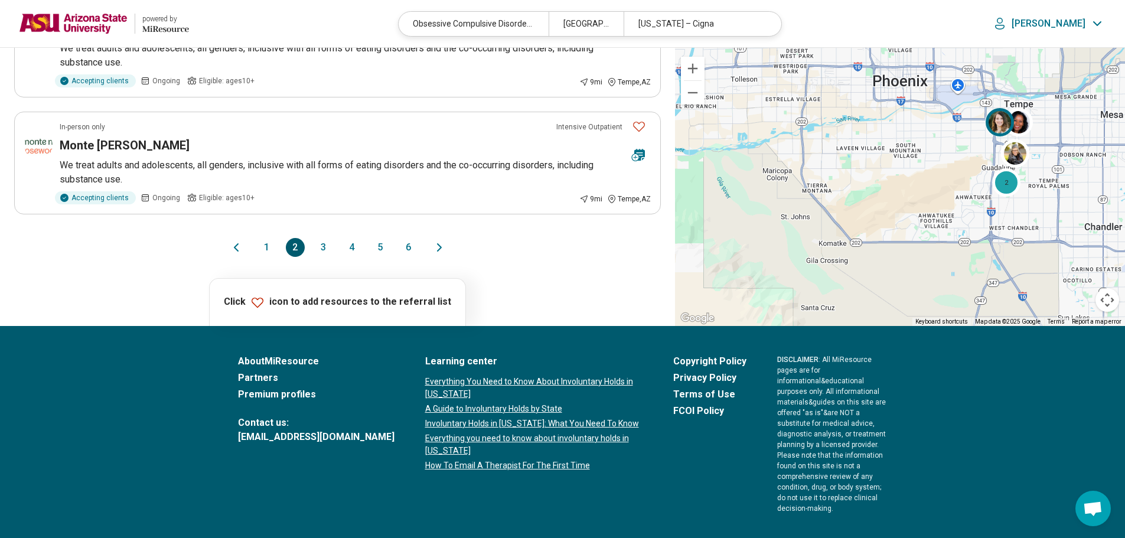
scroll to position [1112, 0]
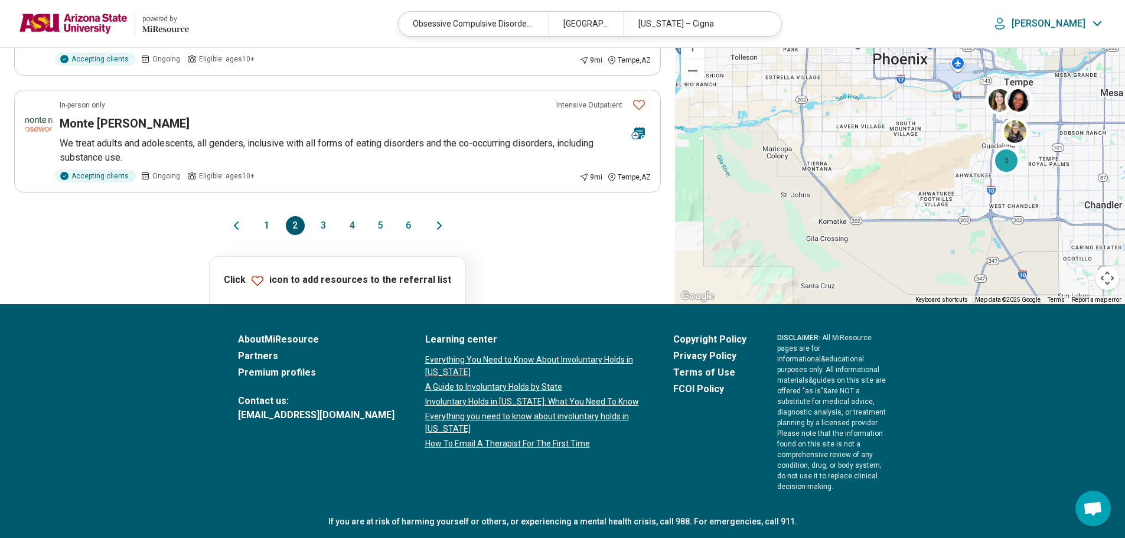
click at [265, 230] on button "1" at bounding box center [267, 225] width 19 height 19
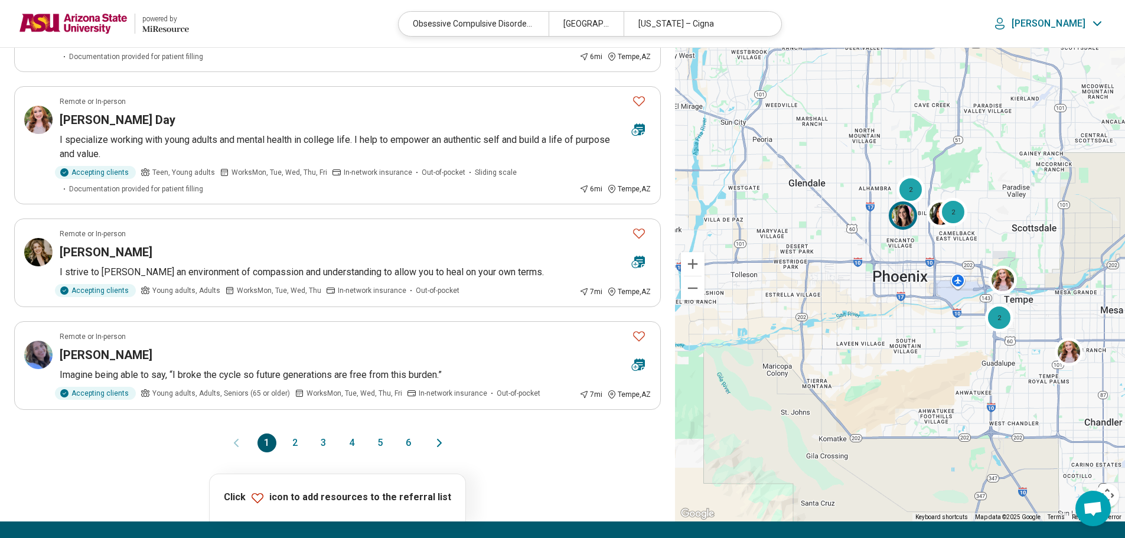
scroll to position [886, 0]
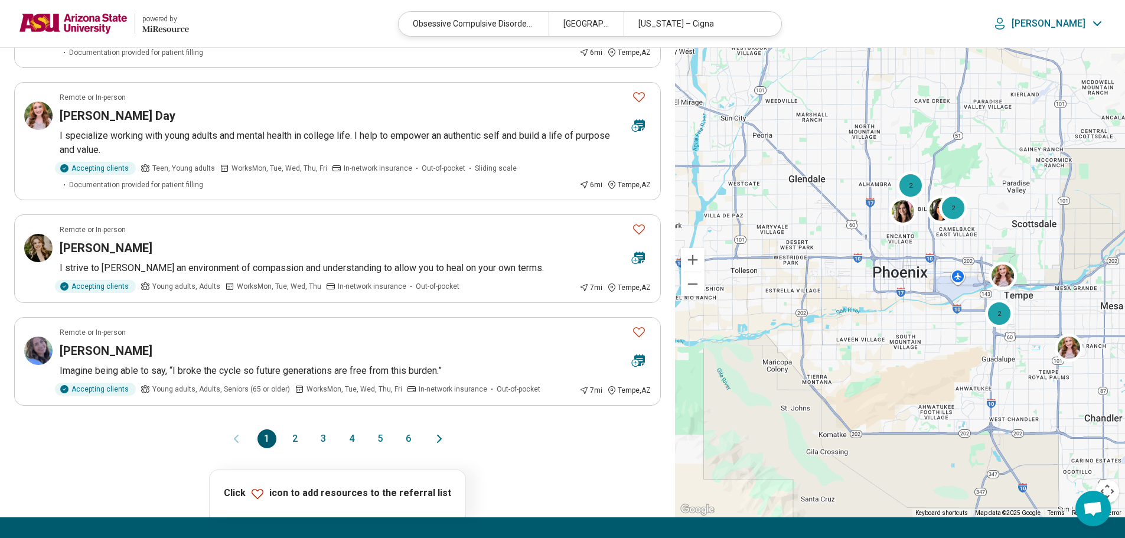
click at [292, 429] on button "2" at bounding box center [295, 438] width 19 height 19
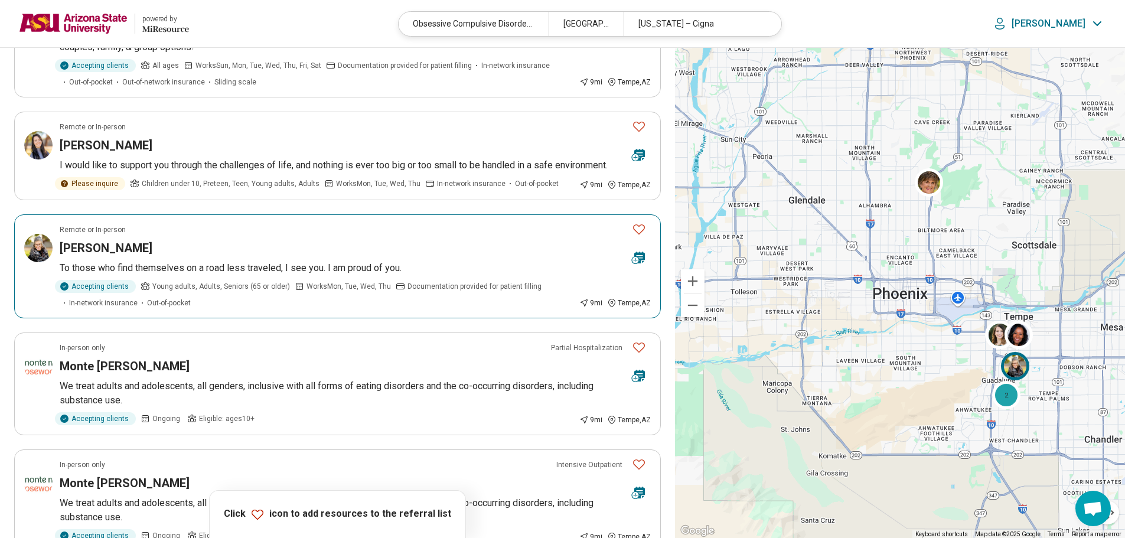
scroll to position [945, 0]
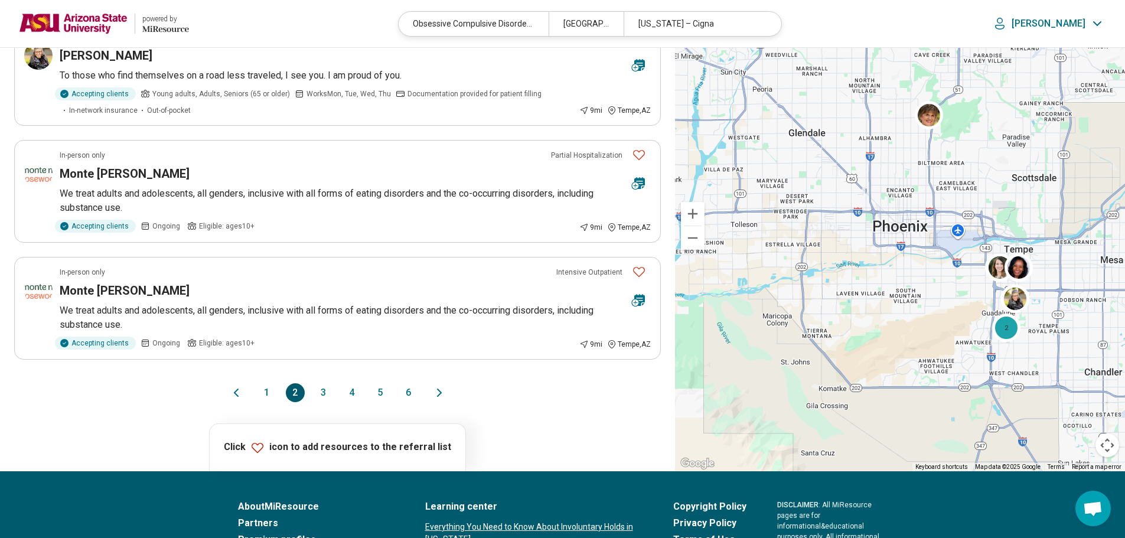
click at [265, 387] on button "1" at bounding box center [267, 392] width 19 height 19
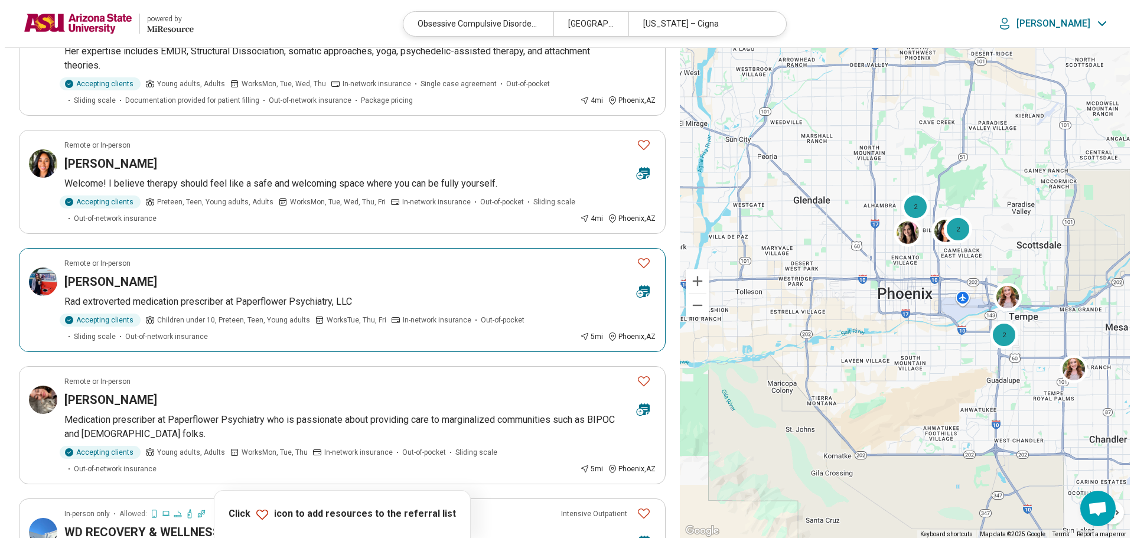
scroll to position [0, 0]
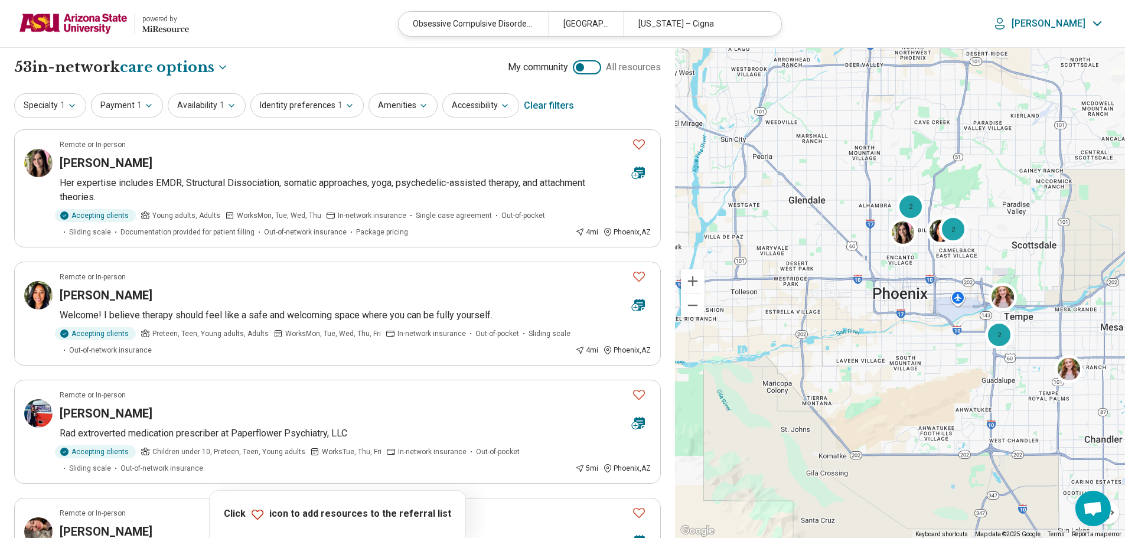
click at [69, 26] on img at bounding box center [73, 23] width 109 height 28
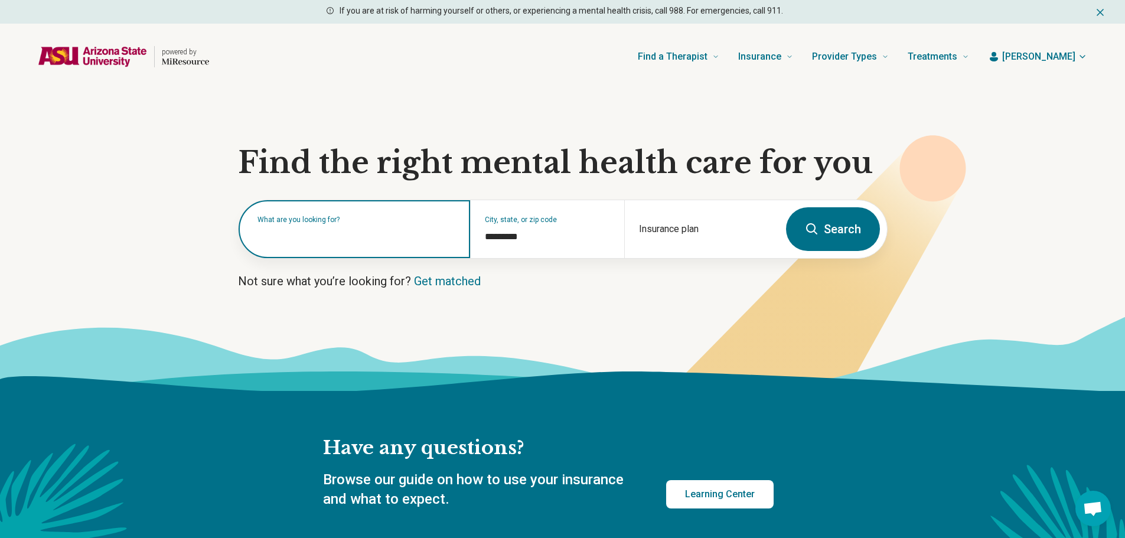
click at [367, 237] on input "text" at bounding box center [357, 235] width 198 height 14
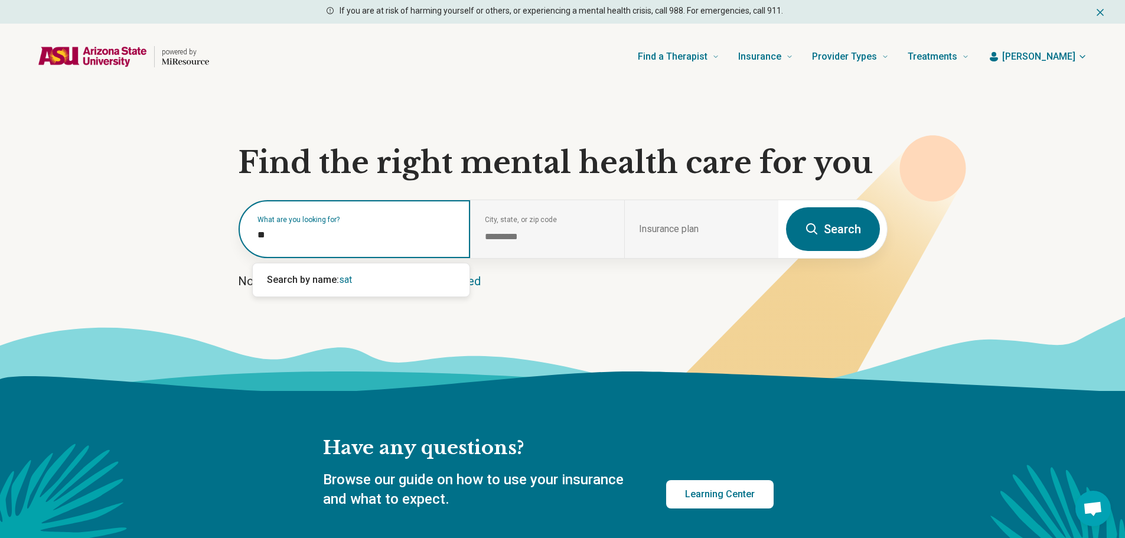
type input "*"
type input "*****"
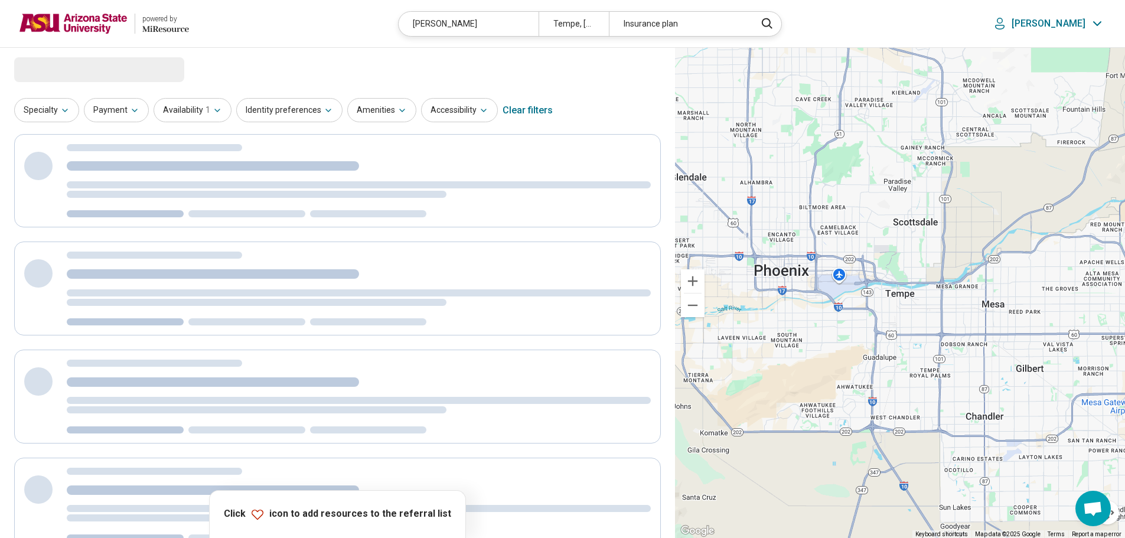
select select "***"
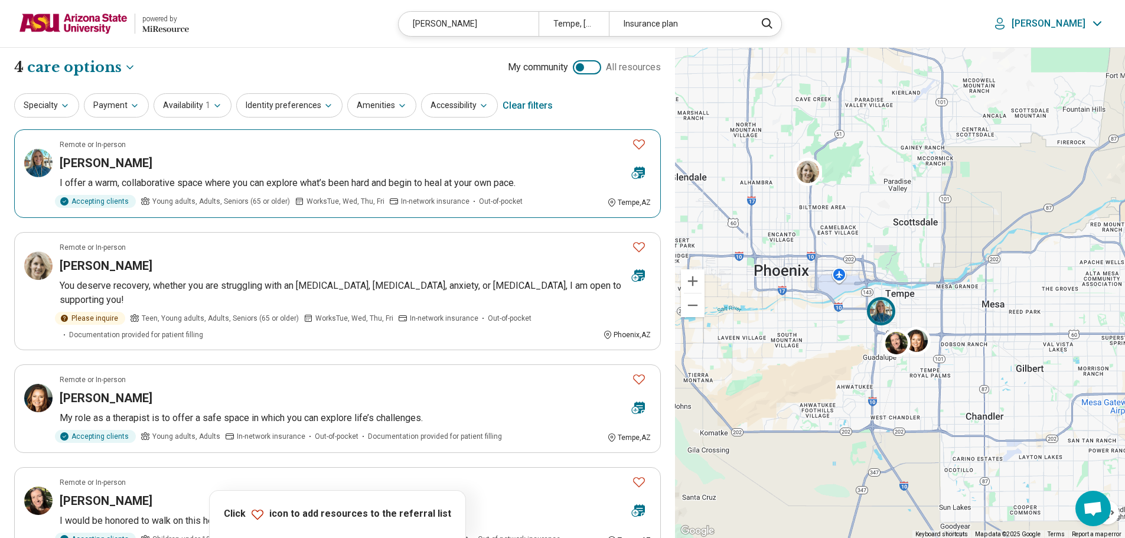
click at [636, 146] on icon "Favorite" at bounding box center [639, 144] width 12 height 10
click at [417, 161] on div "[PERSON_NAME]" at bounding box center [341, 163] width 563 height 17
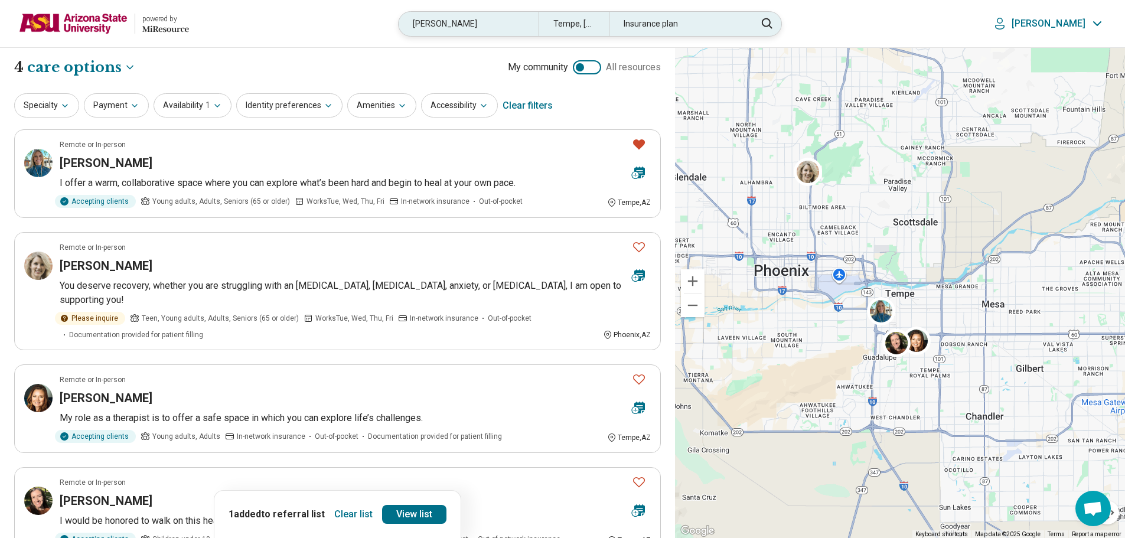
click at [452, 30] on div "holly" at bounding box center [469, 24] width 140 height 24
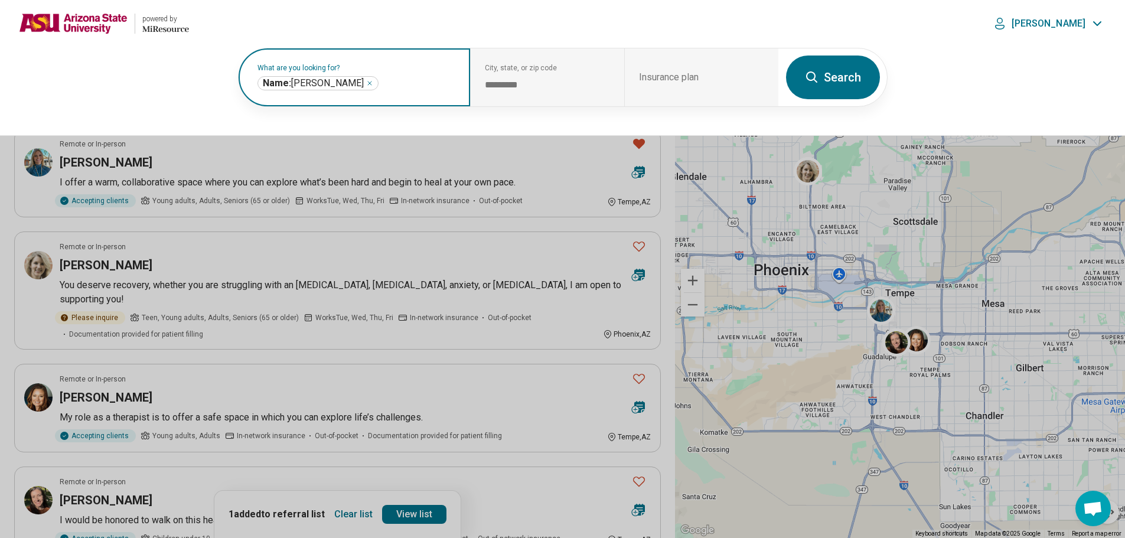
click at [366, 83] on icon "Remove" at bounding box center [369, 83] width 7 height 7
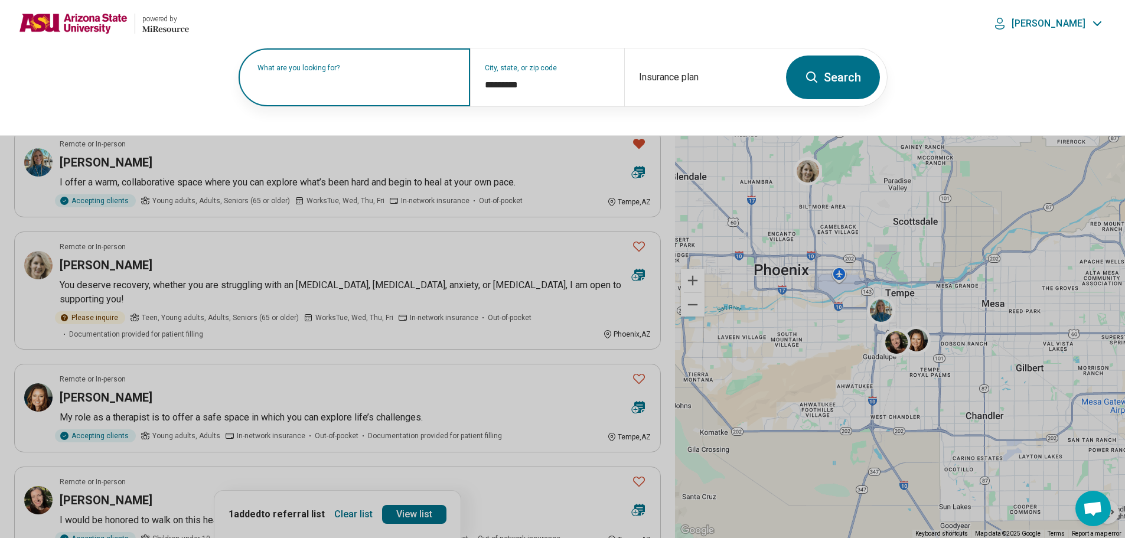
click at [317, 71] on label "What are you looking for?" at bounding box center [357, 67] width 198 height 7
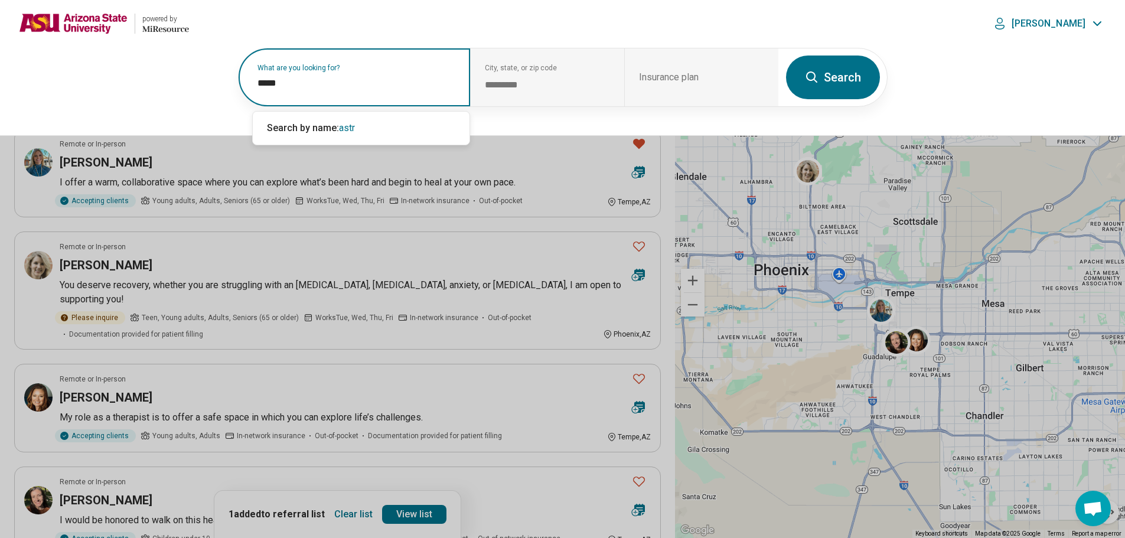
type input "******"
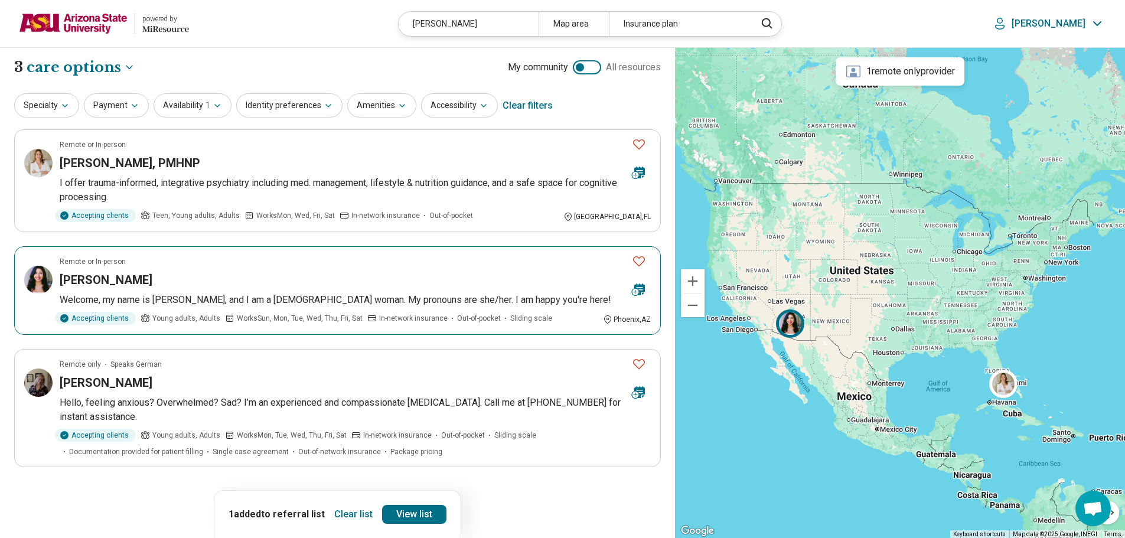
click at [651, 256] on div at bounding box center [638, 276] width 33 height 55
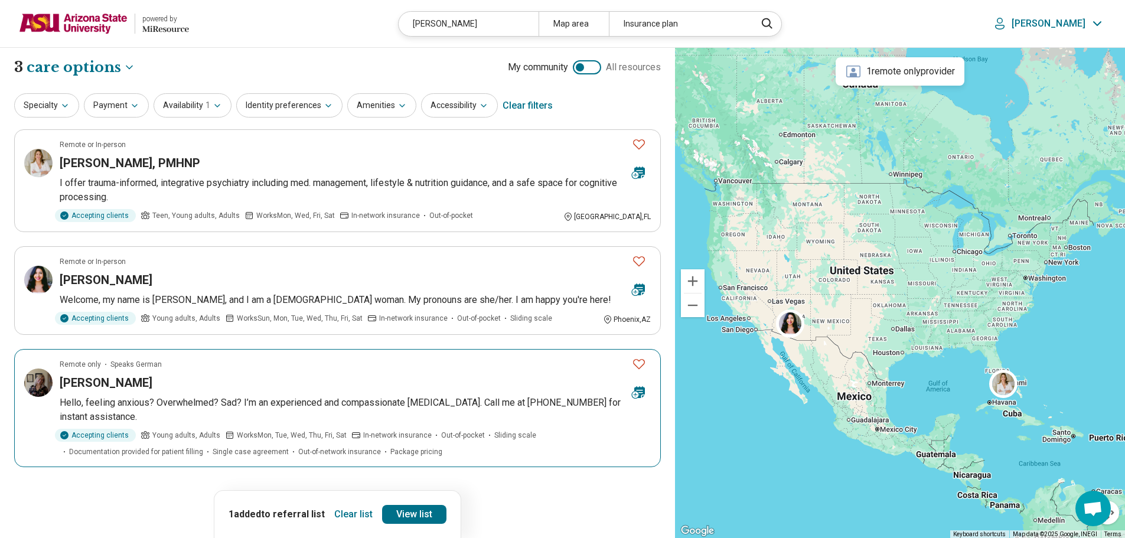
click at [388, 386] on div "Astrid Heathcote" at bounding box center [341, 382] width 563 height 17
click at [405, 512] on link "View list" at bounding box center [414, 514] width 64 height 19
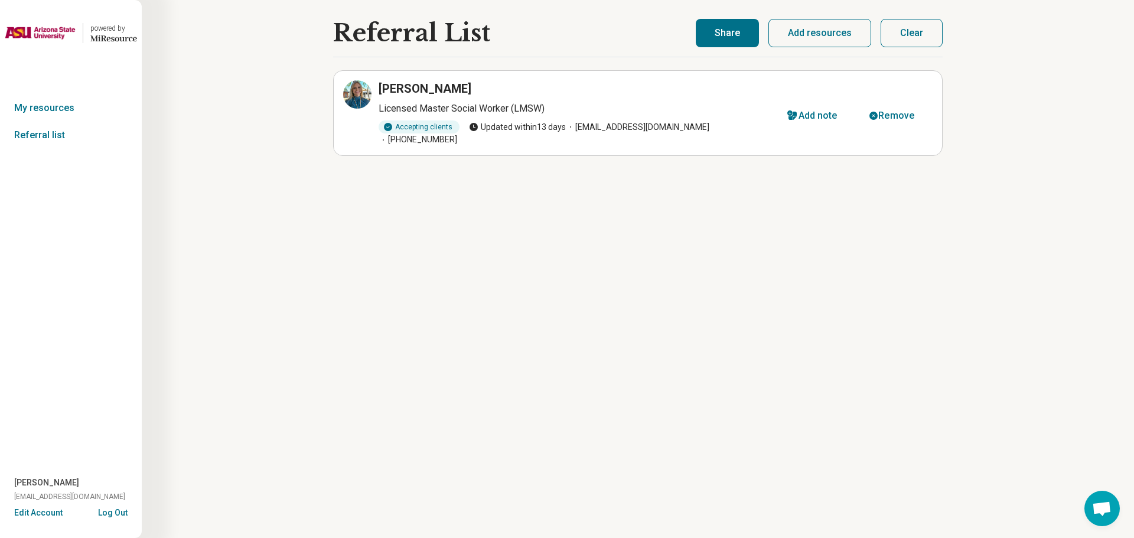
click at [370, 34] on h1 "Referral List" at bounding box center [411, 32] width 157 height 27
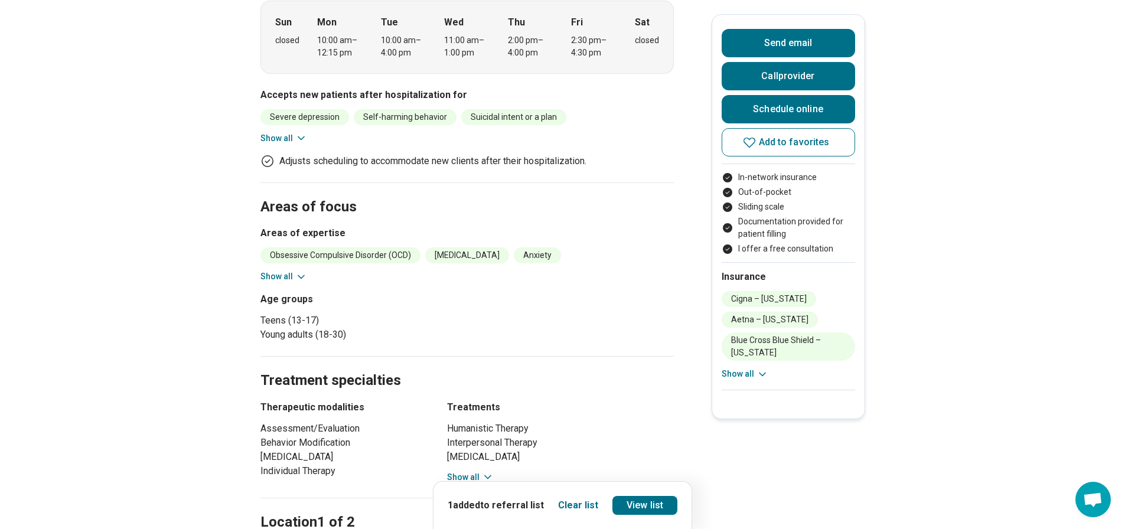
scroll to position [532, 0]
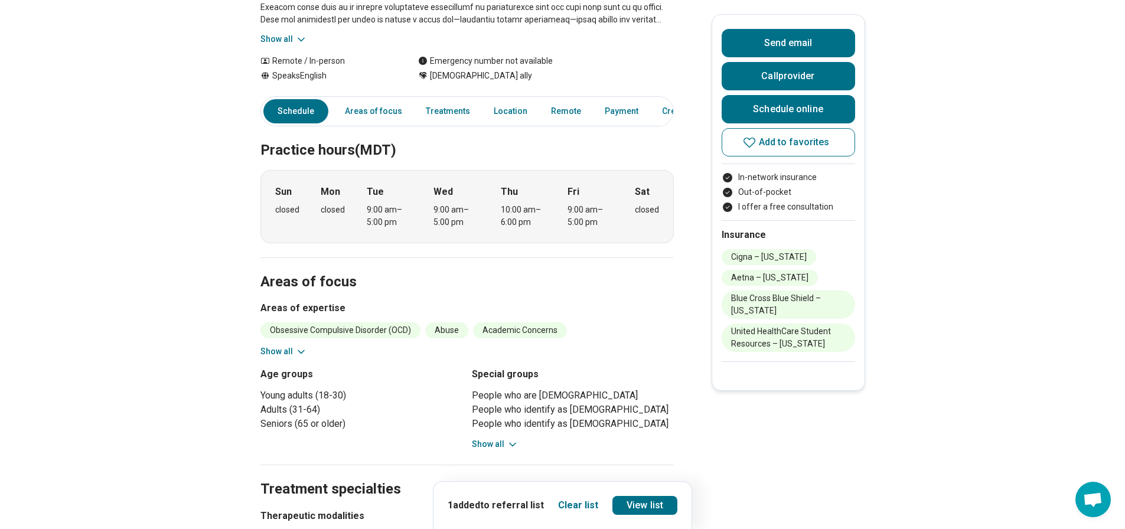
scroll to position [118, 0]
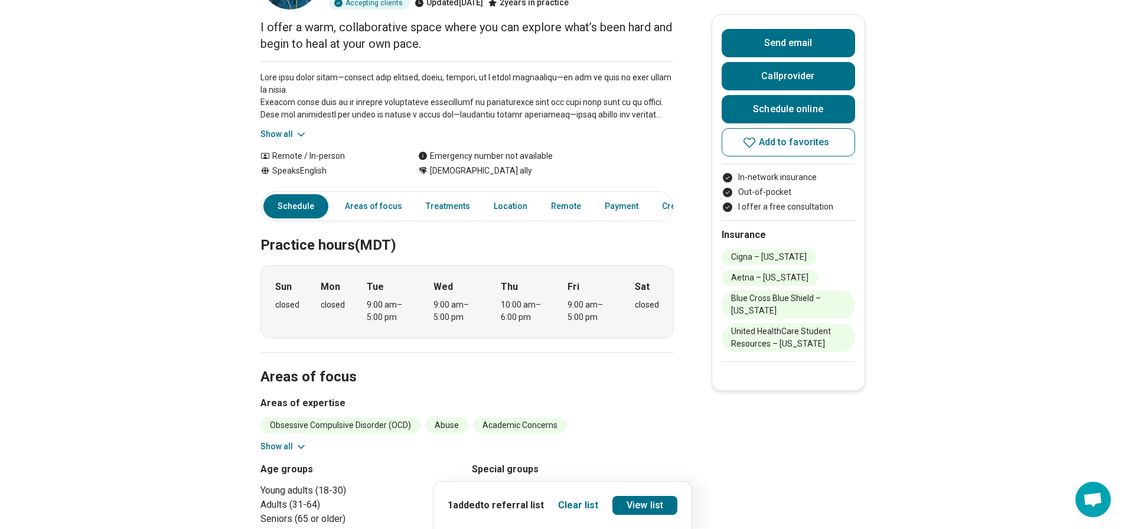
click at [303, 447] on icon at bounding box center [301, 446] width 6 height 3
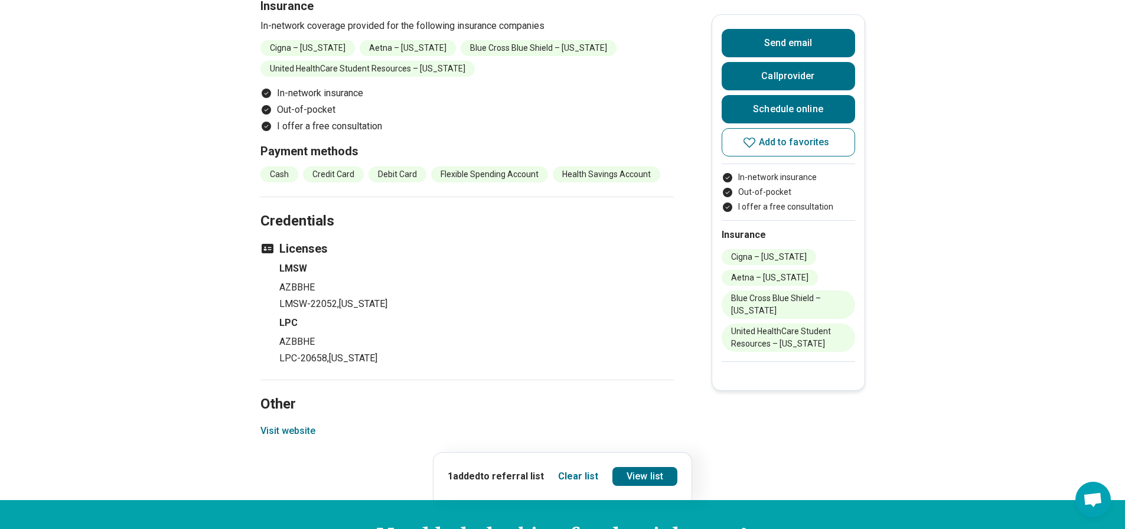
scroll to position [1772, 0]
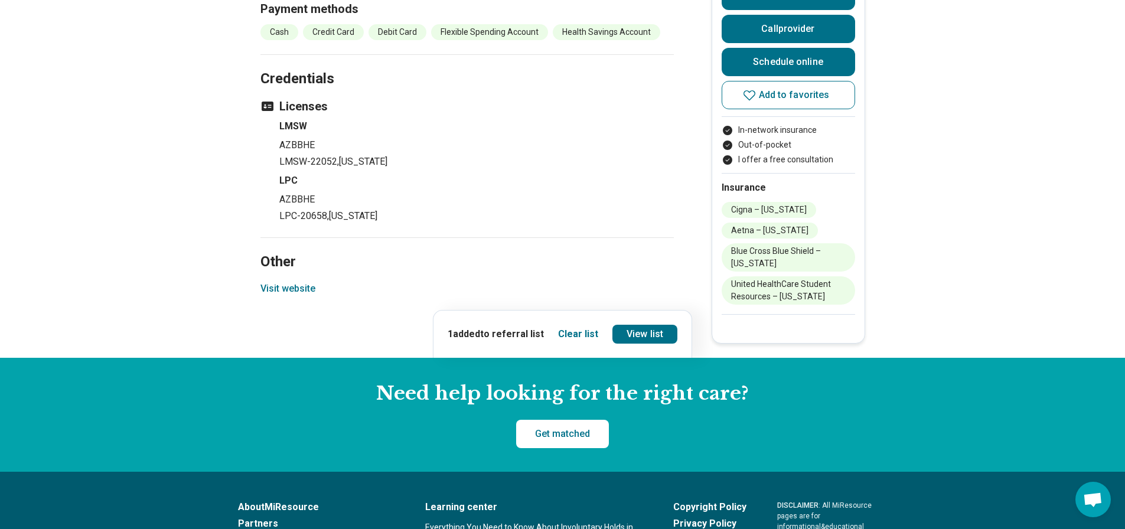
click at [308, 291] on button "Visit website" at bounding box center [287, 289] width 55 height 14
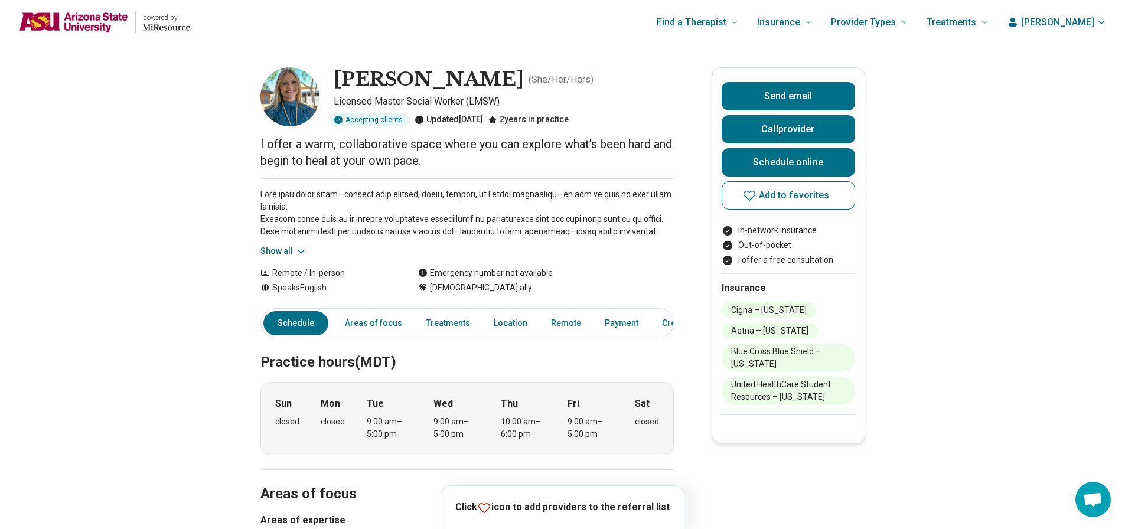
scroll to position [0, 0]
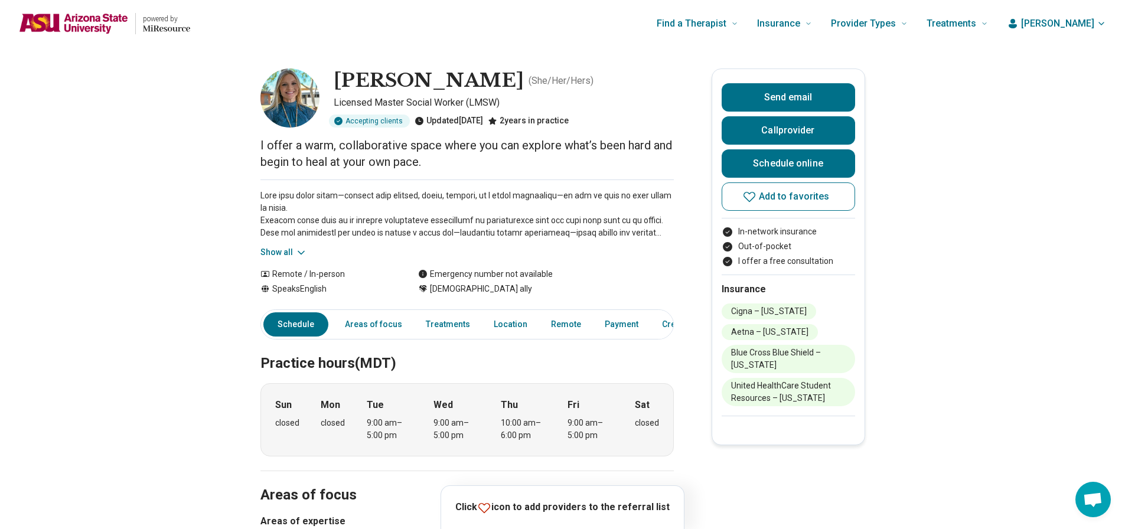
click at [282, 243] on div "Show all" at bounding box center [466, 219] width 413 height 79
click at [286, 251] on button "Show all" at bounding box center [283, 252] width 47 height 12
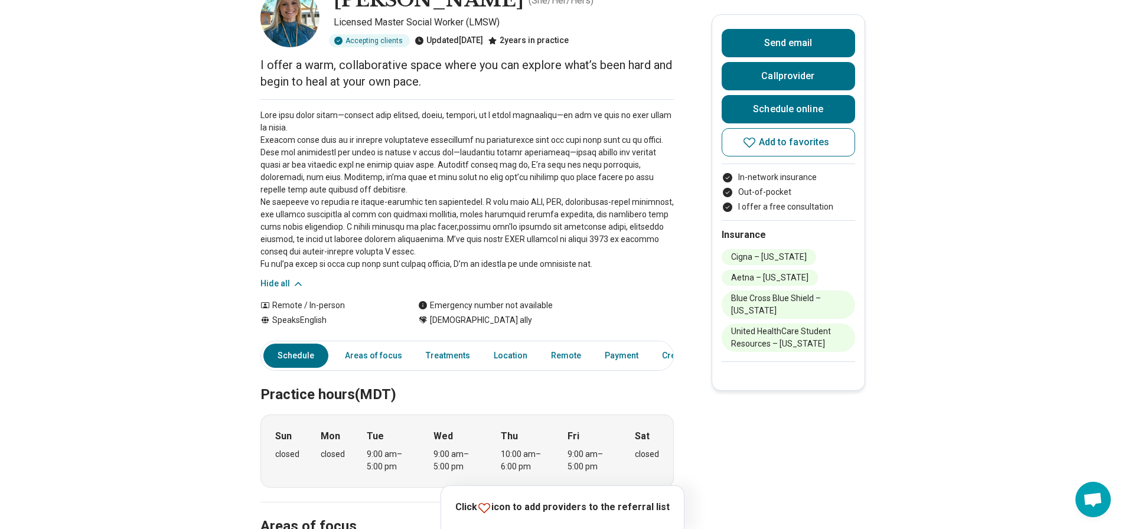
scroll to position [59, 0]
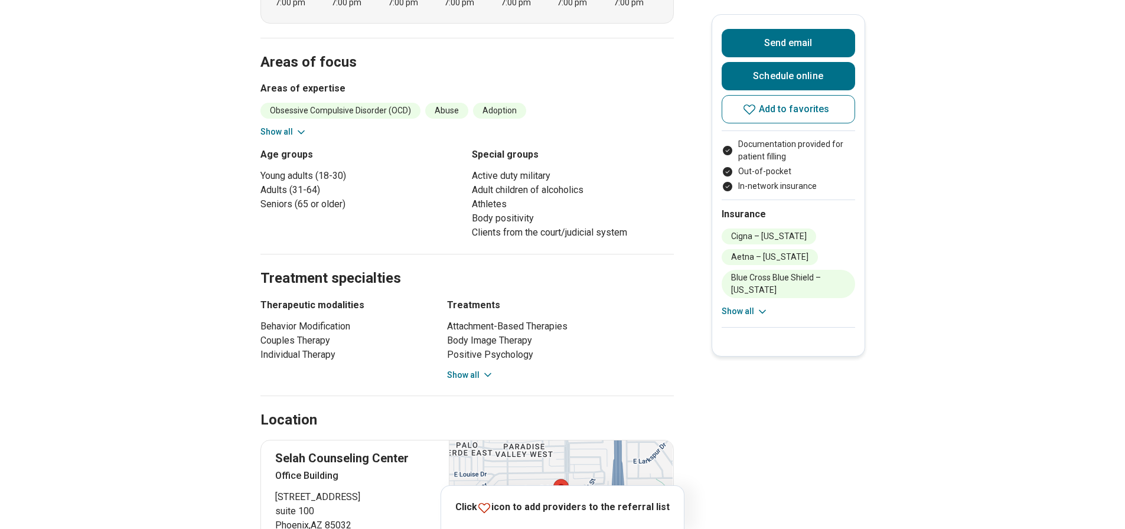
scroll to position [532, 0]
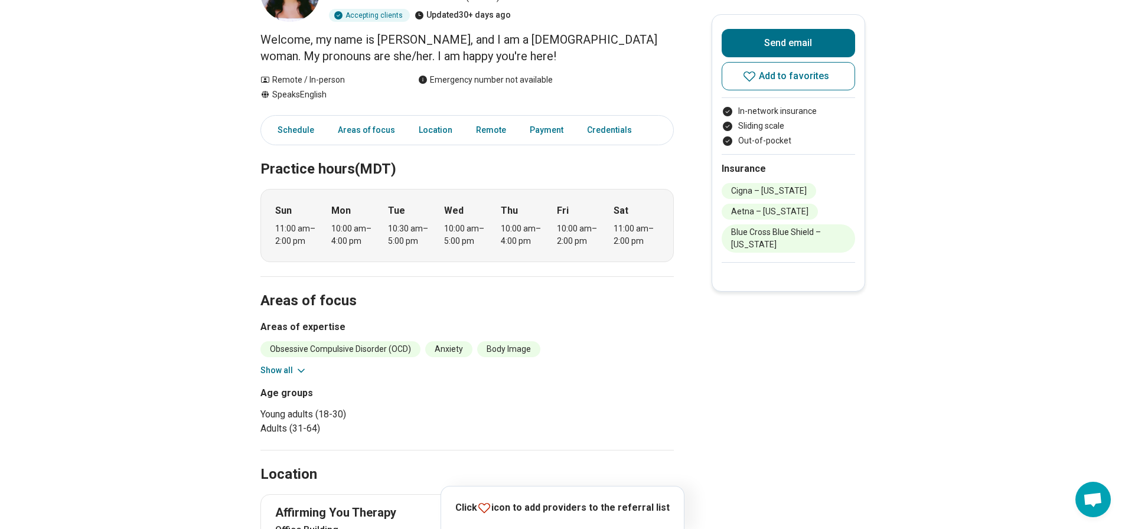
scroll to position [118, 0]
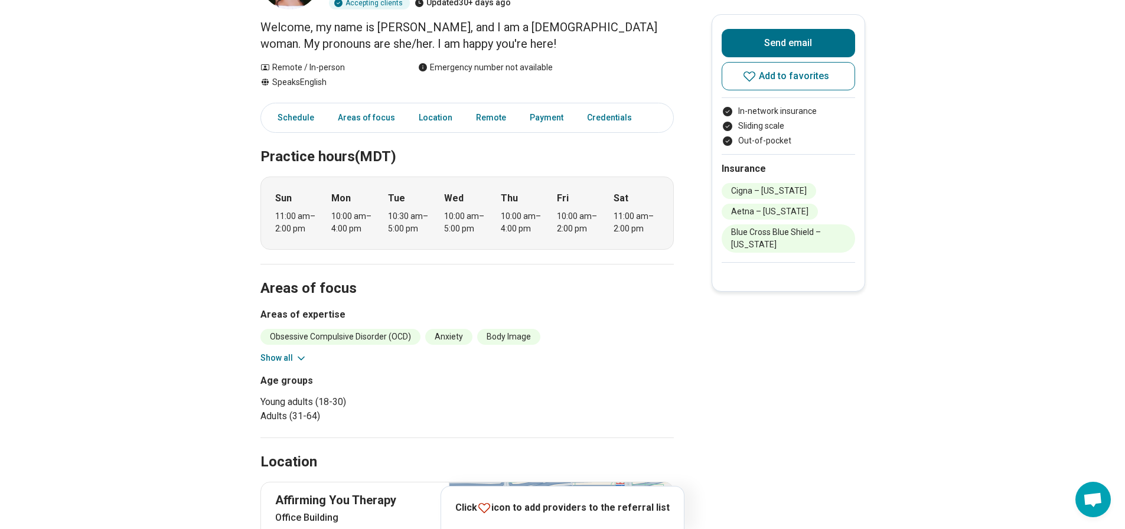
click at [287, 354] on button "Show all" at bounding box center [283, 358] width 47 height 12
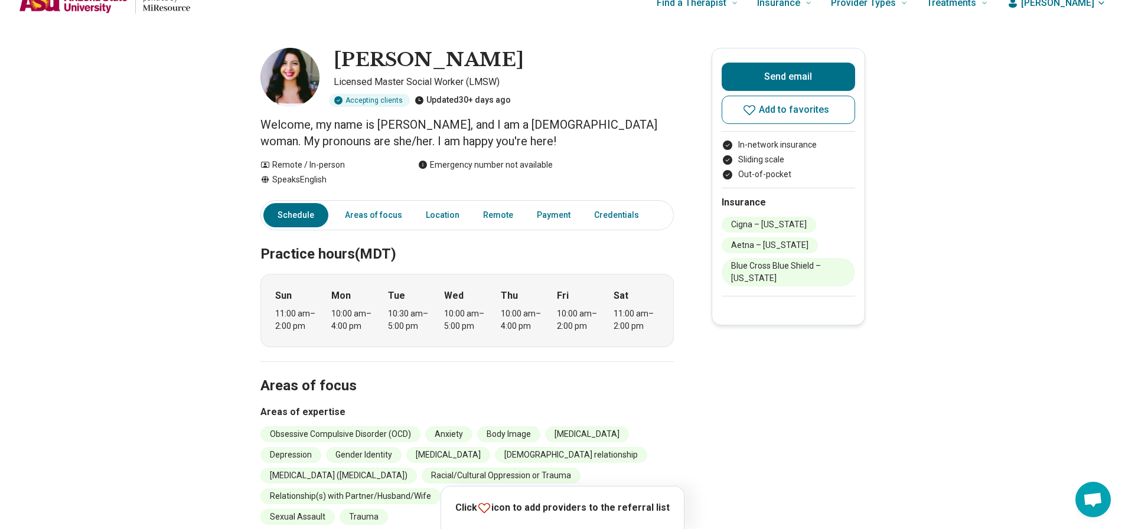
scroll to position [0, 0]
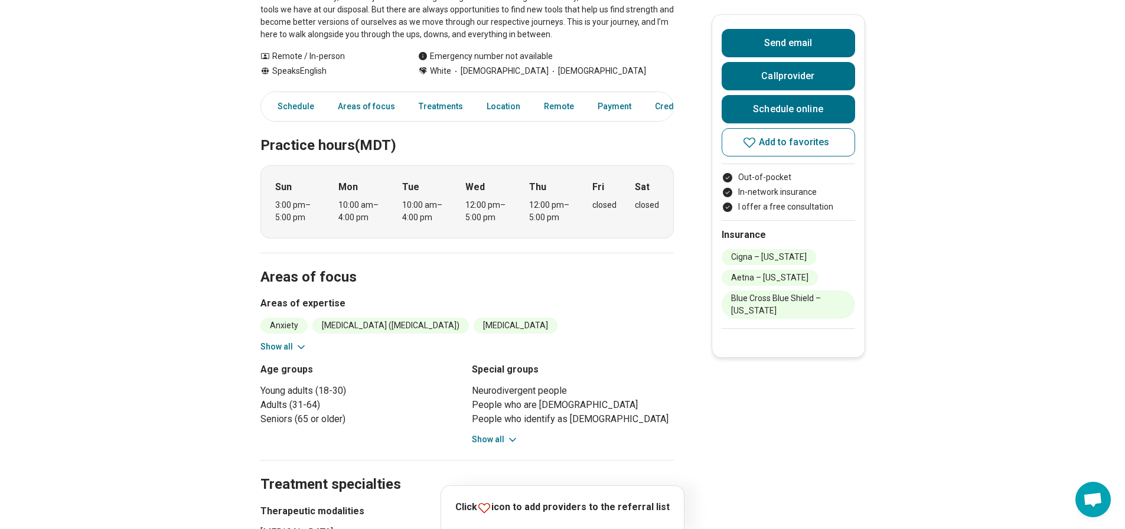
scroll to position [236, 0]
click at [298, 342] on icon at bounding box center [301, 347] width 12 height 12
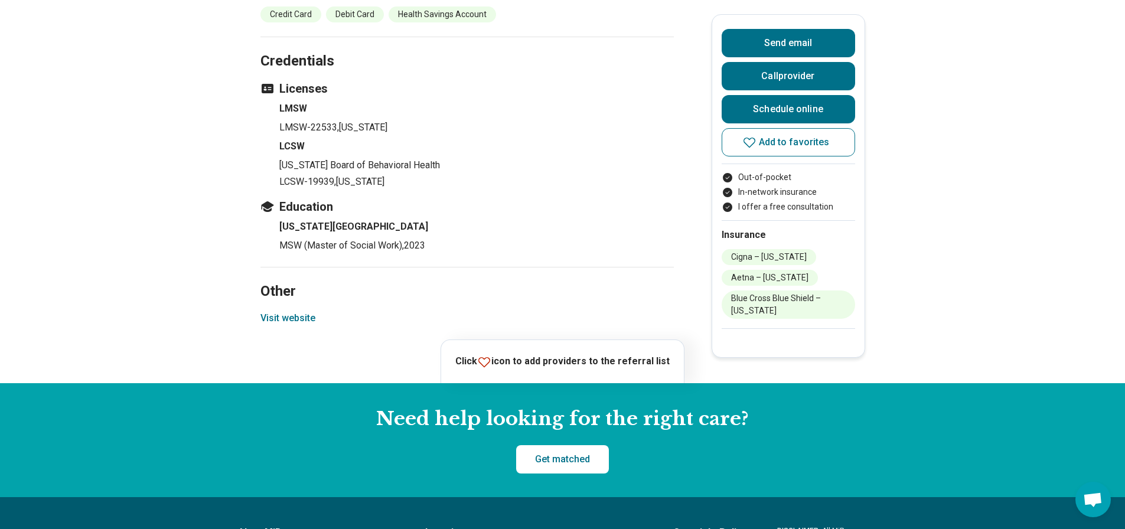
scroll to position [1476, 0]
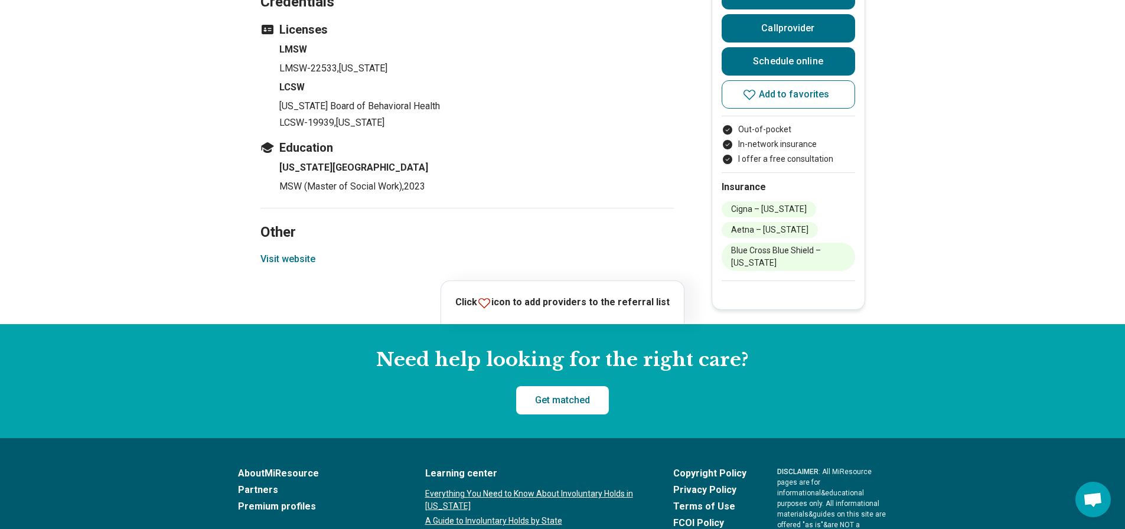
click at [308, 261] on button "Visit website" at bounding box center [287, 259] width 55 height 14
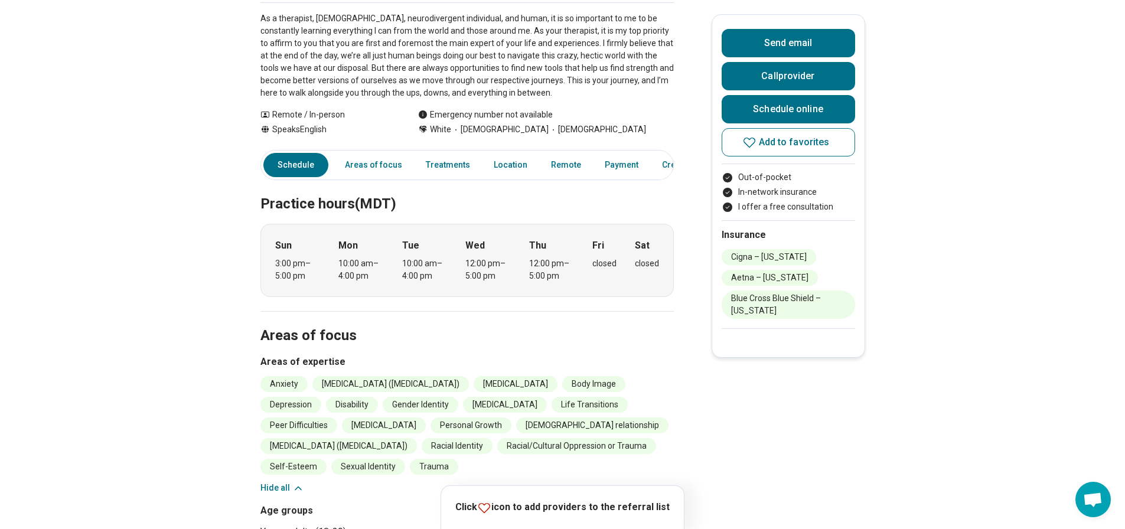
scroll to position [0, 0]
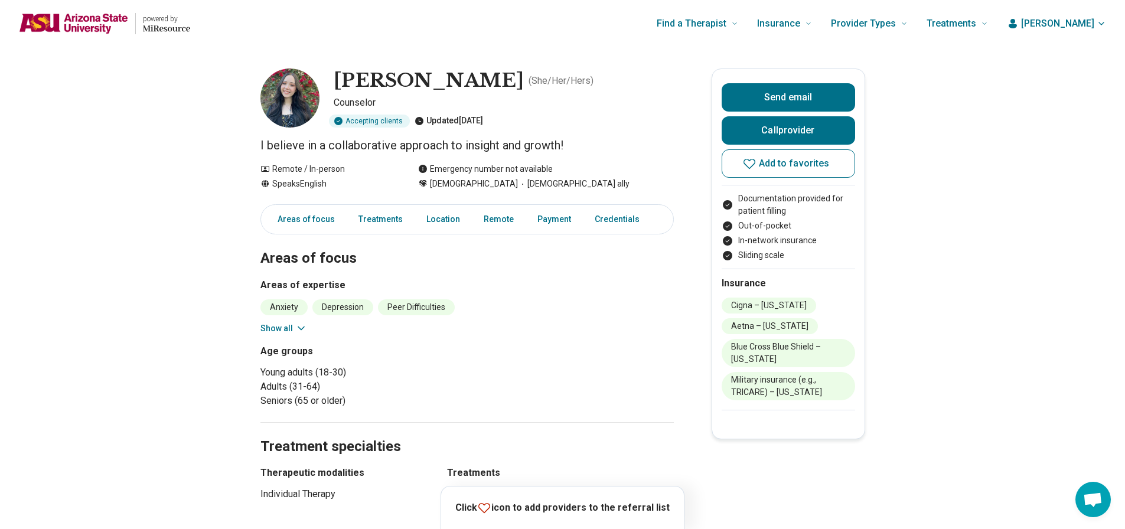
click at [301, 328] on icon at bounding box center [301, 328] width 12 height 12
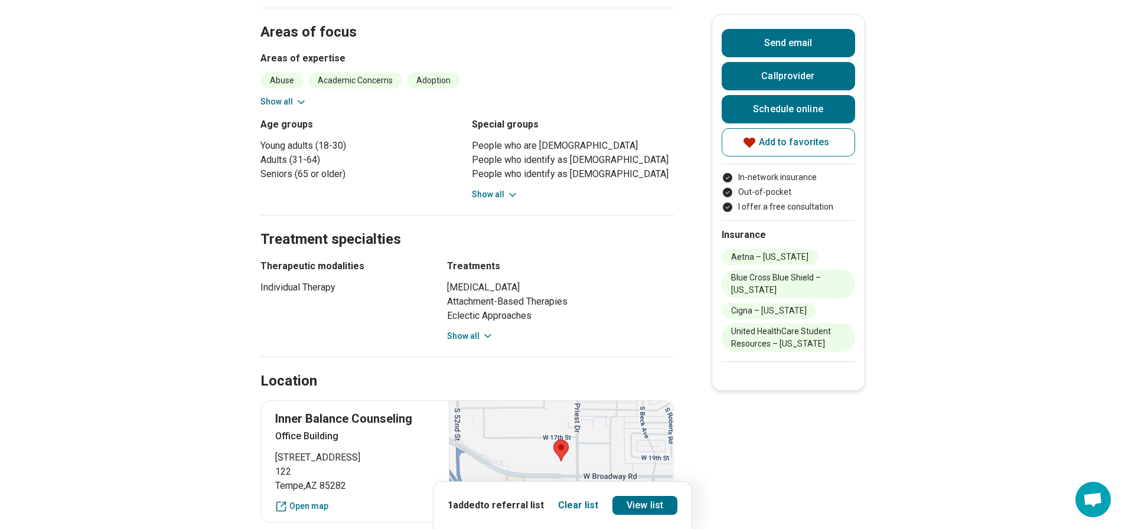
scroll to position [236, 0]
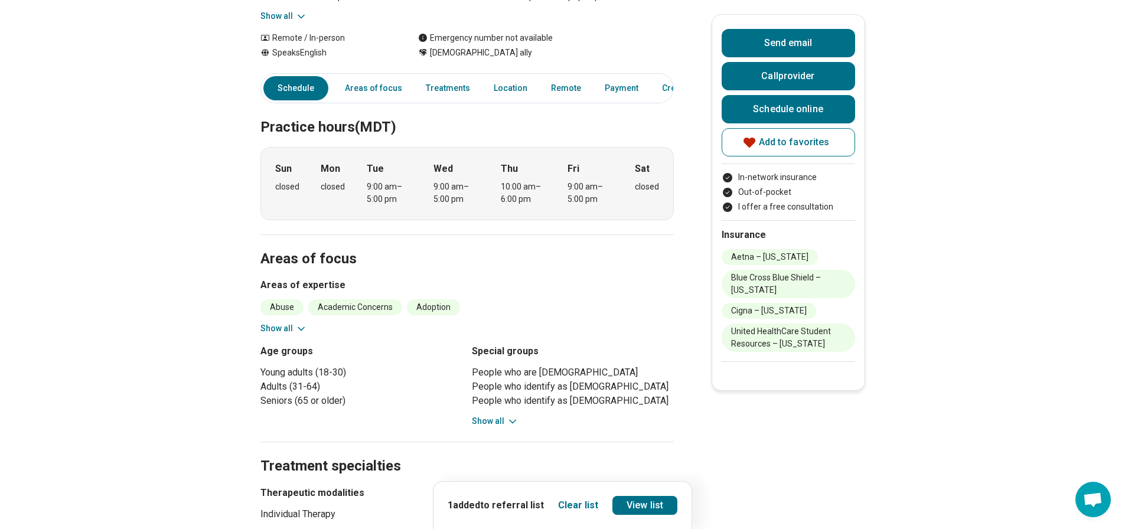
click at [298, 328] on icon at bounding box center [301, 329] width 12 height 12
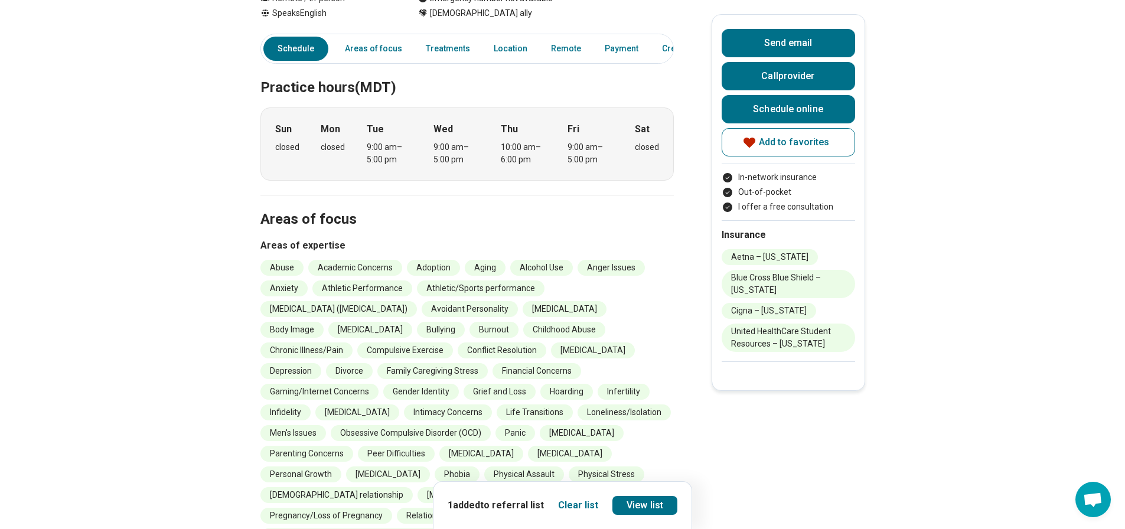
scroll to position [295, 0]
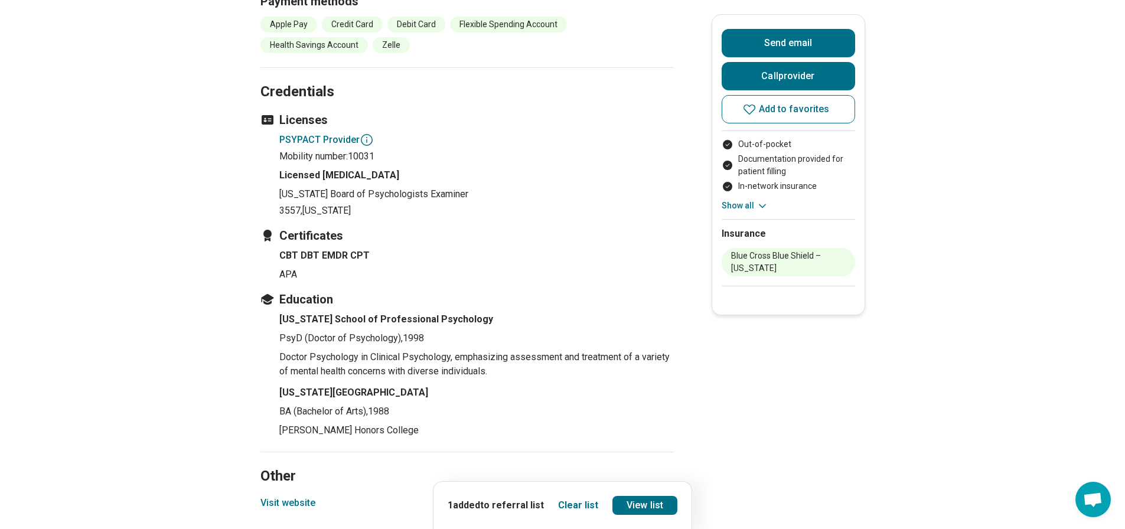
scroll to position [1358, 0]
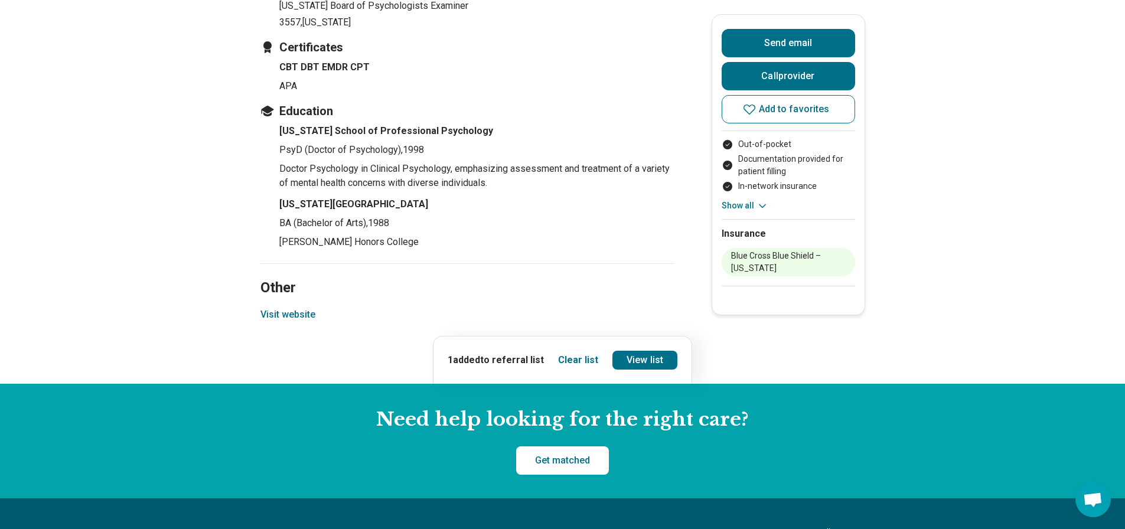
click at [283, 308] on button "Visit website" at bounding box center [287, 315] width 55 height 14
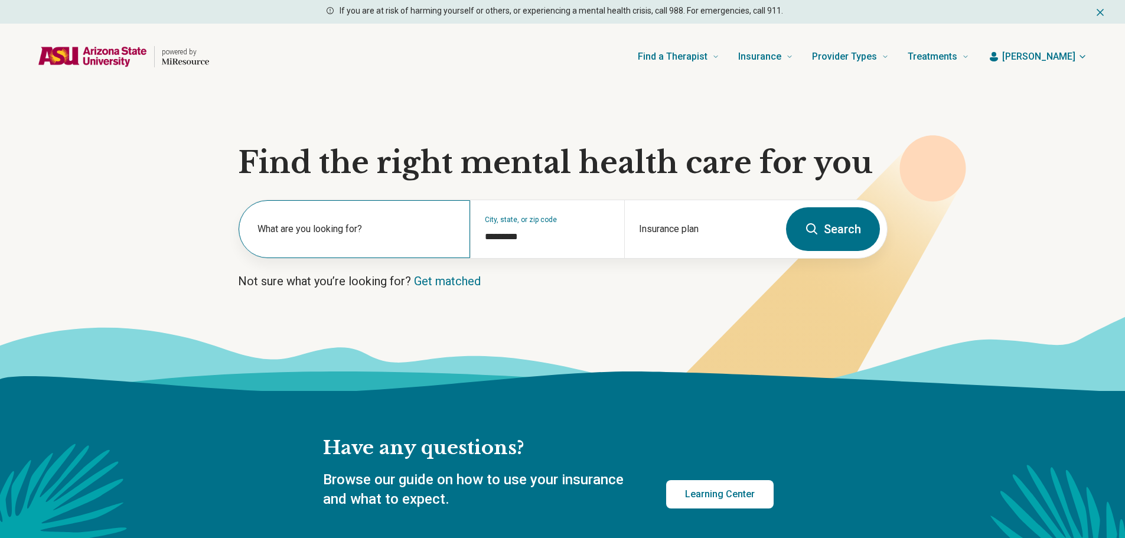
click at [343, 233] on label "What are you looking for?" at bounding box center [357, 229] width 198 height 14
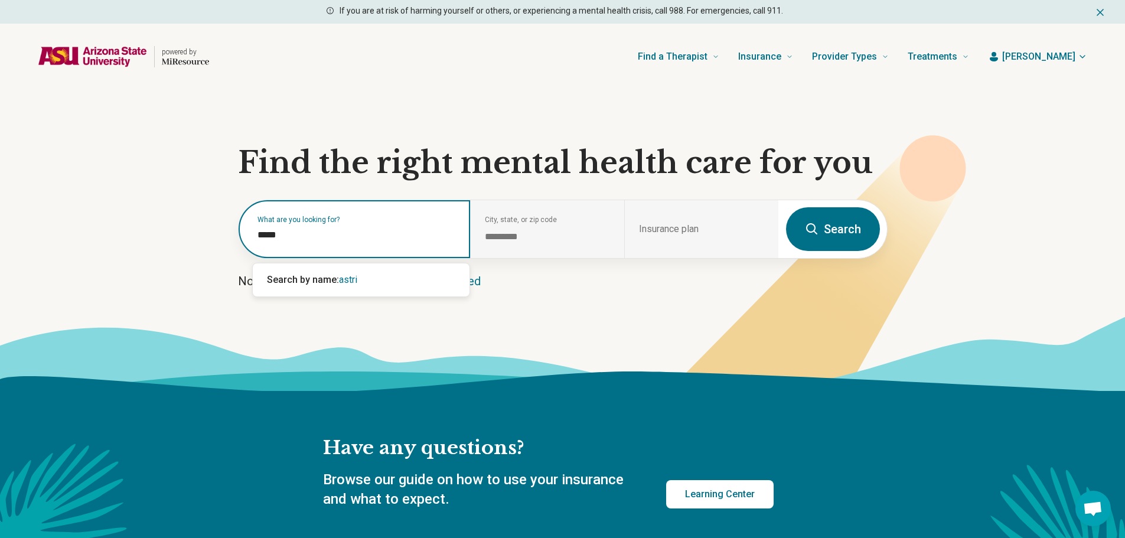
type input "******"
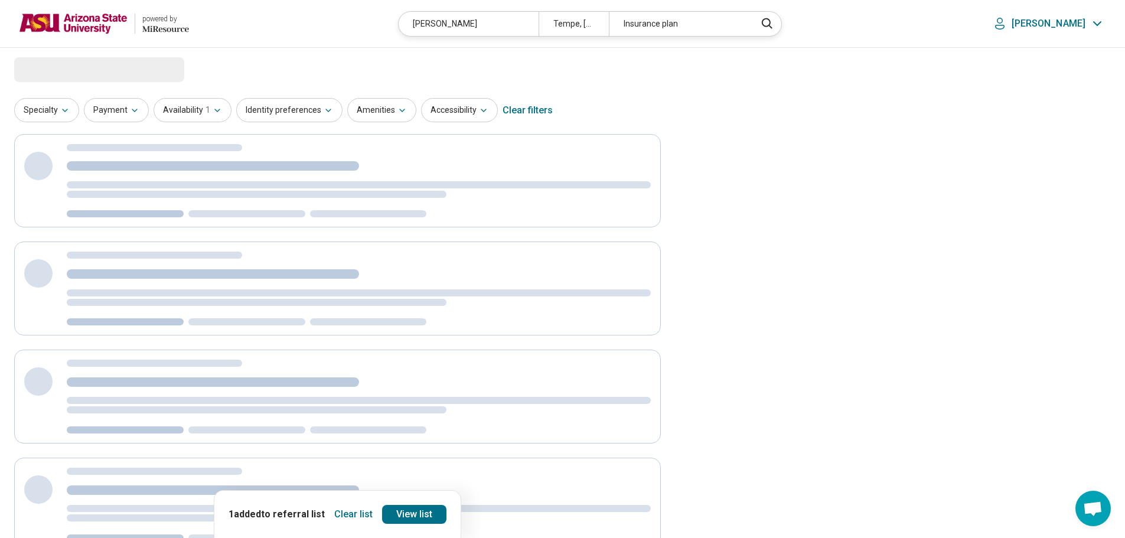
select select "***"
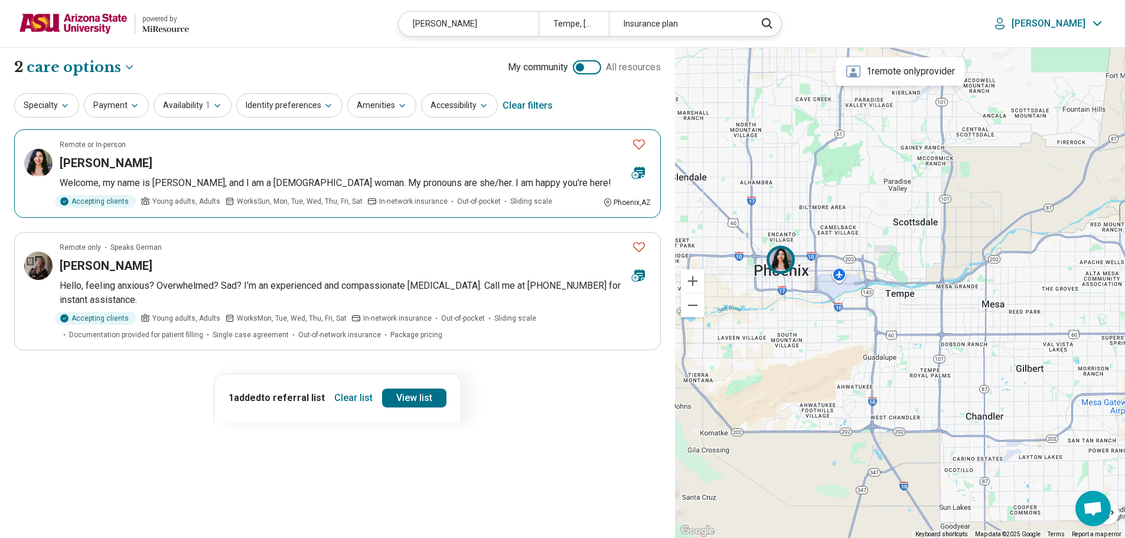
click at [646, 146] on icon "Favorite" at bounding box center [639, 144] width 14 height 14
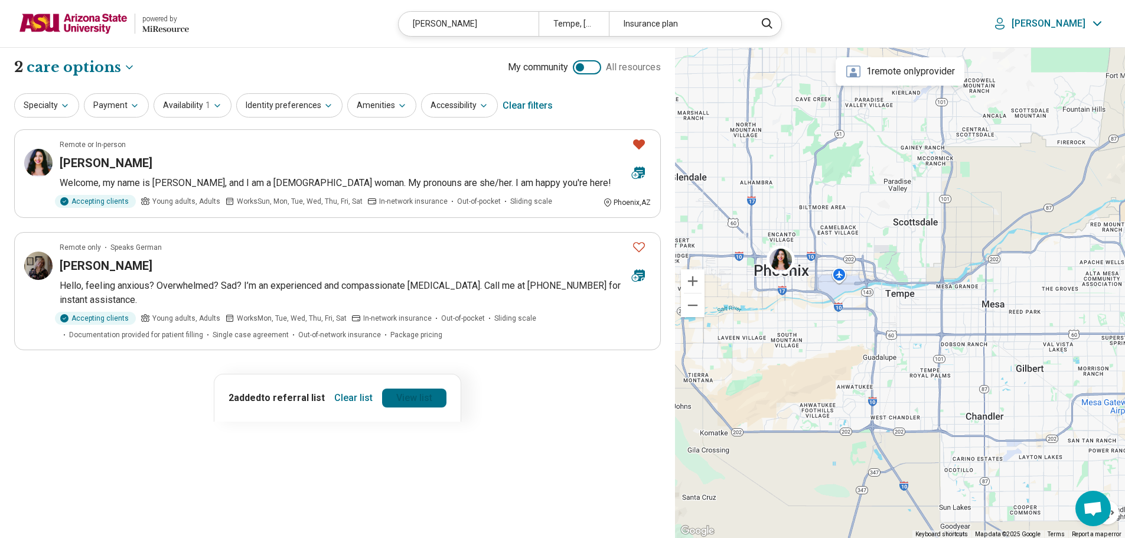
click at [404, 399] on link "View list" at bounding box center [414, 398] width 64 height 19
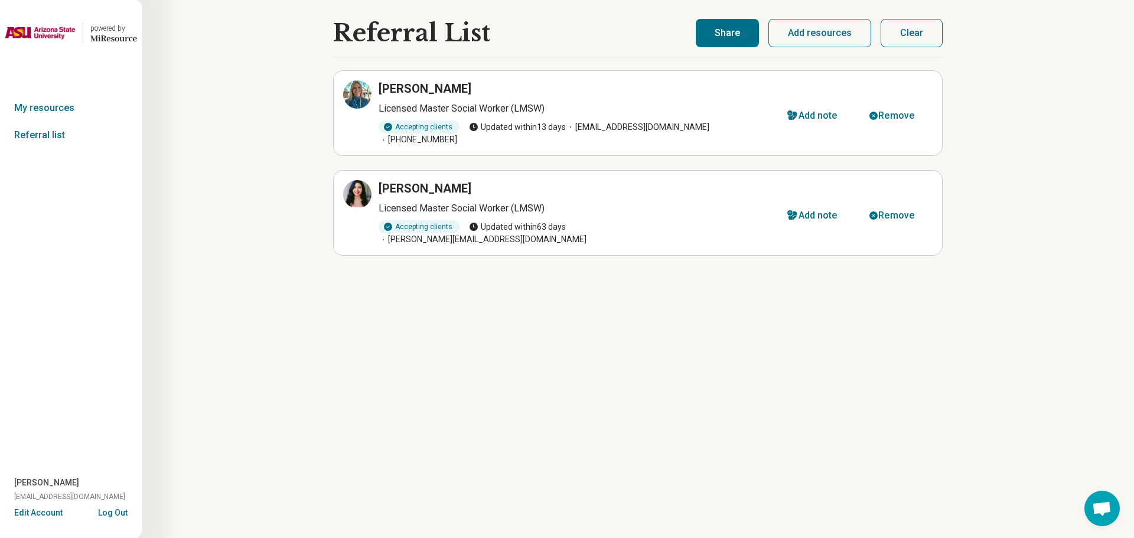
click at [705, 37] on button "Share" at bounding box center [727, 33] width 63 height 28
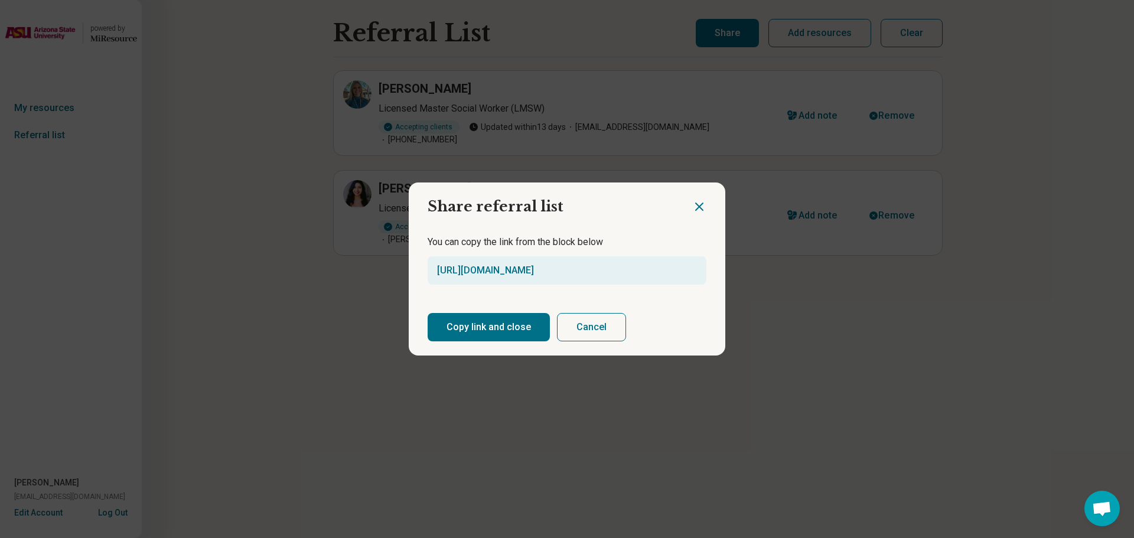
click at [495, 322] on button "Copy link and close" at bounding box center [489, 327] width 122 height 28
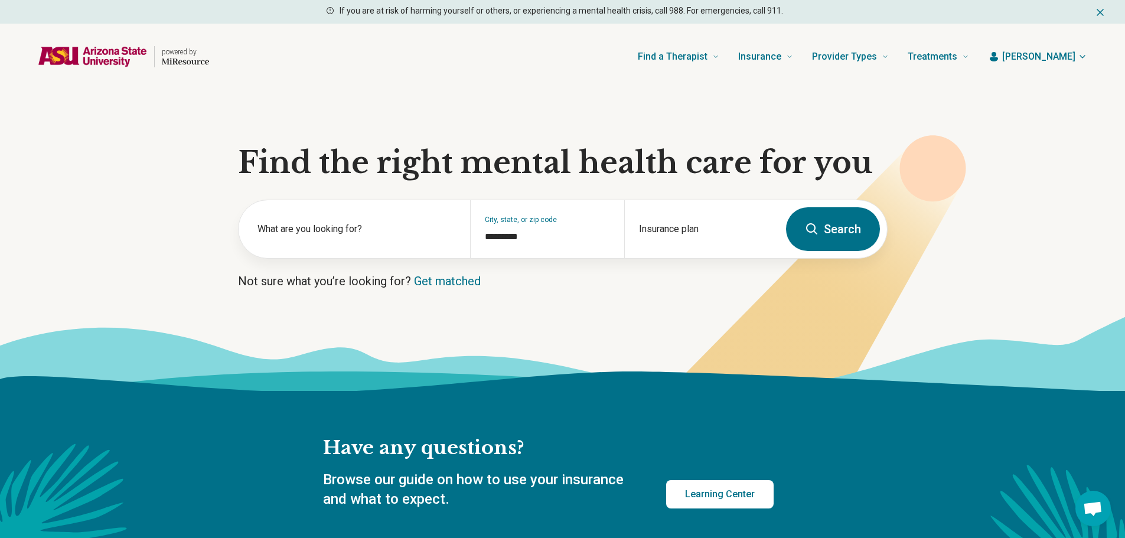
click at [1074, 58] on span "Danelle" at bounding box center [1038, 57] width 73 height 14
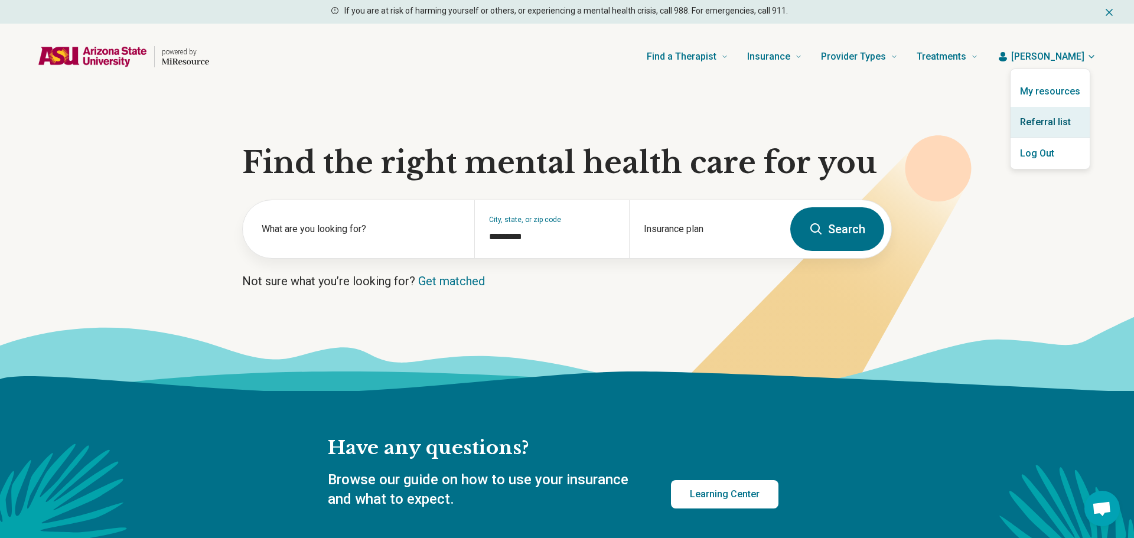
click at [1045, 115] on link "Referral list" at bounding box center [1050, 122] width 79 height 31
